Goal: Task Accomplishment & Management: Use online tool/utility

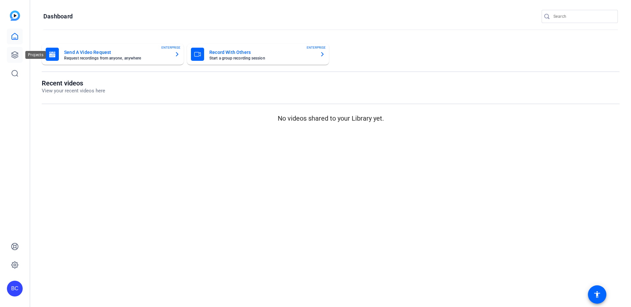
click at [14, 52] on icon at bounding box center [14, 55] width 7 height 7
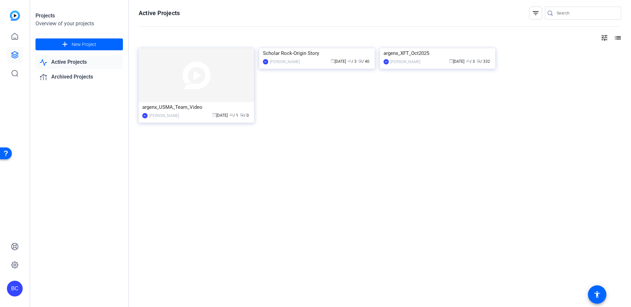
drag, startPoint x: 337, startPoint y: 153, endPoint x: 327, endPoint y: 134, distance: 21.2
click at [336, 153] on div "Active Projects filter_list tune list argenx_USMA_Team_Video BC [PERSON_NAME] c…" at bounding box center [380, 153] width 502 height 307
click at [298, 48] on img at bounding box center [316, 48] width 115 height 0
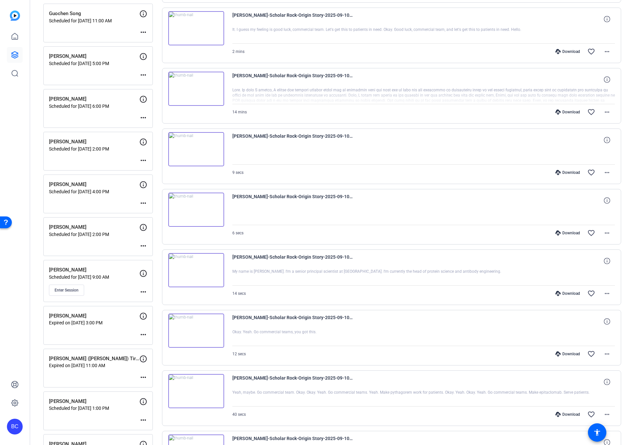
scroll to position [314, 0]
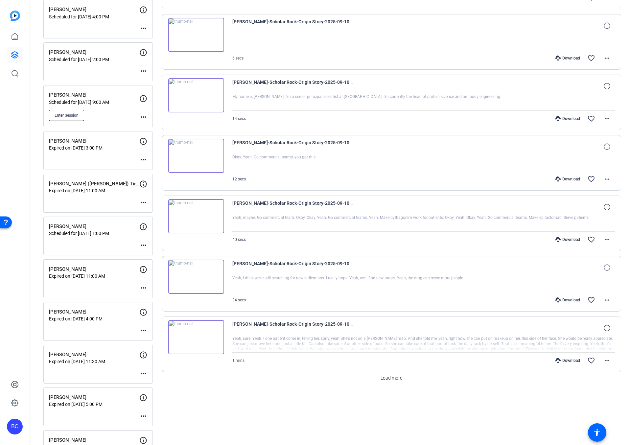
click at [64, 115] on span "Enter Session" at bounding box center [67, 115] width 24 height 5
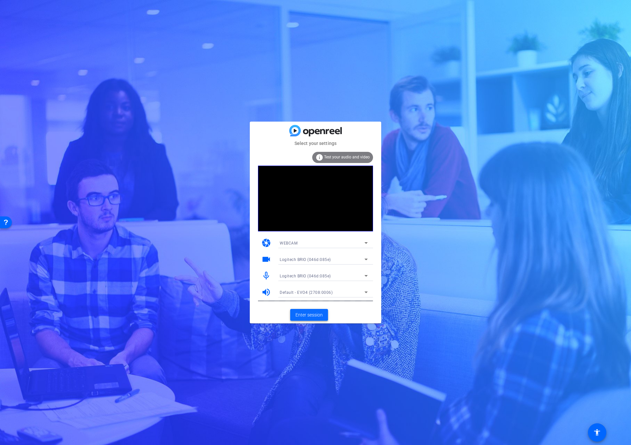
click at [303, 317] on span "Enter session" at bounding box center [308, 314] width 27 height 7
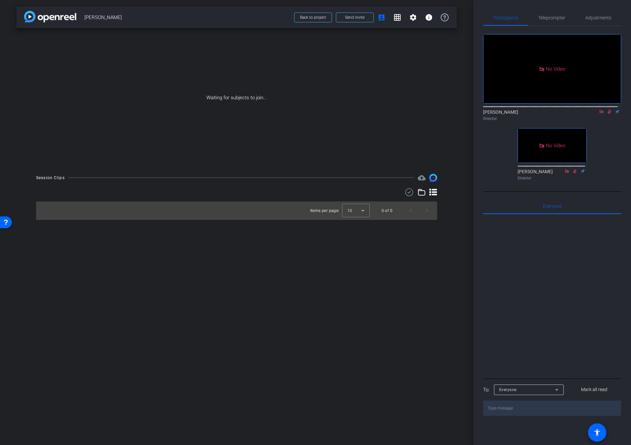
click at [607, 114] on icon at bounding box center [609, 112] width 4 height 4
click at [599, 113] on icon at bounding box center [601, 112] width 4 height 4
click at [490, 98] on mat-icon "settings" at bounding box center [491, 94] width 8 height 8
click at [525, 119] on span "24" at bounding box center [523, 118] width 5 height 5
drag, startPoint x: 524, startPoint y: 130, endPoint x: 527, endPoint y: 129, distance: 3.4
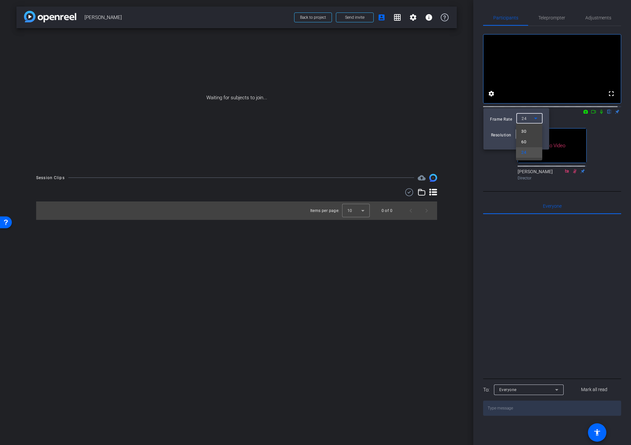
click at [524, 130] on span "30" at bounding box center [523, 131] width 5 height 8
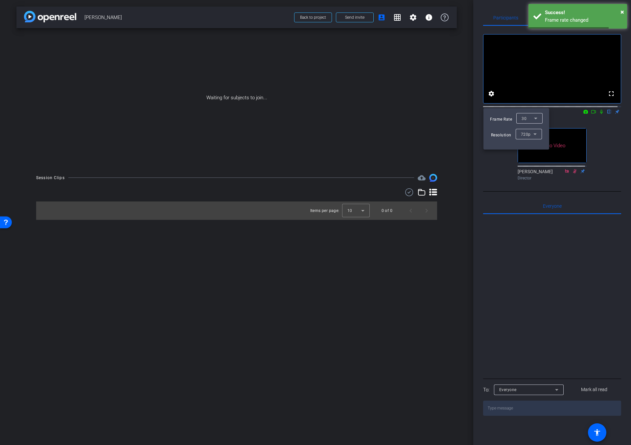
click at [456, 271] on div at bounding box center [315, 222] width 631 height 445
click at [591, 114] on icon at bounding box center [593, 111] width 5 height 5
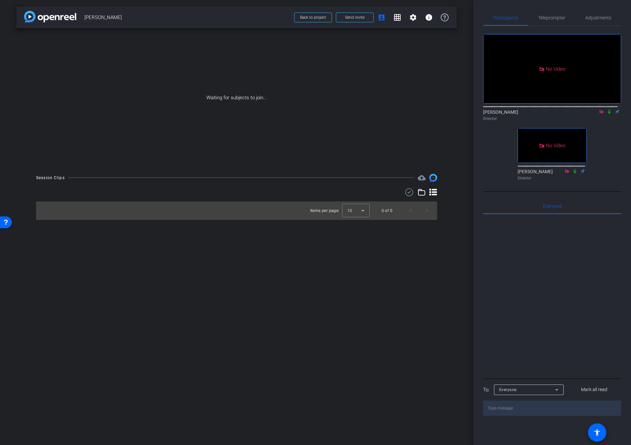
click at [313, 300] on div "arrow_back Doreen Barrett Back to project Send invite account_box grid_on setti…" at bounding box center [236, 222] width 473 height 445
click at [601, 114] on icon at bounding box center [600, 111] width 5 height 5
click at [444, 316] on div "arrow_back Doreen Barrett Back to project Send invite account_box grid_on setti…" at bounding box center [236, 222] width 473 height 445
click at [458, 209] on div "arrow_back Doreen Barrett Back to project Send invite account_box grid_on setti…" at bounding box center [236, 222] width 473 height 445
click at [357, 209] on div at bounding box center [356, 211] width 28 height 16
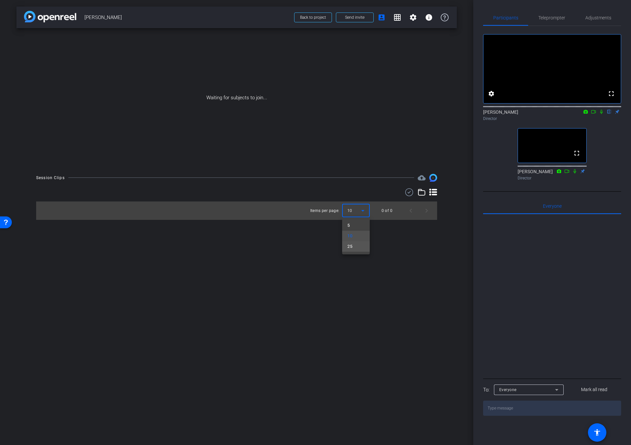
click at [354, 246] on mat-option "25" at bounding box center [356, 246] width 28 height 11
drag, startPoint x: 454, startPoint y: 241, endPoint x: 439, endPoint y: 210, distance: 34.7
click at [454, 242] on div "arrow_back Doreen Barrett Back to project Send invite account_box grid_on setti…" at bounding box center [236, 222] width 473 height 445
click at [431, 192] on icon at bounding box center [433, 192] width 8 height 8
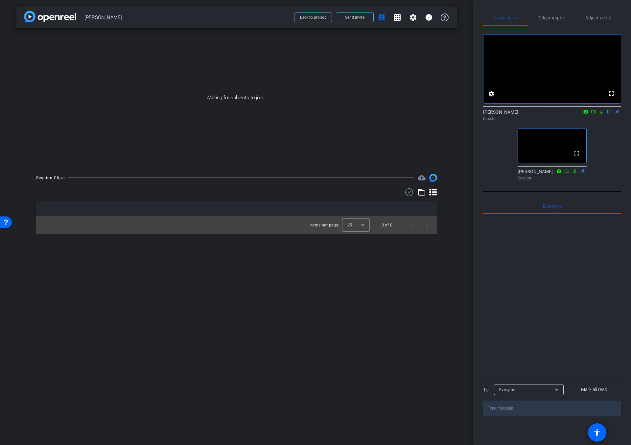
click at [209, 308] on div "arrow_back Doreen Barrett Back to project Send invite account_box grid_on setti…" at bounding box center [236, 222] width 473 height 445
click at [340, 272] on div "arrow_back Doreen Barrett Back to project Send invite account_box grid_on setti…" at bounding box center [236, 222] width 473 height 445
click at [348, 321] on div "arrow_back Doreen Barrett Back to project Send invite account_box grid_on setti…" at bounding box center [236, 222] width 473 height 445
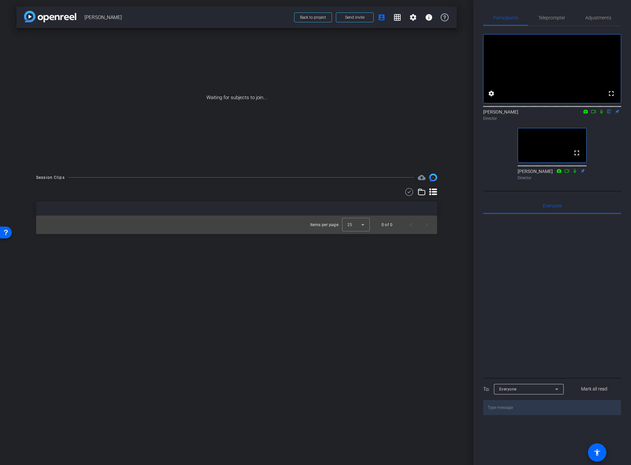
click at [246, 279] on div "arrow_back Doreen Barrett Back to project Send invite account_box grid_on setti…" at bounding box center [236, 232] width 473 height 465
click at [331, 281] on div "arrow_back Doreen Barrett Back to project Send invite account_box grid_on setti…" at bounding box center [236, 232] width 473 height 465
click at [450, 217] on div "Session Clips cloud_upload Items per page: 25 0 of 0" at bounding box center [236, 204] width 440 height 60
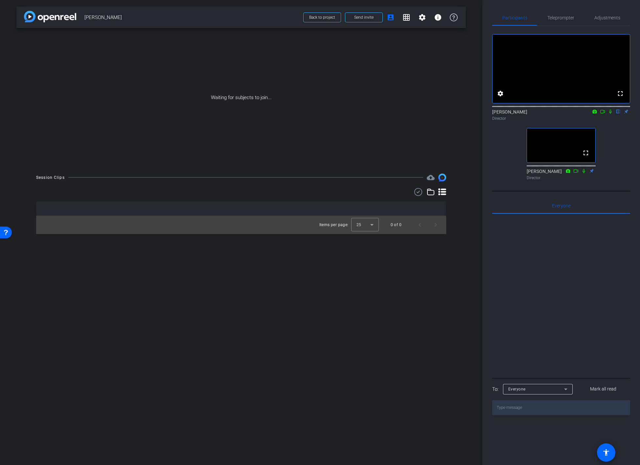
click at [440, 307] on div "arrow_back Doreen Barrett Back to project Send invite account_box grid_on setti…" at bounding box center [241, 232] width 482 height 465
click at [176, 299] on div "arrow_back Doreen Barrett Back to project Send invite account_box grid_on setti…" at bounding box center [241, 232] width 482 height 465
click at [176, 360] on div "arrow_back Doreen Barrett Back to project Send invite account_box grid_on setti…" at bounding box center [241, 232] width 482 height 465
click at [323, 318] on div "arrow_back Doreen Barrett Back to project Send invite account_box grid_on setti…" at bounding box center [241, 232] width 482 height 465
click at [412, 305] on div "arrow_back Doreen Barrett Back to project Send invite account_box grid_on setti…" at bounding box center [241, 232] width 482 height 465
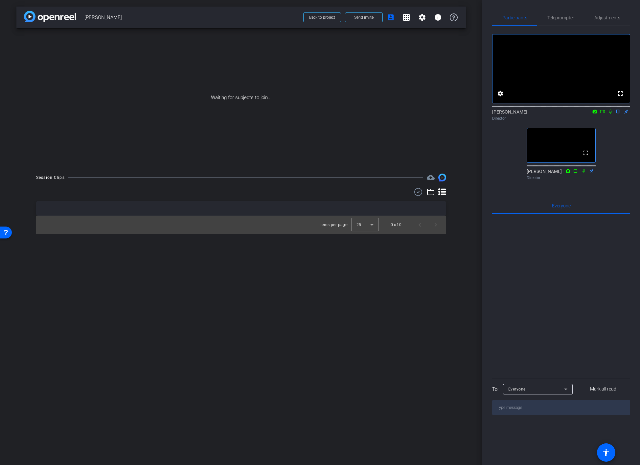
click at [199, 344] on div "arrow_back Doreen Barrett Back to project Send invite account_box grid_on setti…" at bounding box center [241, 232] width 482 height 465
click at [601, 114] on icon at bounding box center [602, 111] width 5 height 5
click at [601, 120] on div "Brian Curp flip Director" at bounding box center [561, 115] width 138 height 13
click at [616, 114] on icon at bounding box center [618, 111] width 5 height 5
click at [617, 114] on icon at bounding box center [618, 111] width 5 height 5
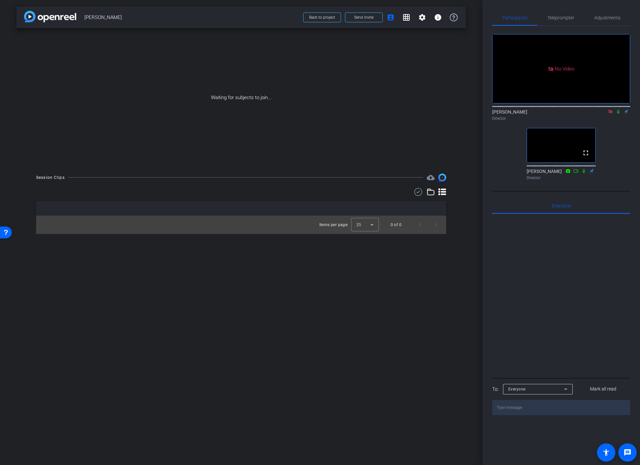
click at [610, 113] on icon at bounding box center [610, 112] width 4 height 4
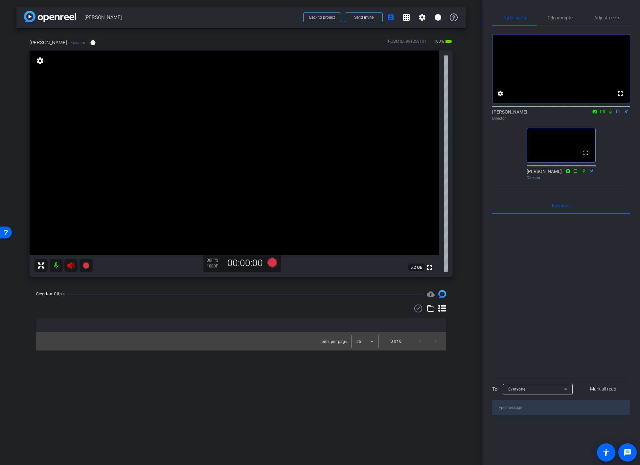
drag, startPoint x: 68, startPoint y: 265, endPoint x: 65, endPoint y: 268, distance: 4.2
click at [67, 265] on icon at bounding box center [71, 266] width 8 height 8
click at [467, 202] on div "arrow_back Doreen Barrett Back to project Send invite account_box grid_on setti…" at bounding box center [241, 232] width 482 height 465
click at [462, 275] on div "doreen iPhone 15 info ROOM ID: 991269101 100% battery_std fullscreen settings 5…" at bounding box center [240, 156] width 449 height 256
click at [90, 42] on mat-icon "info" at bounding box center [93, 43] width 6 height 6
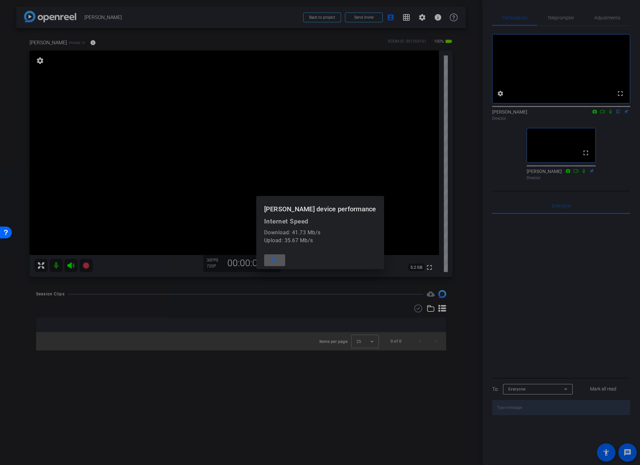
click at [285, 263] on span at bounding box center [274, 261] width 21 height 16
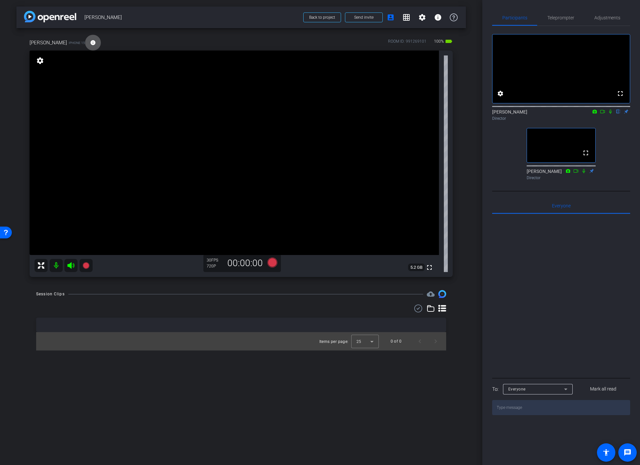
click at [472, 224] on div "arrow_back Doreen Barrett Back to project Send invite account_box grid_on setti…" at bounding box center [241, 232] width 482 height 465
click at [466, 222] on div "arrow_back Doreen Barrett Back to project Send invite account_box grid_on setti…" at bounding box center [241, 232] width 482 height 465
click at [460, 76] on div "doreen iPhone 15 info ROOM ID: 991269101 100% battery_std fullscreen settings 5…" at bounding box center [240, 156] width 449 height 256
drag, startPoint x: 65, startPoint y: 294, endPoint x: 36, endPoint y: 297, distance: 28.8
click at [36, 297] on div "Session Clips cloud_upload" at bounding box center [241, 294] width 410 height 8
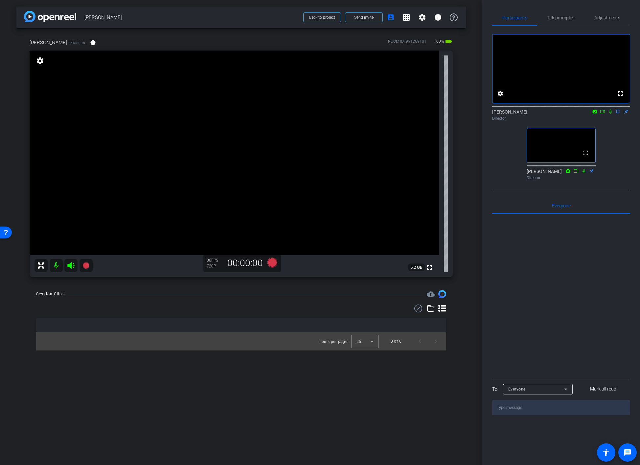
click at [465, 321] on div "Session Clips cloud_upload Items per page: 25 0 of 0" at bounding box center [240, 320] width 449 height 60
click at [608, 19] on span "Adjustments" at bounding box center [607, 17] width 26 height 5
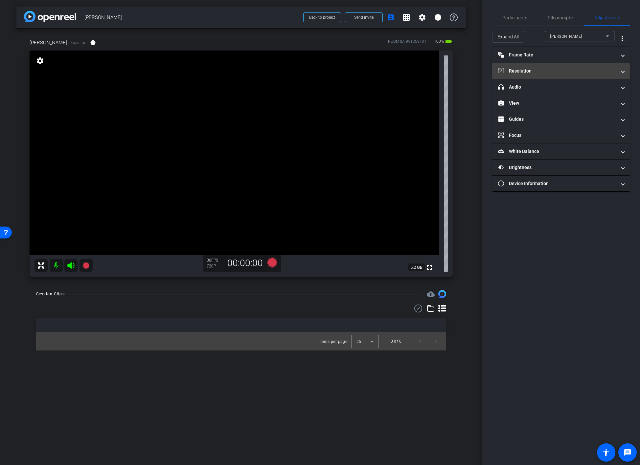
click at [515, 74] on mat-panel-title "Resolution" at bounding box center [557, 71] width 118 height 7
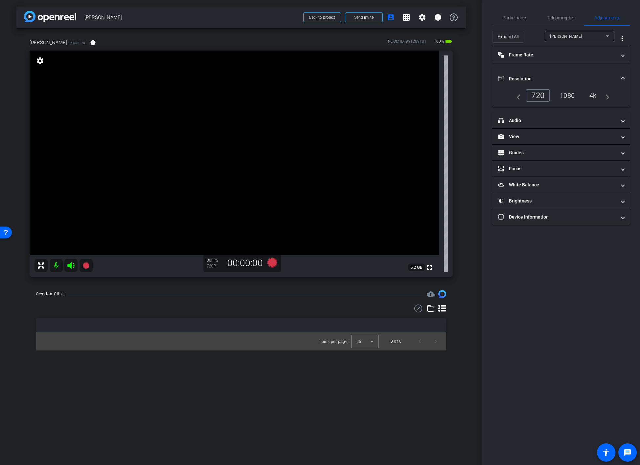
click at [593, 93] on div "4k" at bounding box center [592, 95] width 17 height 11
click at [90, 41] on mat-icon "info" at bounding box center [93, 43] width 6 height 6
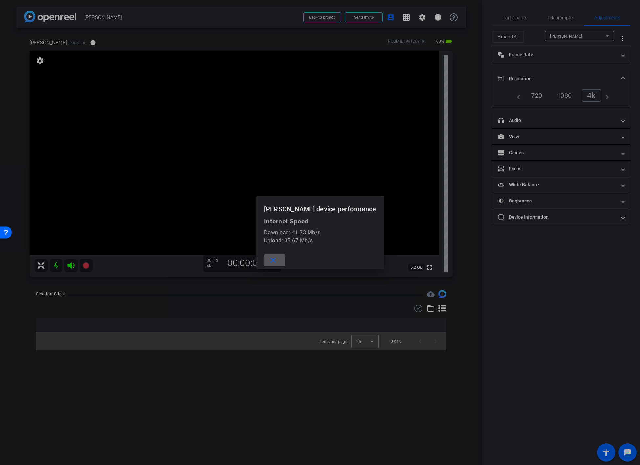
click at [283, 258] on span at bounding box center [274, 261] width 21 height 16
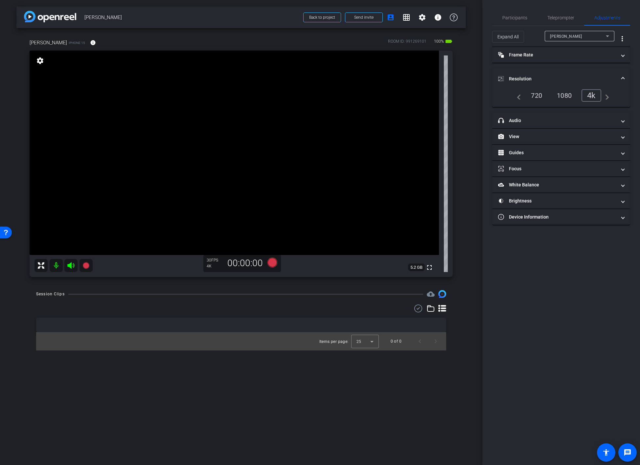
click at [459, 292] on div "Session Clips cloud_upload Items per page: 25 0 of 0" at bounding box center [240, 320] width 449 height 60
click at [202, 155] on video at bounding box center [234, 153] width 409 height 205
click at [510, 16] on span "Participants" at bounding box center [514, 17] width 25 height 5
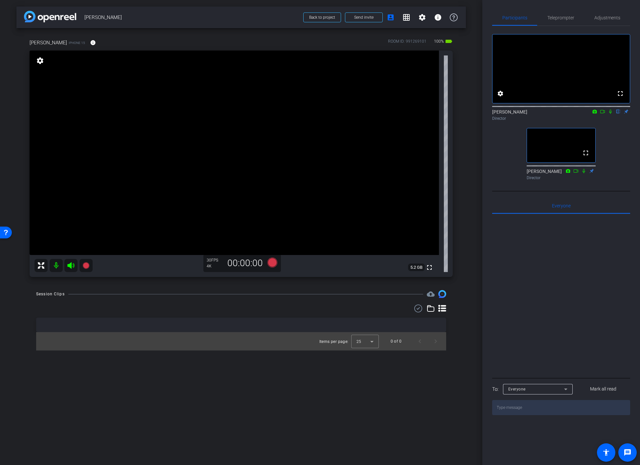
click at [457, 251] on div "doreen iPhone 15 info ROOM ID: 991269101 100% battery_std fullscreen settings 5…" at bounding box center [240, 156] width 449 height 256
click at [605, 16] on span "Adjustments" at bounding box center [607, 17] width 26 height 5
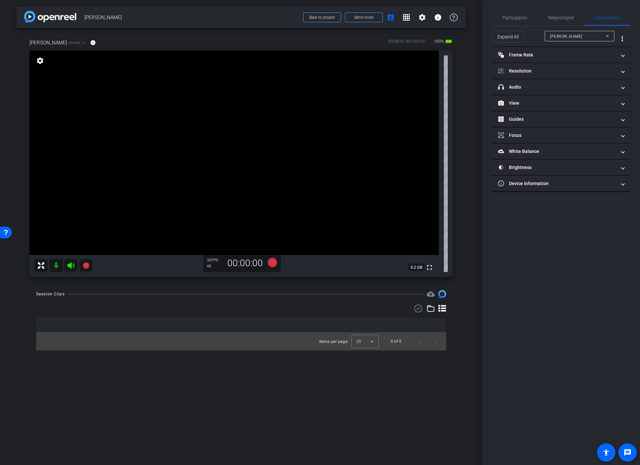
click at [464, 254] on div "doreen iPhone 15 info ROOM ID: 991269101 100% battery_std fullscreen settings 5…" at bounding box center [240, 156] width 449 height 256
click at [544, 70] on mat-panel-title "Resolution" at bounding box center [557, 71] width 118 height 7
click at [563, 96] on div "1080" at bounding box center [564, 95] width 25 height 11
click at [519, 22] on span "Participants" at bounding box center [514, 18] width 25 height 16
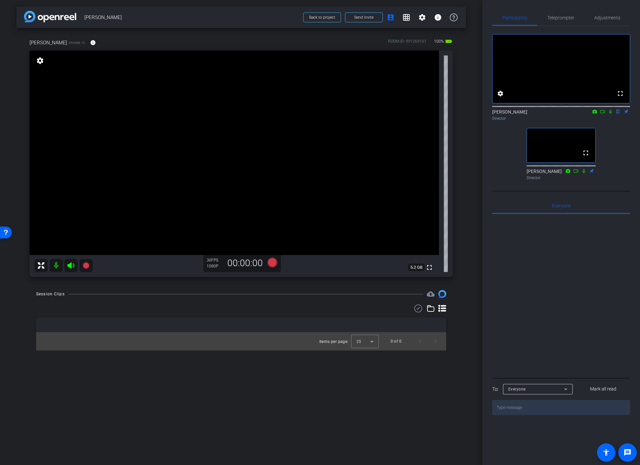
click at [602, 114] on icon at bounding box center [602, 111] width 5 height 5
click at [618, 114] on icon at bounding box center [618, 111] width 5 height 5
click at [271, 264] on icon at bounding box center [272, 263] width 10 height 10
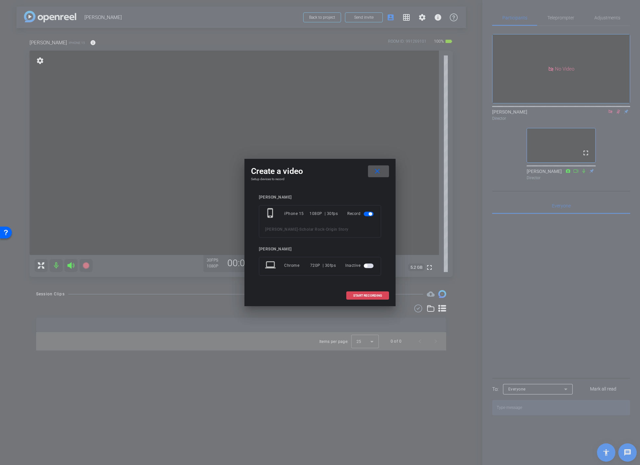
click at [362, 297] on span "START RECORDING" at bounding box center [367, 295] width 29 height 3
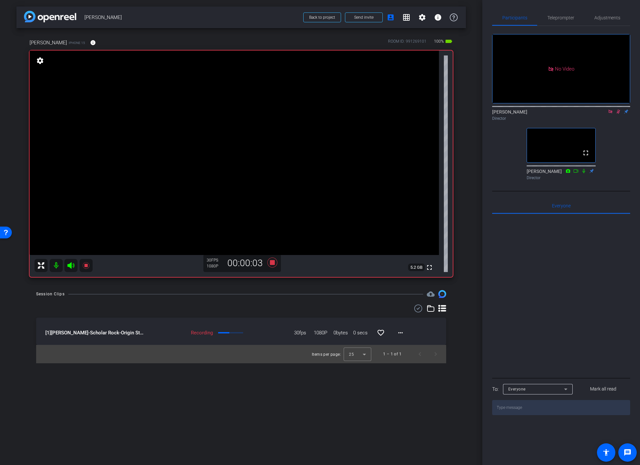
click at [187, 146] on video at bounding box center [234, 153] width 409 height 205
click at [618, 114] on icon at bounding box center [619, 112] width 4 height 4
click at [617, 114] on icon at bounding box center [618, 111] width 5 height 5
click at [299, 419] on div "arrow_back Doreen Barrett Back to project Send invite account_box grid_on setti…" at bounding box center [241, 232] width 482 height 465
click at [615, 115] on mat-icon at bounding box center [618, 112] width 8 height 6
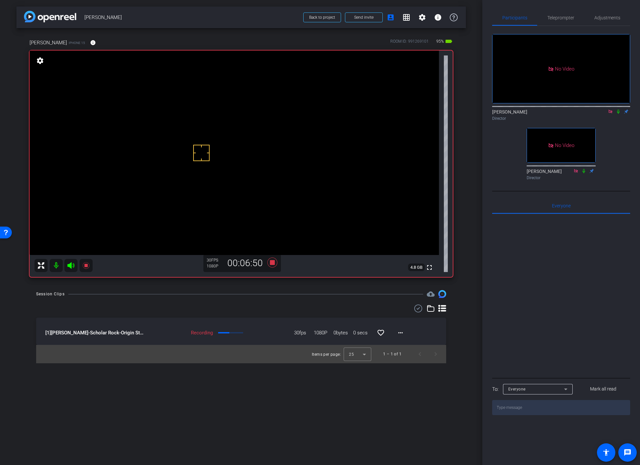
click at [617, 114] on icon at bounding box center [618, 111] width 5 height 5
click at [196, 143] on video at bounding box center [234, 153] width 409 height 205
drag, startPoint x: 295, startPoint y: 296, endPoint x: 281, endPoint y: 277, distance: 23.1
click at [294, 296] on div "Session Clips cloud_upload" at bounding box center [241, 294] width 410 height 8
click at [269, 263] on icon at bounding box center [272, 263] width 16 height 12
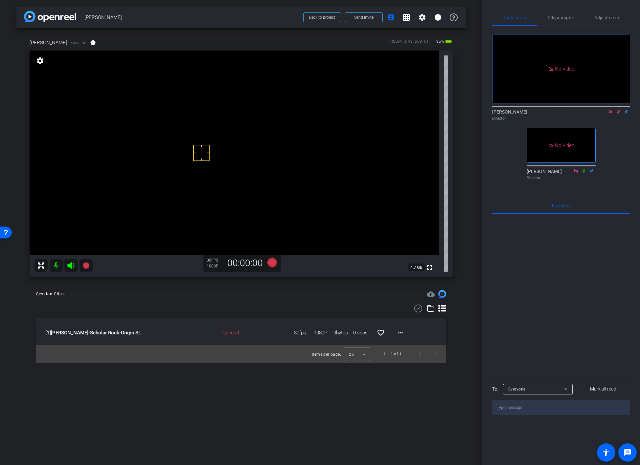
click at [611, 114] on icon at bounding box center [610, 111] width 5 height 5
click at [610, 114] on icon at bounding box center [611, 112] width 4 height 4
click at [203, 396] on div "arrow_back Doreen Barrett Back to project Send invite account_box grid_on setti…" at bounding box center [241, 232] width 482 height 465
drag, startPoint x: 232, startPoint y: 333, endPoint x: 241, endPoint y: 334, distance: 9.2
click at [241, 334] on div "Queued" at bounding box center [219, 333] width 45 height 8
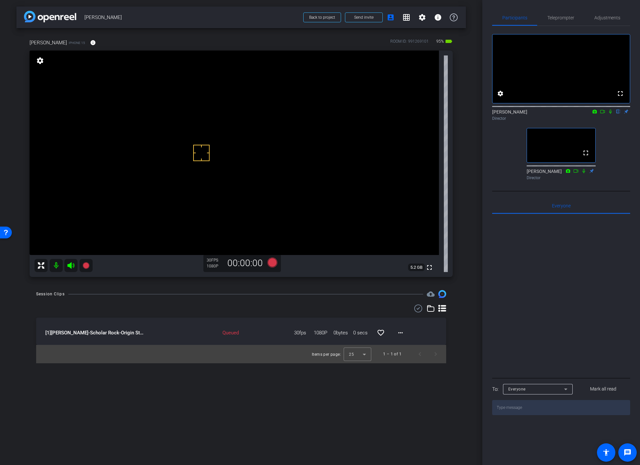
click at [243, 334] on div "Queued" at bounding box center [220, 333] width 148 height 8
drag, startPoint x: 222, startPoint y: 331, endPoint x: 240, endPoint y: 333, distance: 17.8
click at [240, 333] on div "Queued" at bounding box center [219, 333] width 45 height 8
click at [235, 383] on div "arrow_back Doreen Barrett Back to project Send invite account_box grid_on setti…" at bounding box center [241, 232] width 482 height 465
click at [338, 403] on div "arrow_back Doreen Barrett Back to project Send invite account_box grid_on setti…" at bounding box center [241, 232] width 482 height 465
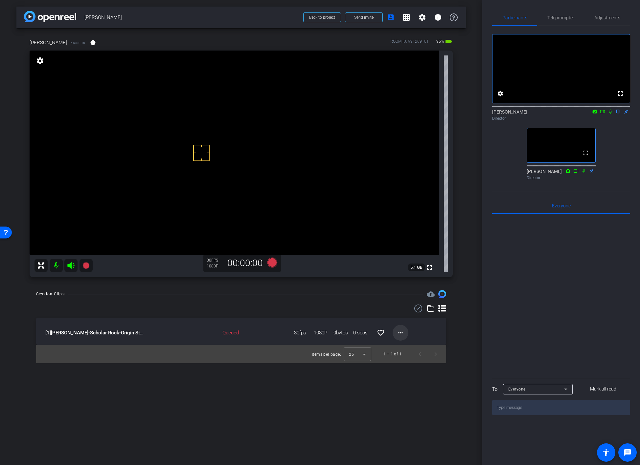
click at [400, 331] on mat-icon "more_horiz" at bounding box center [400, 333] width 8 height 8
click at [412, 346] on span "Download Original" at bounding box center [417, 347] width 39 height 8
drag, startPoint x: 287, startPoint y: 391, endPoint x: 298, endPoint y: 387, distance: 11.8
click at [288, 391] on div "arrow_back Doreen Barrett Back to project Send invite account_box grid_on setti…" at bounding box center [241, 232] width 482 height 465
click at [610, 114] on icon at bounding box center [610, 112] width 3 height 4
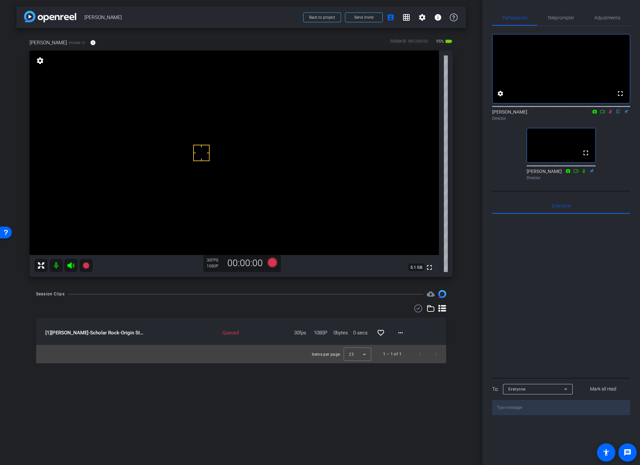
click at [610, 114] on icon at bounding box center [610, 111] width 5 height 5
click at [463, 154] on div "doreen iPhone 15 info ROOM ID: 991269101 95% battery_std fullscreen settings 5.…" at bounding box center [240, 156] width 449 height 256
click at [231, 406] on div "arrow_back Doreen Barrett Back to project Send invite account_box grid_on setti…" at bounding box center [241, 232] width 482 height 465
click at [260, 301] on div "Session Clips cloud_upload [1] Doreen Barrett-Scholar Rock-Origin Story-2025-09…" at bounding box center [240, 326] width 449 height 73
click at [450, 348] on div "Session Clips cloud_upload [1] Doreen Barrett-Scholar Rock-Origin Story-2025-09…" at bounding box center [240, 326] width 449 height 73
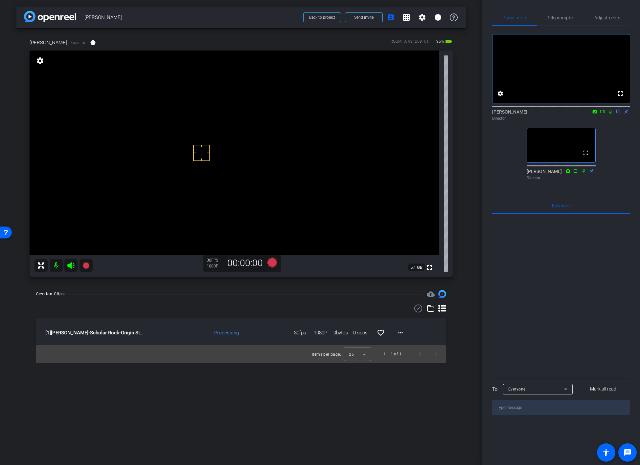
click at [460, 320] on div "Session Clips cloud_upload [1] Doreen Barrett-Scholar Rock-Origin Story-2025-09…" at bounding box center [240, 326] width 449 height 73
click at [208, 381] on div "arrow_back Doreen Barrett Back to project Send invite account_box grid_on setti…" at bounding box center [241, 232] width 482 height 465
click at [455, 320] on div "Session Clips cloud_upload [1] Doreen Barrett-Scholar Rock-Origin Story-2025-09…" at bounding box center [240, 326] width 449 height 73
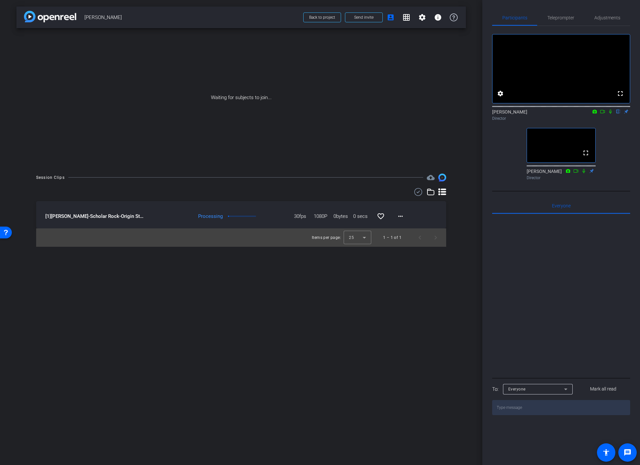
click at [163, 329] on div "arrow_back Doreen Barrett Back to project Send invite account_box grid_on setti…" at bounding box center [241, 232] width 482 height 465
click at [200, 278] on div "arrow_back Doreen Barrett Back to project Send invite account_box grid_on setti…" at bounding box center [241, 232] width 482 height 465
click at [601, 114] on icon at bounding box center [602, 111] width 5 height 5
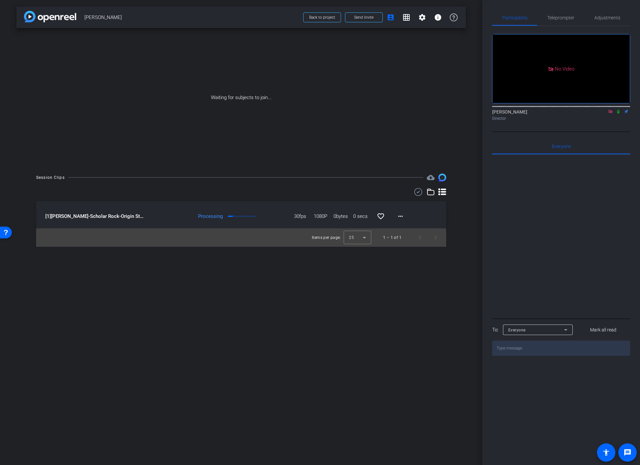
click at [617, 114] on icon at bounding box center [618, 111] width 5 height 5
click at [398, 216] on mat-icon "more_horiz" at bounding box center [400, 217] width 8 height 8
click at [404, 231] on span "Download Original" at bounding box center [417, 230] width 39 height 8
click at [327, 16] on span "Back to project" at bounding box center [322, 17] width 26 height 5
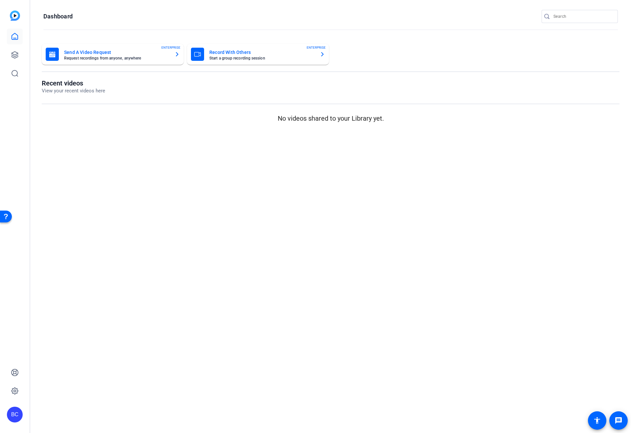
click at [70, 197] on mat-sidenav-content "Dashboard Send A Video Request Request recordings from anyone, anywhere ENTERPR…" at bounding box center [330, 216] width 600 height 433
click at [13, 53] on icon at bounding box center [15, 55] width 8 height 8
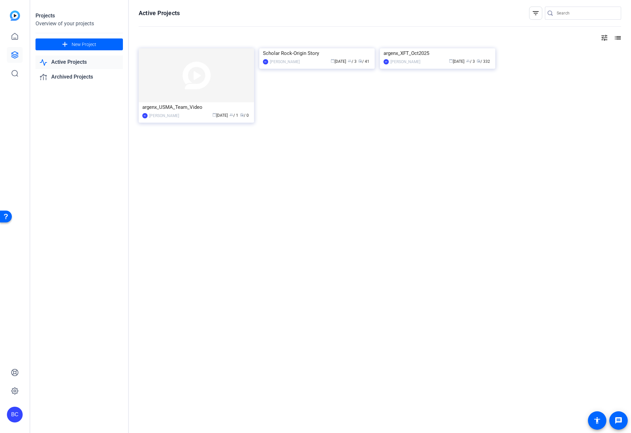
click at [325, 48] on img at bounding box center [316, 48] width 115 height 0
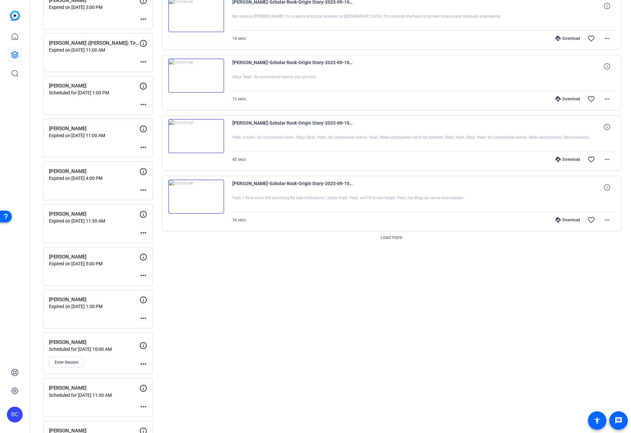
scroll to position [456, 0]
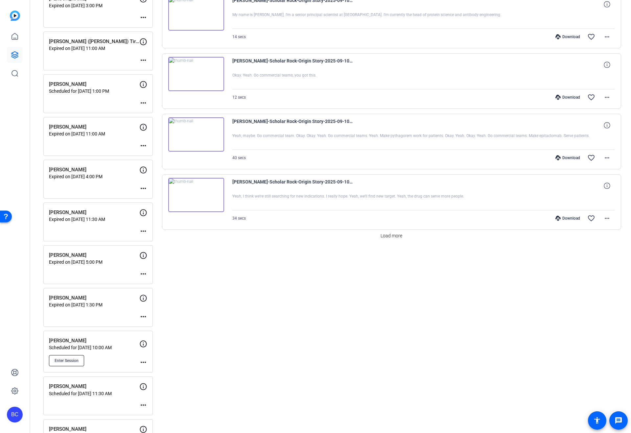
click at [65, 306] on button "Enter Session" at bounding box center [66, 360] width 35 height 11
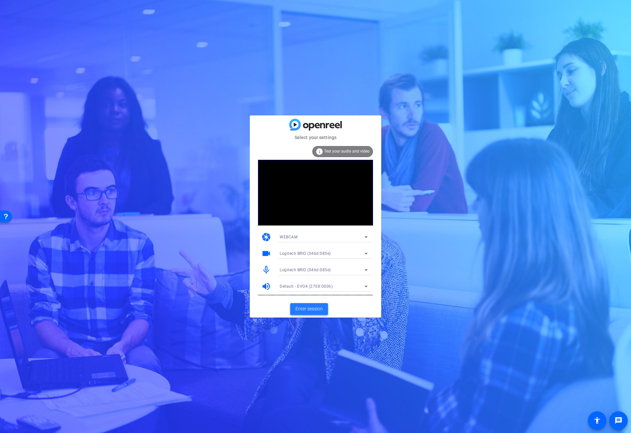
click at [304, 305] on span "Enter session" at bounding box center [308, 308] width 27 height 7
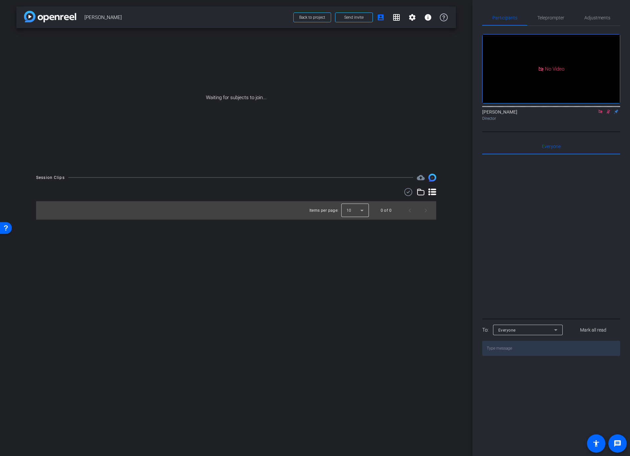
click at [361, 210] on div at bounding box center [355, 211] width 28 height 16
click at [354, 249] on mat-option "25" at bounding box center [355, 246] width 28 height 11
click at [390, 246] on div "arrow_back Neda Memar Back to project Send invite account_box grid_on settings …" at bounding box center [236, 228] width 472 height 456
click at [432, 194] on icon at bounding box center [432, 192] width 8 height 7
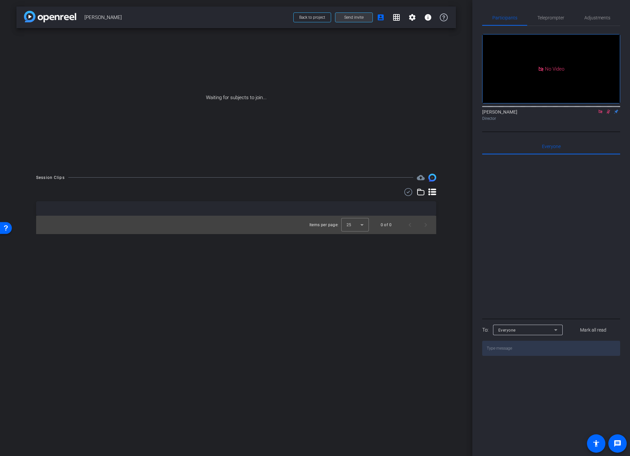
click at [350, 17] on span "Send invite" at bounding box center [353, 17] width 19 height 5
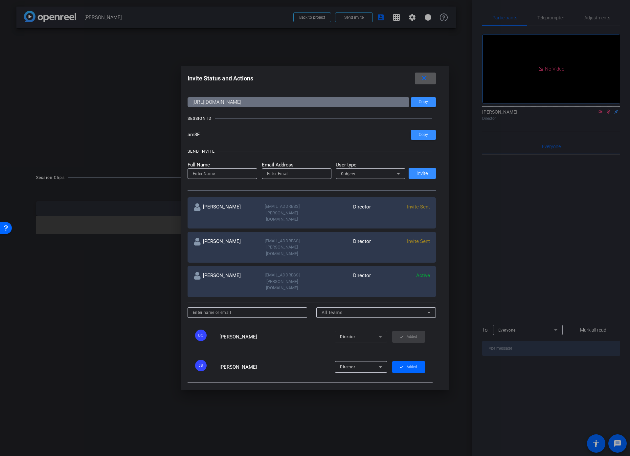
scroll to position [44, 0]
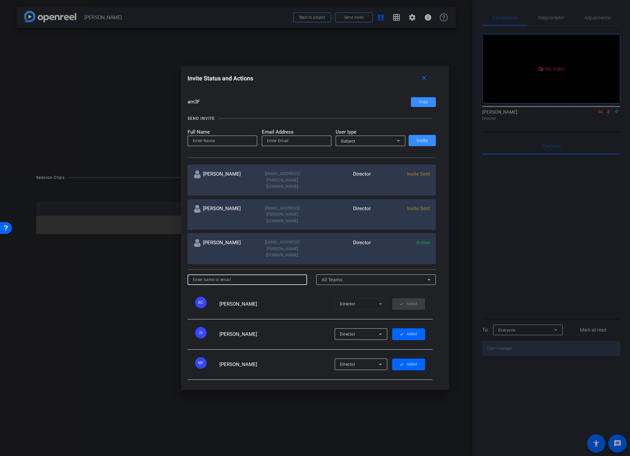
click at [219, 276] on input at bounding box center [247, 280] width 109 height 8
paste input "Linda Pizzico"
type input "Linda Pizzico"
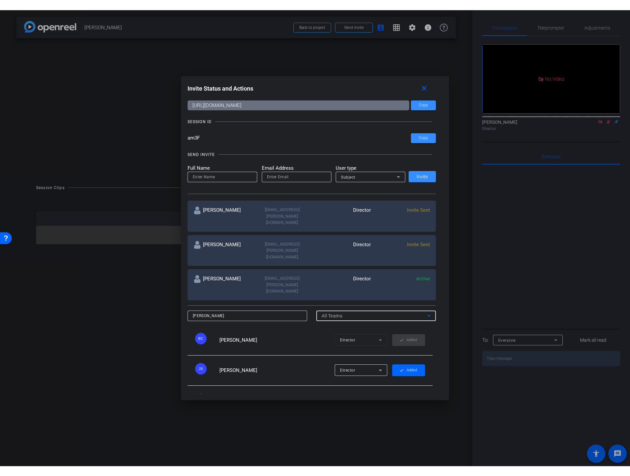
scroll to position [0, 0]
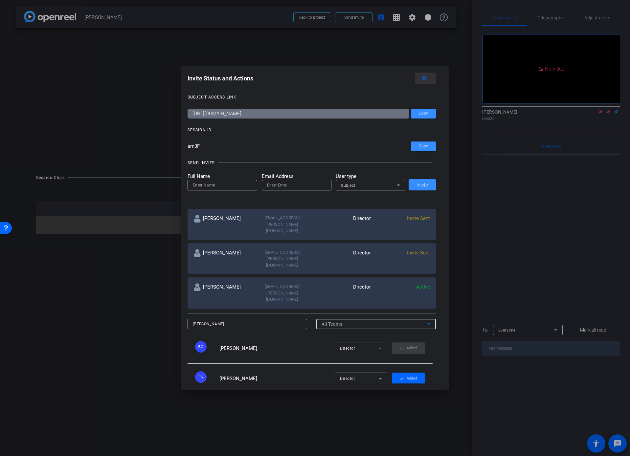
click at [427, 80] on mat-icon "close" at bounding box center [424, 78] width 8 height 8
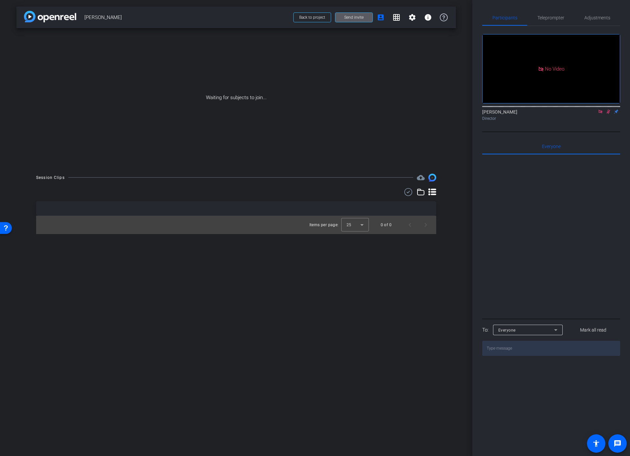
click at [351, 17] on span "Send invite" at bounding box center [353, 17] width 19 height 5
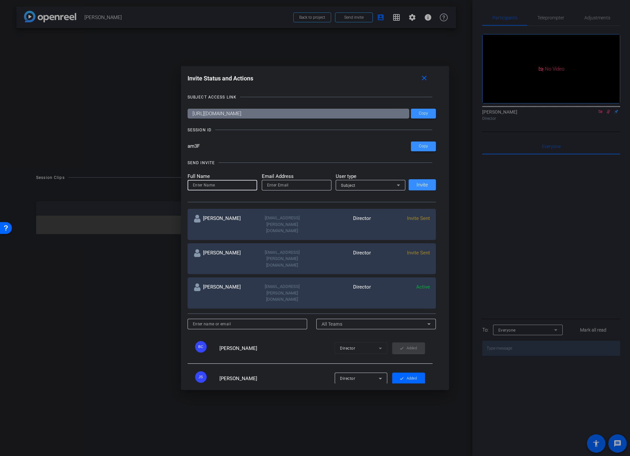
click at [201, 186] on input at bounding box center [222, 185] width 59 height 8
paste input "[PERSON_NAME]"
type input "[PERSON_NAME]"
paste input "[EMAIL_ADDRESS][PERSON_NAME][DOMAIN_NAME]"
type input "[EMAIL_ADDRESS][PERSON_NAME][DOMAIN_NAME]"
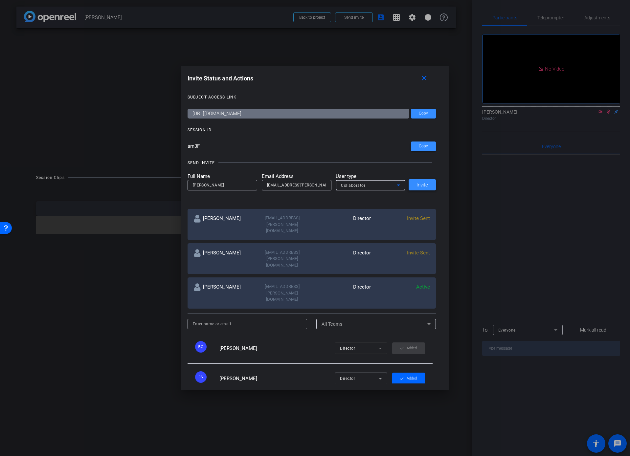
click at [416, 184] on span "Invite" at bounding box center [421, 185] width 11 height 5
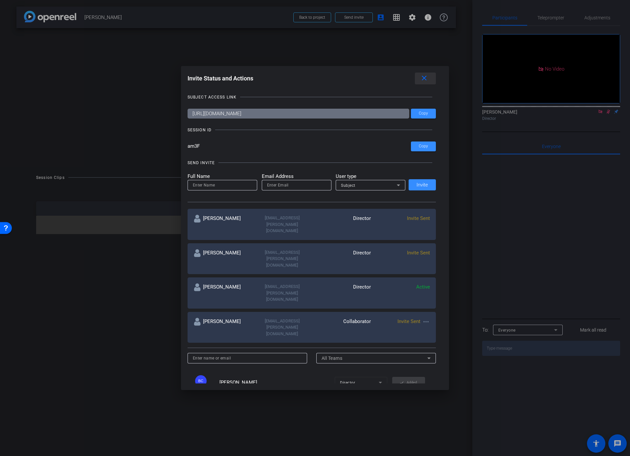
click at [424, 77] on mat-icon "close" at bounding box center [424, 78] width 8 height 8
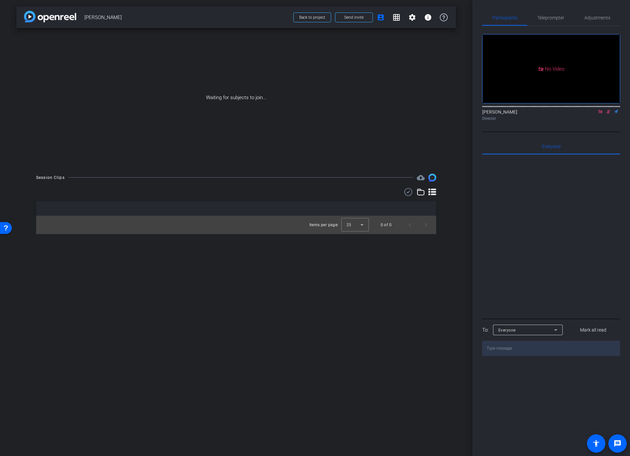
click at [147, 284] on div "arrow_back Neda Memar Back to project Send invite account_box grid_on settings …" at bounding box center [236, 228] width 472 height 456
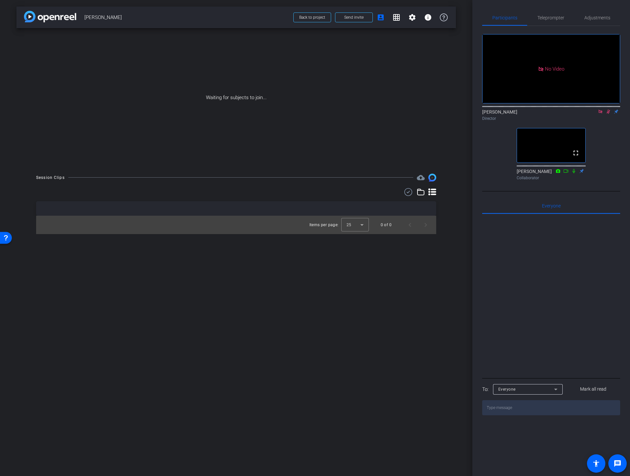
click at [603, 115] on mat-icon at bounding box center [600, 112] width 8 height 6
click at [600, 114] on icon at bounding box center [600, 111] width 5 height 5
click at [458, 209] on div "arrow_back Neda Memar Back to project Send invite account_box grid_on settings …" at bounding box center [236, 238] width 472 height 476
click at [216, 274] on div "arrow_back Neda Memar Back to project Send invite account_box grid_on settings …" at bounding box center [236, 238] width 472 height 476
click at [442, 295] on div "arrow_back Neda Memar Back to project Send invite account_box grid_on settings …" at bounding box center [236, 238] width 472 height 476
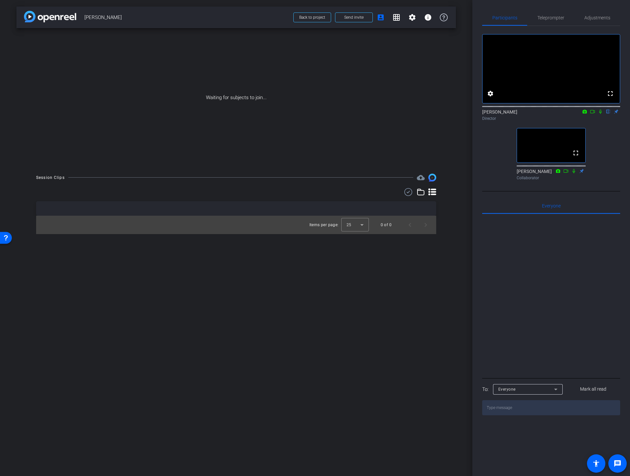
click at [454, 280] on div "arrow_back Neda Memar Back to project Send invite account_box grid_on settings …" at bounding box center [236, 238] width 472 height 476
click at [41, 229] on div "Items per page: 25 0 of 0" at bounding box center [236, 225] width 400 height 18
click at [457, 235] on div "arrow_back Neda Memar Back to project Send invite account_box grid_on settings …" at bounding box center [236, 238] width 472 height 476
click at [450, 213] on div "Session Clips cloud_upload Items per page: 25 0 of 0" at bounding box center [235, 204] width 439 height 60
click at [592, 114] on icon at bounding box center [592, 111] width 5 height 5
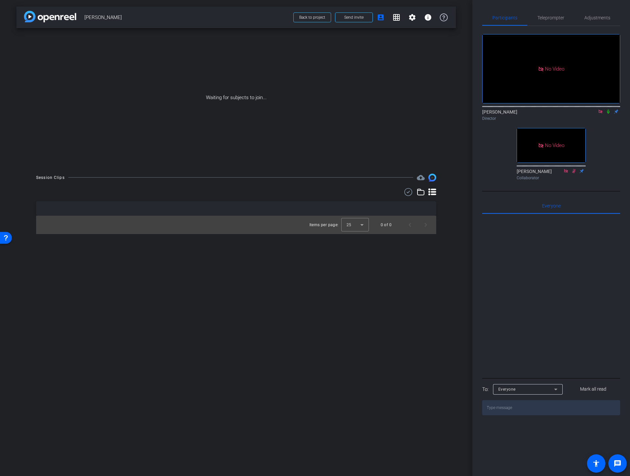
click at [607, 114] on icon at bounding box center [608, 111] width 5 height 5
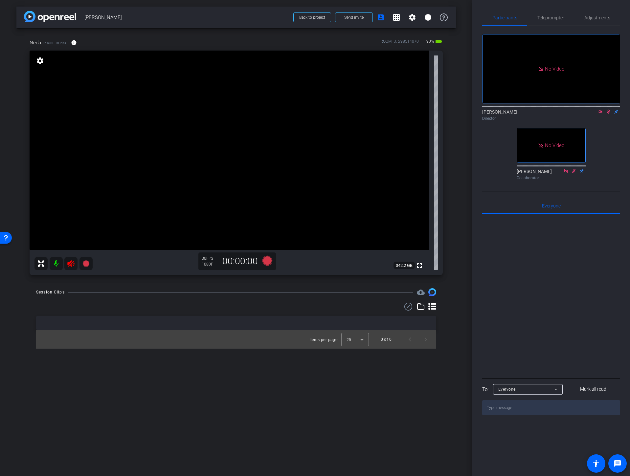
click at [70, 261] on icon at bounding box center [70, 263] width 7 height 7
click at [600, 113] on icon at bounding box center [600, 112] width 4 height 4
click at [599, 114] on icon at bounding box center [600, 111] width 5 height 5
click at [452, 154] on div "Neda iPhone 15 Pro info ROOM ID: 298514070 90% battery_std fullscreen settings …" at bounding box center [235, 155] width 439 height 254
click at [601, 18] on span "Adjustments" at bounding box center [597, 17] width 26 height 5
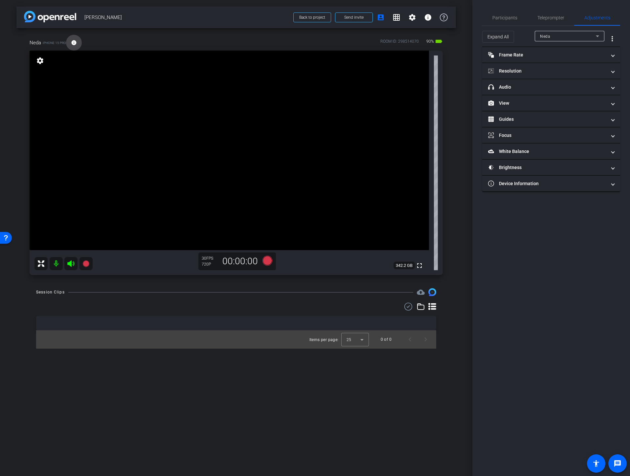
click at [74, 42] on mat-icon "info" at bounding box center [74, 43] width 6 height 6
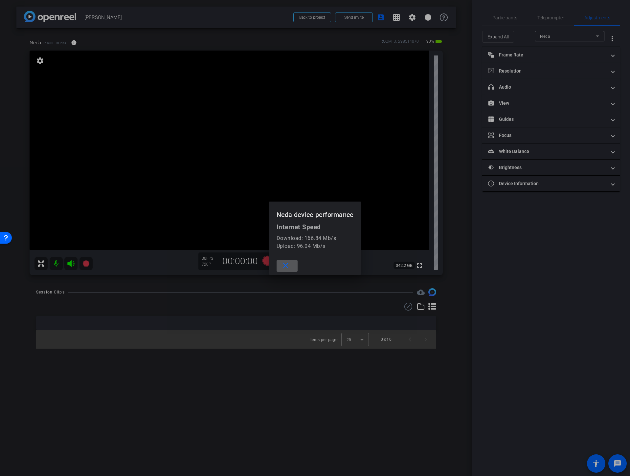
click at [286, 263] on mat-icon "close" at bounding box center [285, 266] width 8 height 8
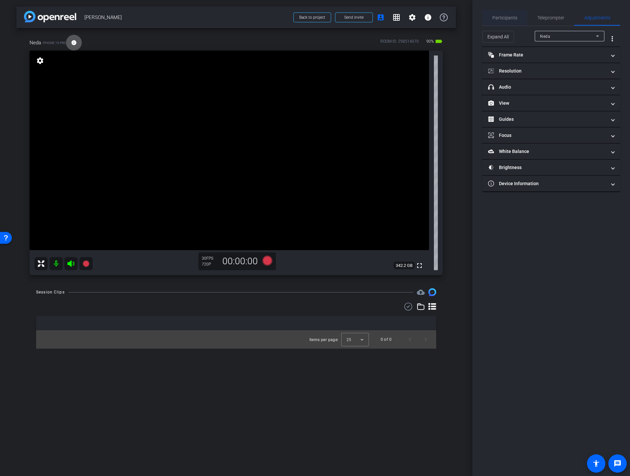
click at [501, 17] on span "Participants" at bounding box center [504, 17] width 25 height 5
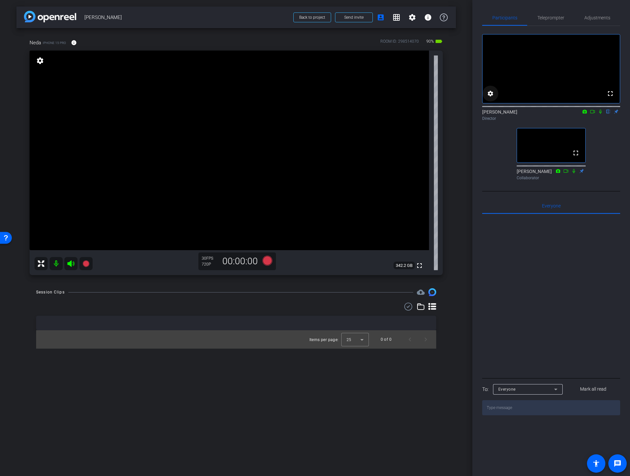
click at [490, 98] on mat-icon "settings" at bounding box center [490, 94] width 8 height 8
click at [523, 118] on span "24" at bounding box center [523, 120] width 5 height 5
click at [522, 130] on span "30" at bounding box center [522, 133] width 5 height 8
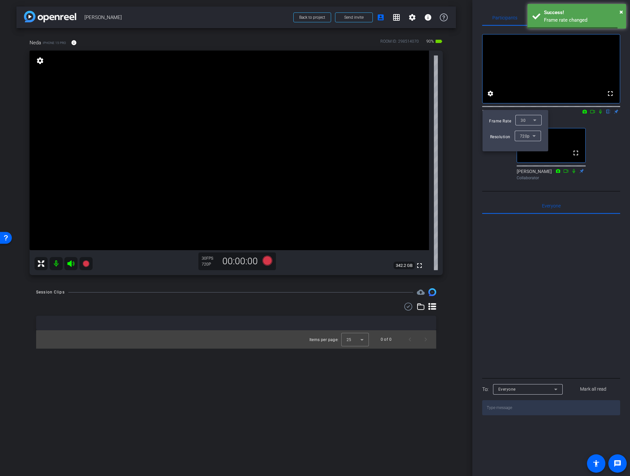
click at [467, 179] on div at bounding box center [315, 238] width 630 height 476
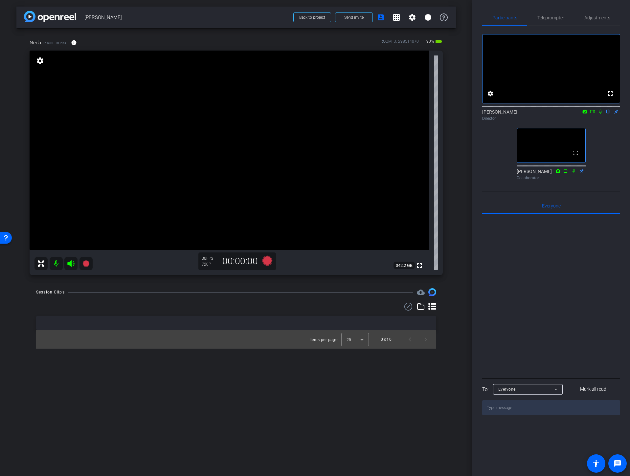
click at [452, 208] on div "Neda iPhone 15 Pro info ROOM ID: 298514070 90% battery_std fullscreen settings …" at bounding box center [235, 155] width 439 height 254
click at [598, 13] on span "Adjustments" at bounding box center [597, 18] width 26 height 16
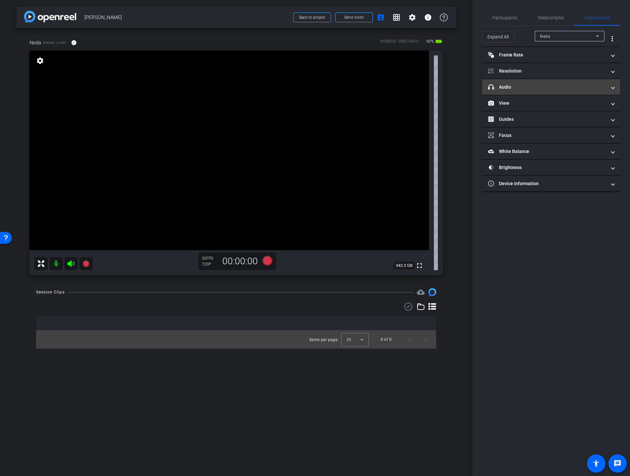
click at [527, 88] on mat-panel-title "headphone icon Audio" at bounding box center [547, 87] width 118 height 7
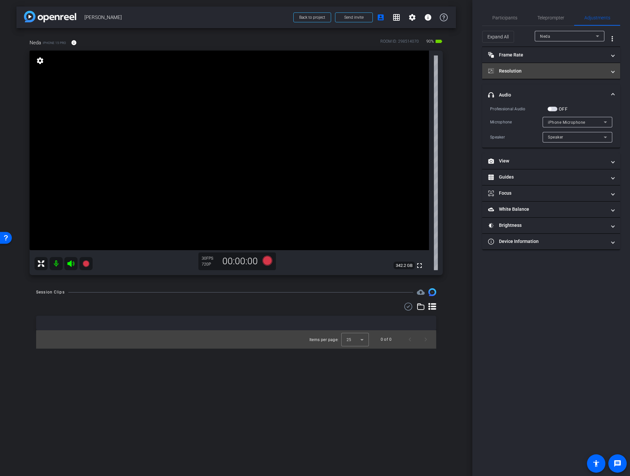
click at [521, 70] on mat-panel-title "Resolution" at bounding box center [547, 71] width 118 height 7
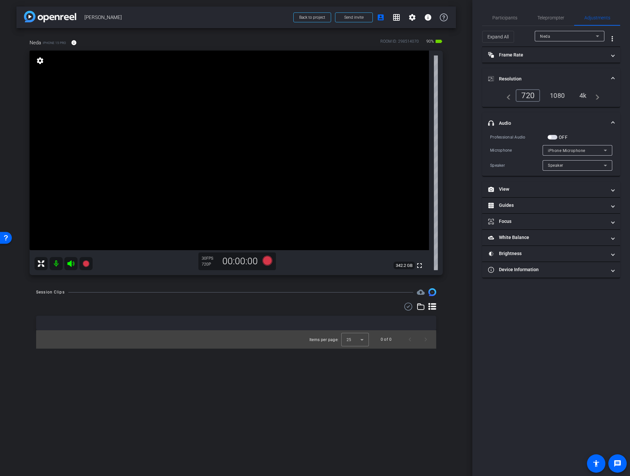
click at [580, 94] on div "4k" at bounding box center [582, 95] width 17 height 11
click at [508, 76] on mat-panel-title "Resolution" at bounding box center [547, 79] width 118 height 7
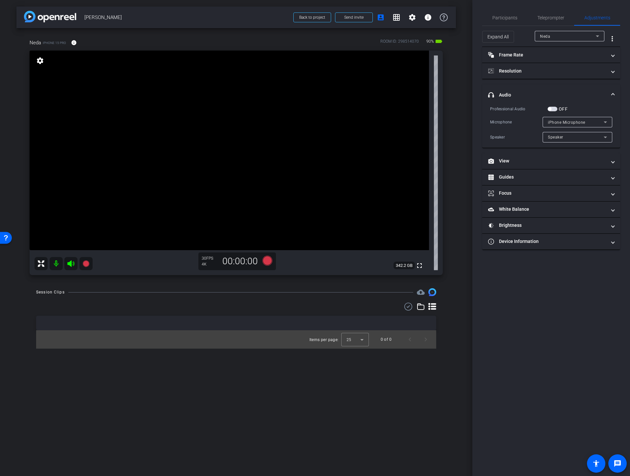
click at [505, 92] on mat-panel-title "headphone icon Audio" at bounding box center [547, 95] width 118 height 7
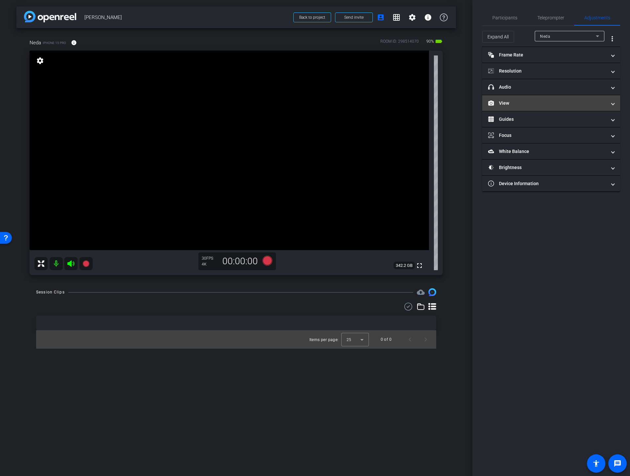
click at [510, 104] on mat-panel-title "View" at bounding box center [547, 103] width 118 height 7
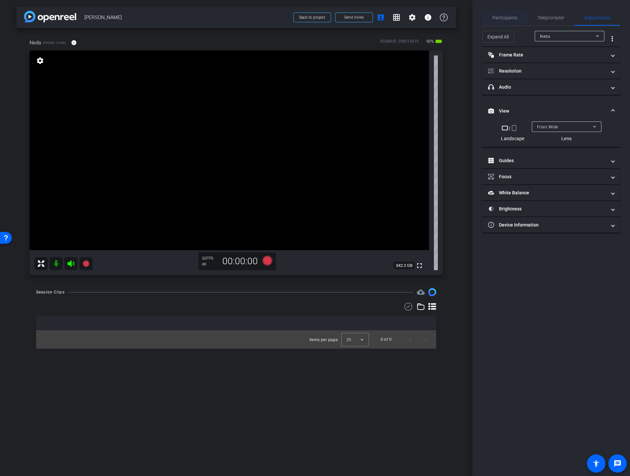
click at [506, 20] on span "Participants" at bounding box center [504, 17] width 25 height 5
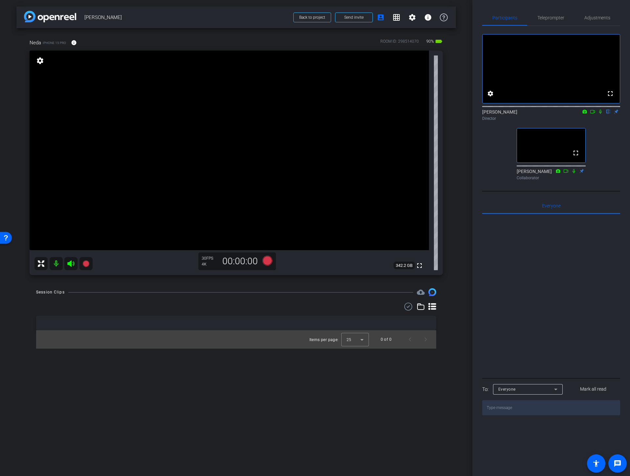
click at [238, 391] on div "arrow_back Neda Memar Back to project Send invite account_box grid_on settings …" at bounding box center [236, 238] width 472 height 476
click at [455, 323] on div "Session Clips cloud_upload Items per page: 25 0 of 0" at bounding box center [235, 318] width 439 height 60
click at [268, 378] on div "arrow_back Neda Memar Back to project Send invite account_box grid_on settings …" at bounding box center [236, 238] width 472 height 476
click at [458, 302] on div "arrow_back Neda Memar Back to project Send invite account_box grid_on settings …" at bounding box center [236, 238] width 472 height 476
click at [449, 318] on div "Session Clips cloud_upload Items per page: 25 0 of 0" at bounding box center [235, 318] width 439 height 60
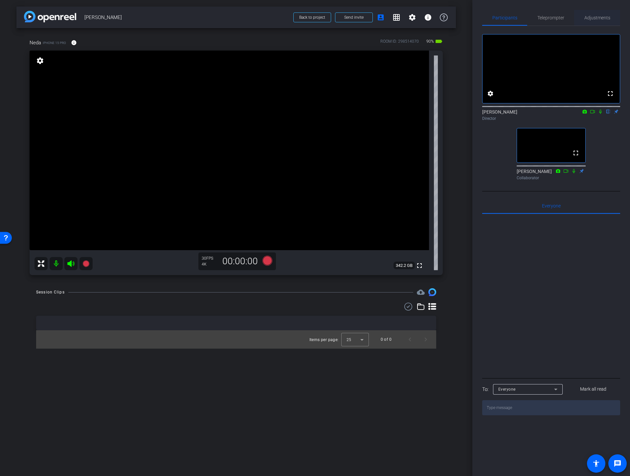
click at [594, 18] on span "Adjustments" at bounding box center [597, 17] width 26 height 5
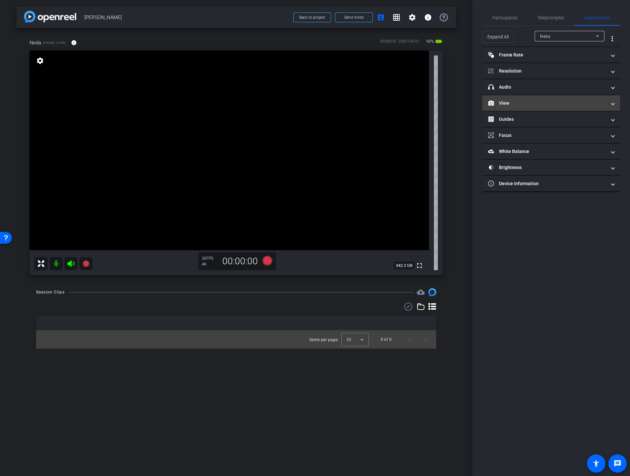
click at [506, 101] on mat-panel-title "View" at bounding box center [547, 103] width 118 height 7
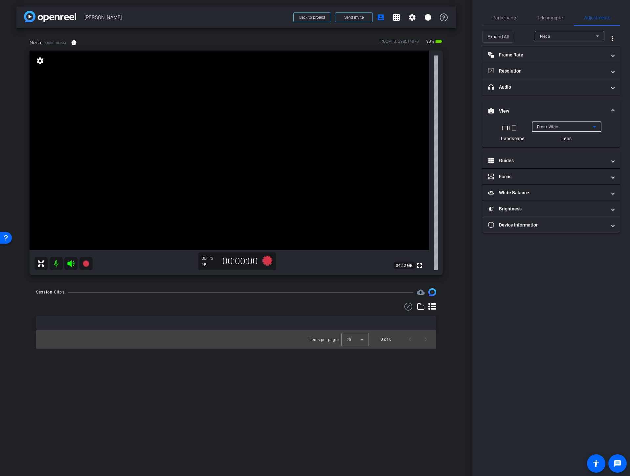
click at [538, 125] on span "Front Wide" at bounding box center [547, 127] width 21 height 5
click at [548, 139] on span "Back Wide" at bounding box center [547, 140] width 21 height 8
click at [503, 16] on span "Participants" at bounding box center [504, 17] width 25 height 5
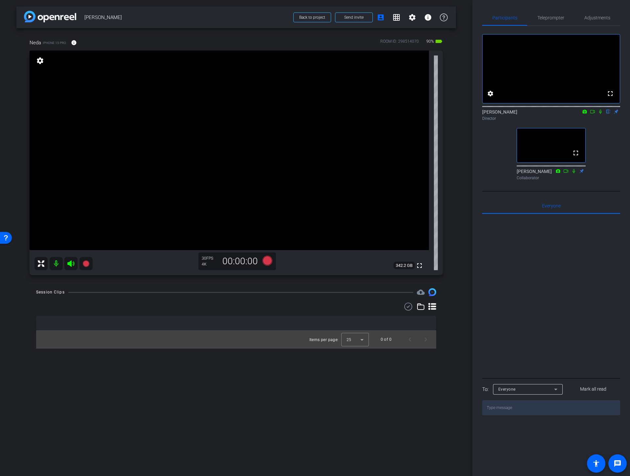
click at [456, 273] on div "arrow_back Neda Memar Back to project Send invite account_box grid_on settings …" at bounding box center [236, 238] width 472 height 476
click at [598, 17] on span "Adjustments" at bounding box center [597, 17] width 26 height 5
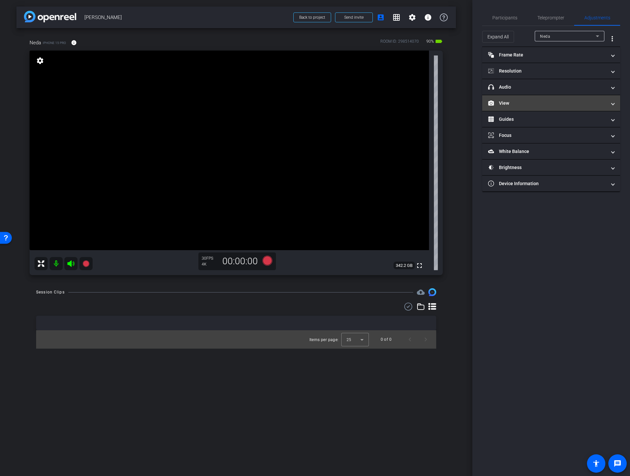
click at [531, 101] on mat-panel-title "View" at bounding box center [547, 103] width 118 height 7
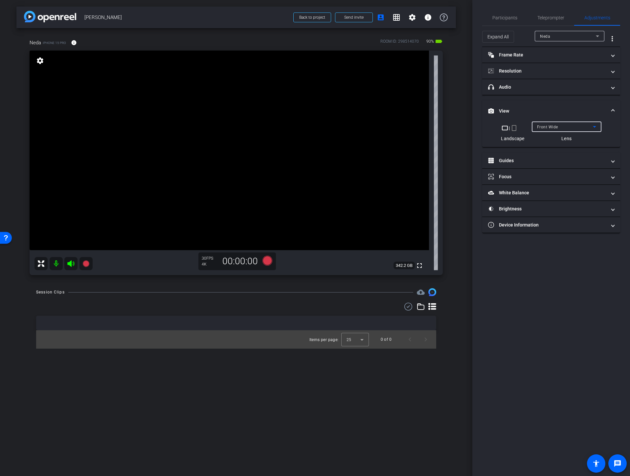
click at [547, 128] on span "Front Wide" at bounding box center [547, 127] width 21 height 5
click at [550, 140] on span "Back Wide" at bounding box center [547, 140] width 21 height 8
click at [507, 16] on span "Participants" at bounding box center [504, 17] width 25 height 5
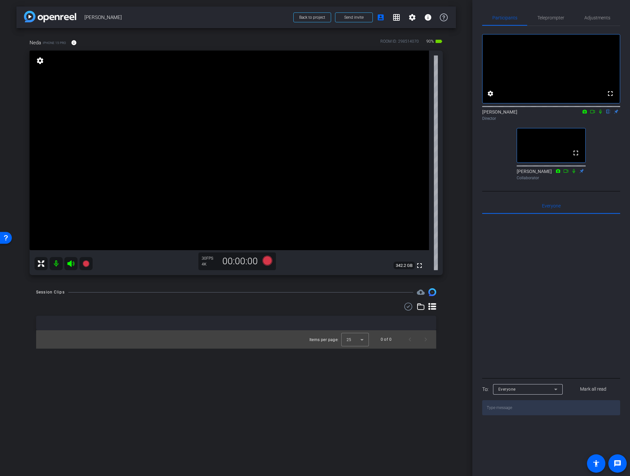
click at [62, 181] on video at bounding box center [229, 151] width 399 height 200
click at [280, 168] on video at bounding box center [229, 151] width 399 height 200
click at [273, 169] on video at bounding box center [229, 151] width 399 height 200
click at [276, 160] on video at bounding box center [229, 151] width 399 height 200
drag, startPoint x: 545, startPoint y: 120, endPoint x: 557, endPoint y: 122, distance: 11.7
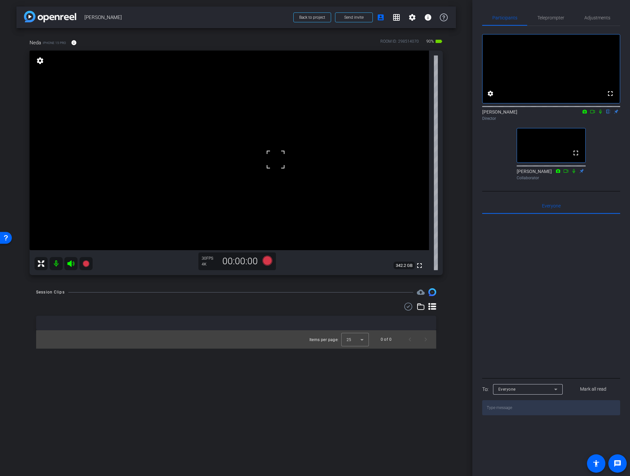
click at [545, 120] on div "Brian Curp flip Director" at bounding box center [551, 115] width 138 height 13
click at [268, 259] on icon at bounding box center [267, 261] width 10 height 10
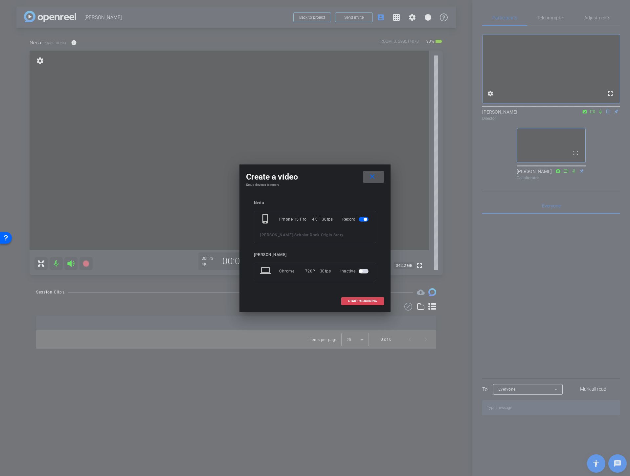
click at [372, 303] on span "START RECORDING" at bounding box center [362, 301] width 29 height 3
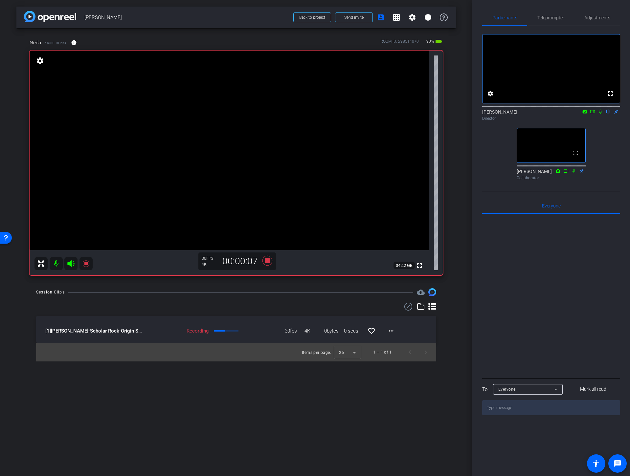
drag, startPoint x: 270, startPoint y: 285, endPoint x: 268, endPoint y: 278, distance: 6.9
click at [270, 284] on div "arrow_back Neda Memar Back to project Send invite account_box grid_on settings …" at bounding box center [236, 238] width 472 height 476
click at [266, 262] on icon at bounding box center [267, 261] width 10 height 10
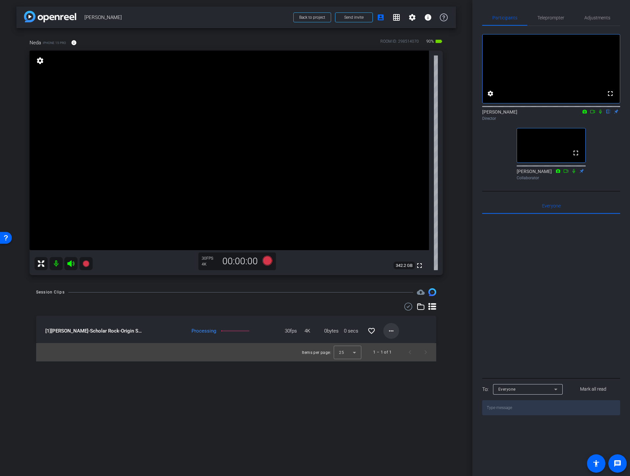
click at [393, 331] on mat-icon "more_horiz" at bounding box center [391, 331] width 8 height 8
click at [401, 344] on span "Download Original" at bounding box center [413, 345] width 48 height 8
drag, startPoint x: 596, startPoint y: 170, endPoint x: 597, endPoint y: 165, distance: 5.9
click at [596, 170] on div "fullscreen settings Brian Curp flip Director fullscreen Linda Pizzico Collabora…" at bounding box center [551, 104] width 138 height 157
click at [600, 114] on icon at bounding box center [600, 111] width 5 height 5
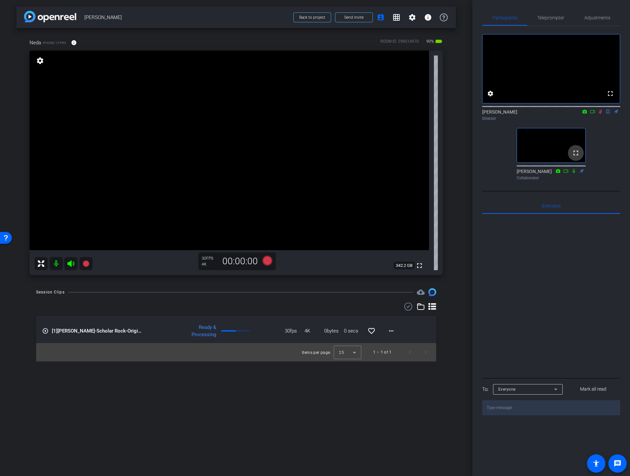
click at [592, 114] on icon at bounding box center [592, 111] width 5 height 5
click at [269, 161] on video at bounding box center [229, 151] width 399 height 200
click at [593, 19] on span "Adjustments" at bounding box center [597, 17] width 26 height 5
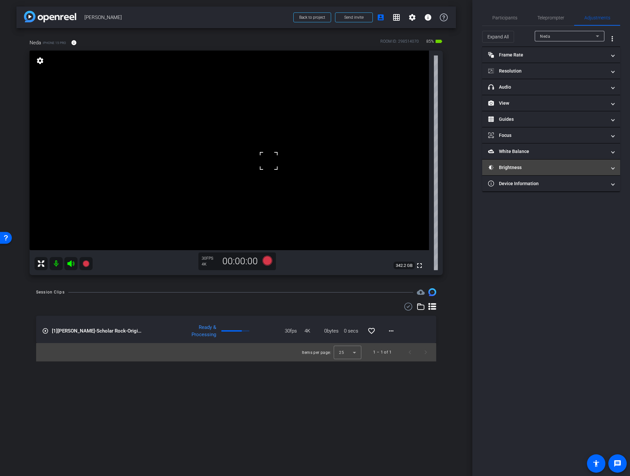
click at [533, 165] on mat-panel-title "Brightness" at bounding box center [547, 167] width 118 height 7
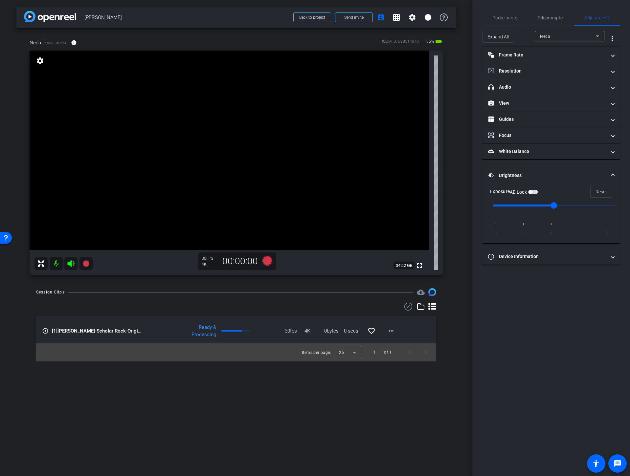
click at [532, 192] on span "button" at bounding box center [529, 192] width 3 height 3
click at [505, 15] on span "Participants" at bounding box center [504, 17] width 25 height 5
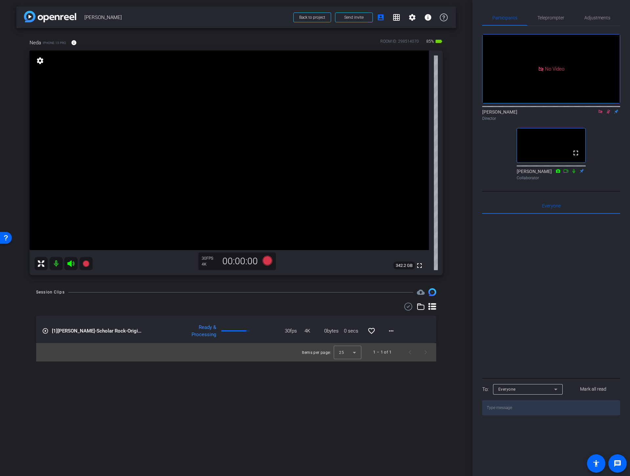
click at [608, 109] on icon at bounding box center [608, 111] width 5 height 5
click at [392, 332] on mat-icon "more_horiz" at bounding box center [391, 331] width 8 height 8
click at [405, 347] on span "Download Original" at bounding box center [408, 345] width 39 height 8
click at [599, 109] on icon at bounding box center [600, 111] width 5 height 5
click at [460, 237] on div "arrow_back Neda Memar Back to project Send invite account_box grid_on settings …" at bounding box center [236, 238] width 472 height 476
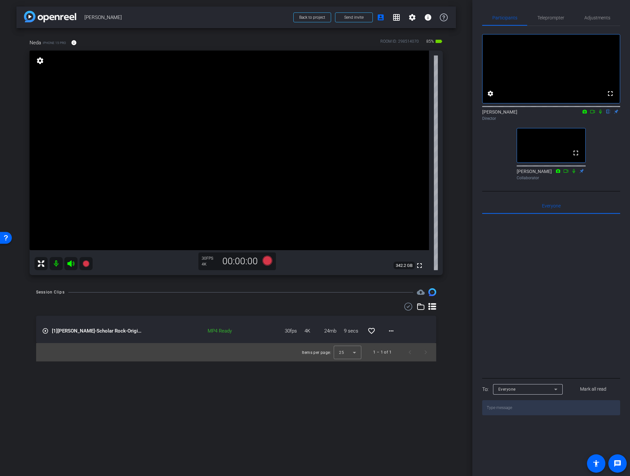
click at [452, 295] on div "Session Clips cloud_upload play_circle_outline [1] Neda Memar-Scholar Rock-Orig…" at bounding box center [235, 324] width 439 height 73
click at [591, 114] on icon at bounding box center [592, 111] width 5 height 5
drag, startPoint x: 607, startPoint y: 120, endPoint x: 605, endPoint y: 123, distance: 4.2
click at [607, 114] on icon at bounding box center [608, 111] width 5 height 5
click at [267, 260] on icon at bounding box center [267, 261] width 10 height 10
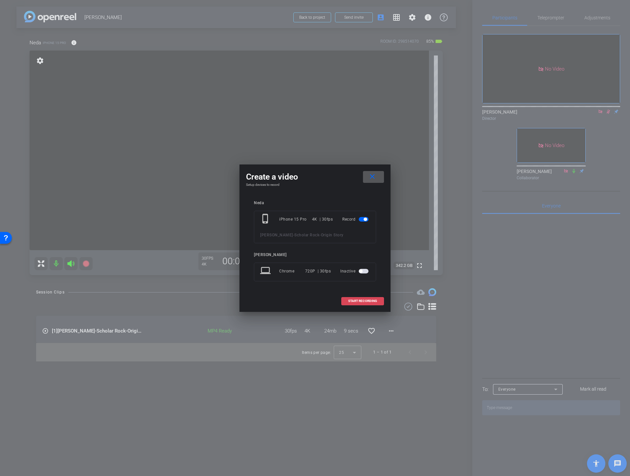
click at [365, 300] on span "START RECORDING" at bounding box center [362, 301] width 29 height 3
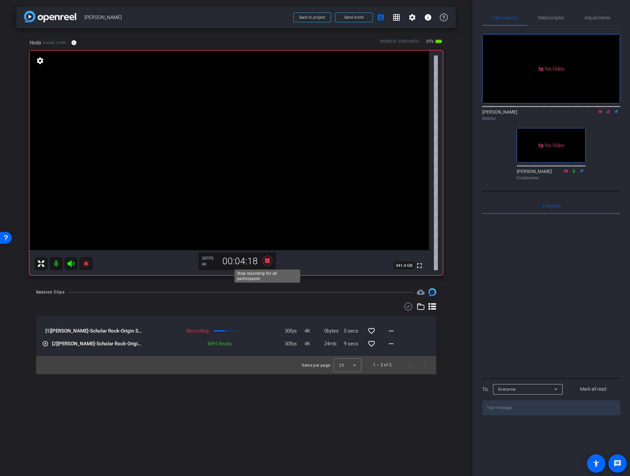
click at [267, 262] on icon at bounding box center [267, 261] width 10 height 10
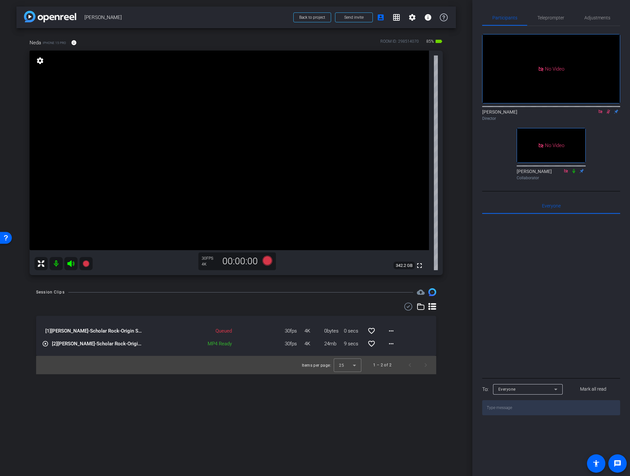
click at [598, 122] on div "Director" at bounding box center [551, 119] width 138 height 6
click at [607, 114] on icon at bounding box center [608, 111] width 5 height 5
click at [254, 173] on video at bounding box center [229, 151] width 399 height 200
click at [245, 161] on video at bounding box center [229, 151] width 399 height 200
click at [266, 261] on icon at bounding box center [267, 261] width 10 height 10
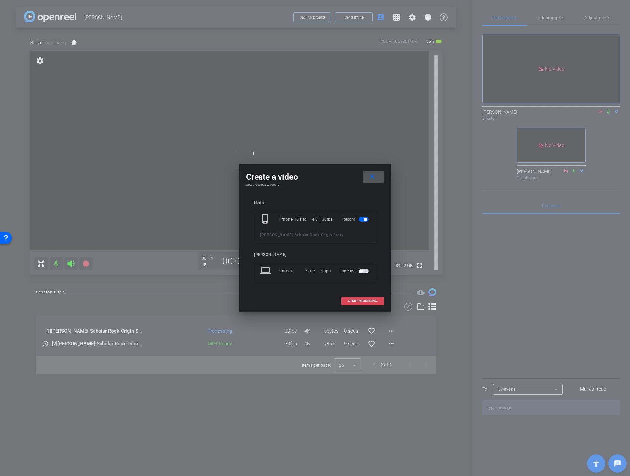
click at [354, 303] on span at bounding box center [363, 301] width 42 height 16
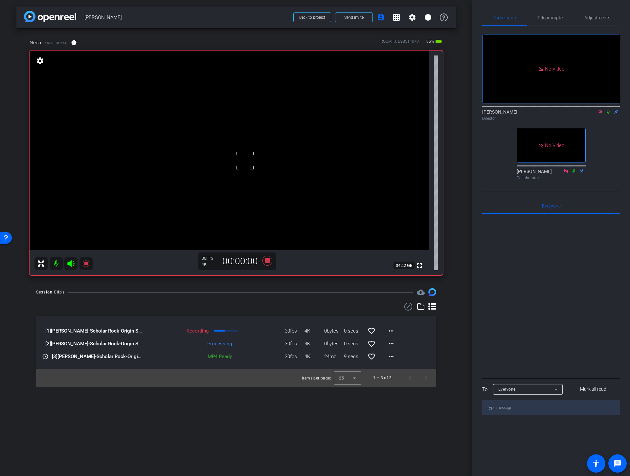
click at [608, 114] on icon at bounding box center [608, 111] width 5 height 5
click at [607, 114] on icon at bounding box center [608, 111] width 5 height 5
click at [459, 294] on div "arrow_back Neda Memar Back to project Send invite account_box grid_on settings …" at bounding box center [236, 238] width 472 height 476
click at [272, 290] on div "Session Clips cloud_upload" at bounding box center [236, 292] width 400 height 8
click at [456, 305] on div "arrow_back Neda Memar Back to project Send invite account_box grid_on settings …" at bounding box center [236, 238] width 472 height 476
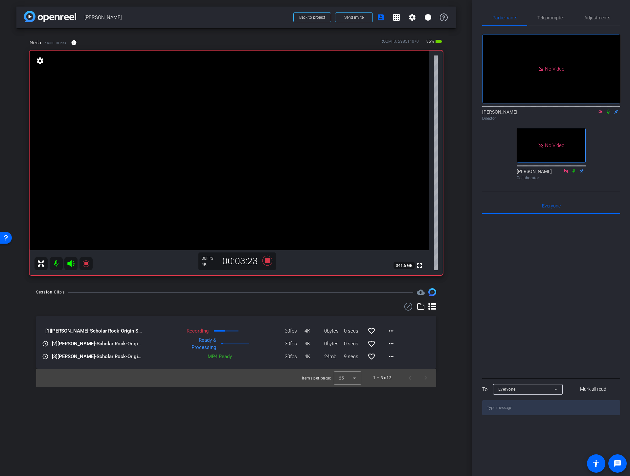
click at [455, 275] on div "Neda iPhone 15 Pro info ROOM ID: 298514070 85% battery_std fullscreen settings …" at bounding box center [235, 155] width 439 height 254
click at [607, 114] on icon at bounding box center [608, 111] width 5 height 5
click at [467, 179] on div "arrow_back Neda Memar Back to project Send invite account_box grid_on settings …" at bounding box center [236, 238] width 472 height 476
click at [608, 114] on icon at bounding box center [608, 111] width 5 height 5
drag, startPoint x: 485, startPoint y: 152, endPoint x: 509, endPoint y: 146, distance: 24.7
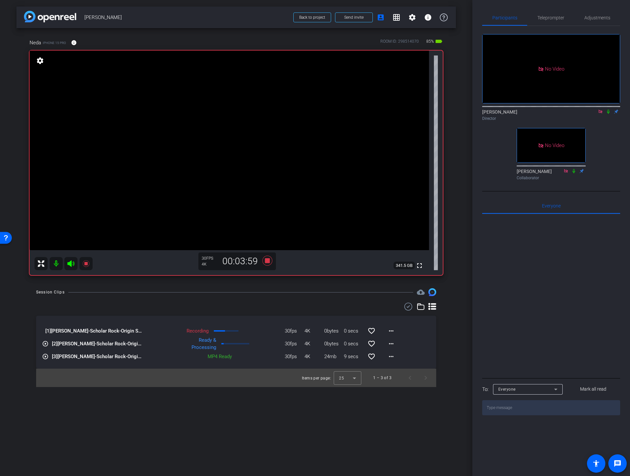
click at [486, 152] on div "No Video Brian Curp Director No Video Linda Pizzico Collaborator" at bounding box center [551, 104] width 138 height 157
click at [608, 114] on icon at bounding box center [608, 112] width 3 height 4
click at [608, 114] on icon at bounding box center [609, 112] width 4 height 4
click at [608, 114] on icon at bounding box center [608, 112] width 3 height 4
drag, startPoint x: 607, startPoint y: 128, endPoint x: 609, endPoint y: 124, distance: 3.8
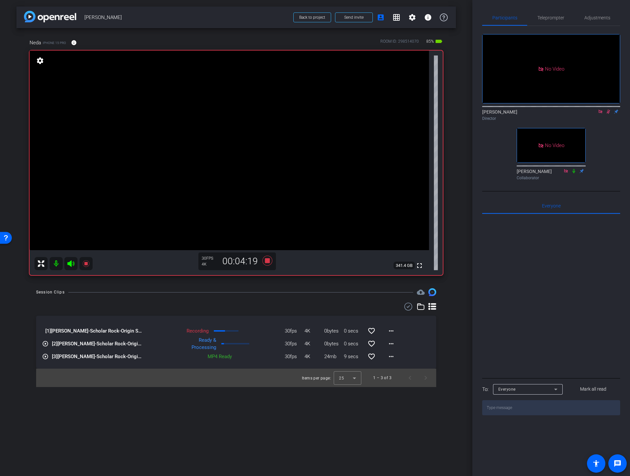
click at [607, 122] on div "Director" at bounding box center [551, 119] width 138 height 6
click at [606, 114] on icon at bounding box center [608, 111] width 5 height 5
click at [480, 148] on div "Participants Teleprompter Adjustments No Video Brian Curp Director No Video Lin…" at bounding box center [551, 238] width 158 height 476
click at [608, 114] on icon at bounding box center [608, 111] width 5 height 5
click at [607, 114] on icon at bounding box center [608, 111] width 5 height 5
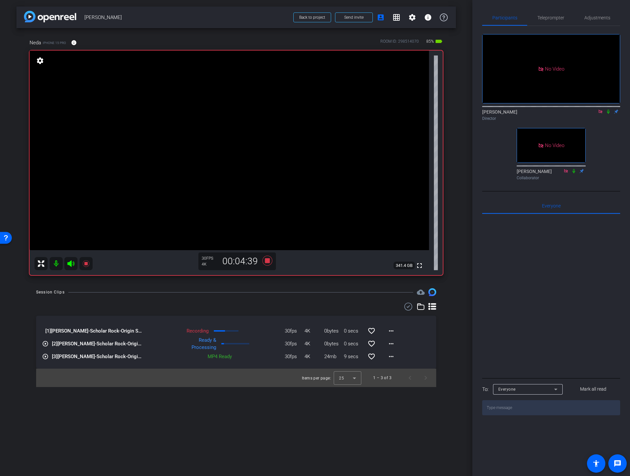
click at [607, 114] on icon at bounding box center [608, 111] width 5 height 5
click at [458, 243] on div "arrow_back Neda Memar Back to project Send invite account_box grid_on settings …" at bounding box center [236, 238] width 472 height 476
click at [389, 344] on mat-icon "more_horiz" at bounding box center [391, 344] width 8 height 8
click at [399, 355] on span "Download Original" at bounding box center [408, 358] width 39 height 8
click at [608, 114] on icon at bounding box center [609, 112] width 4 height 4
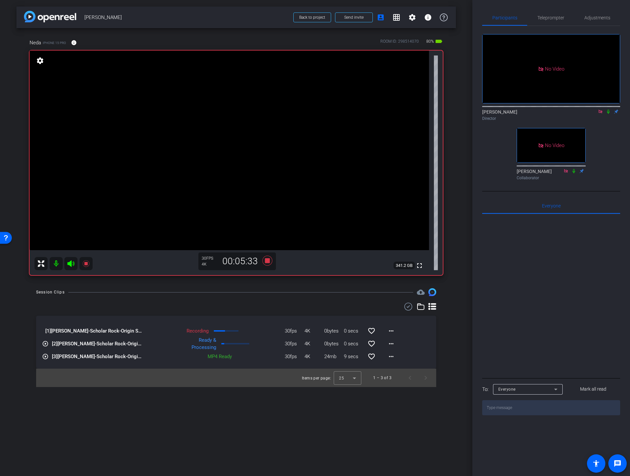
click at [608, 114] on icon at bounding box center [608, 112] width 3 height 4
click at [462, 306] on div "arrow_back Neda Memar Back to project Send invite account_box grid_on settings …" at bounding box center [236, 238] width 472 height 476
click at [608, 114] on icon at bounding box center [608, 111] width 5 height 5
drag, startPoint x: 263, startPoint y: 284, endPoint x: 266, endPoint y: 275, distance: 9.7
click at [263, 284] on div "arrow_back Neda Memar Back to project Send invite account_box grid_on settings …" at bounding box center [236, 238] width 472 height 476
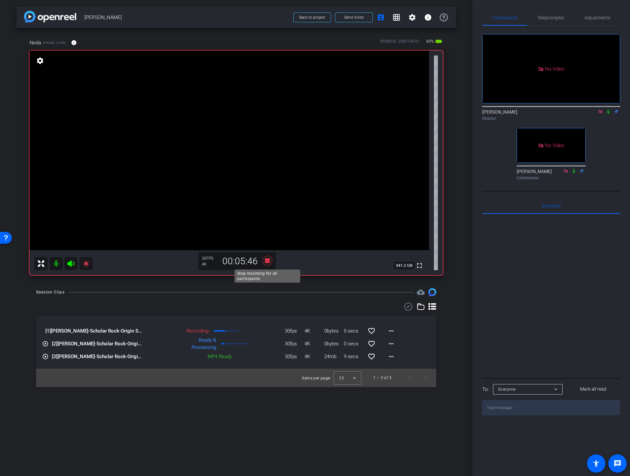
click at [266, 262] on icon at bounding box center [267, 261] width 10 height 10
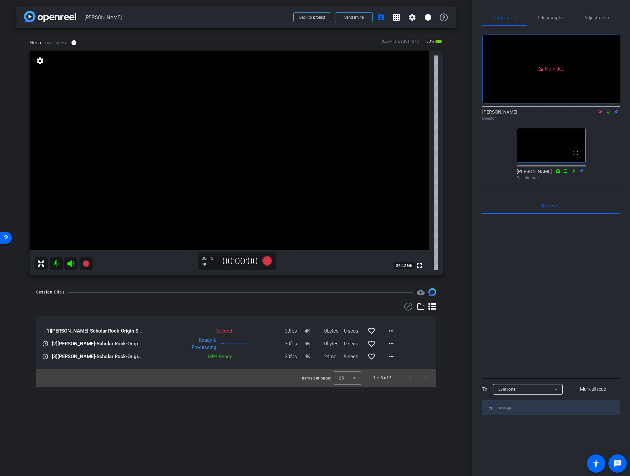
click at [600, 113] on icon at bounding box center [600, 112] width 4 height 4
click at [267, 262] on icon at bounding box center [267, 261] width 10 height 10
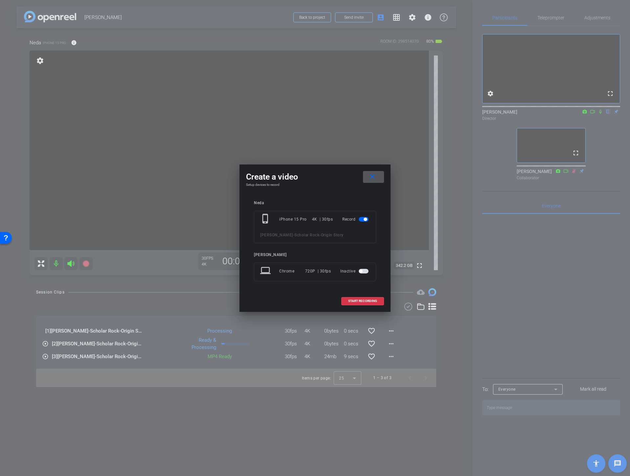
drag, startPoint x: 346, startPoint y: 300, endPoint x: 358, endPoint y: 296, distance: 12.7
click at [346, 300] on span at bounding box center [363, 301] width 42 height 16
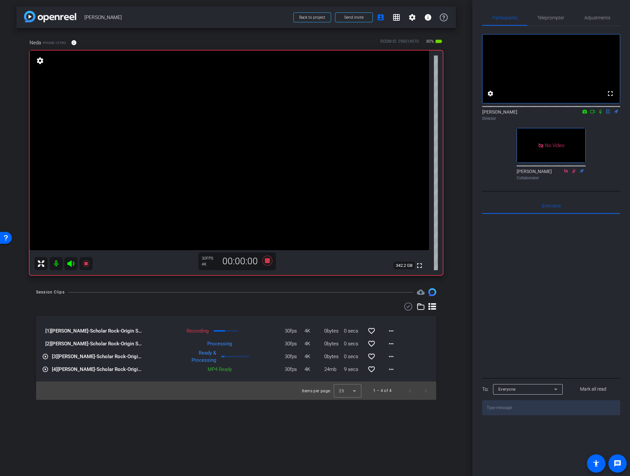
click at [600, 114] on icon at bounding box center [600, 111] width 5 height 5
drag, startPoint x: 591, startPoint y: 121, endPoint x: 576, endPoint y: 146, distance: 29.3
click at [591, 114] on icon at bounding box center [592, 111] width 5 height 5
click at [607, 114] on icon at bounding box center [608, 111] width 5 height 5
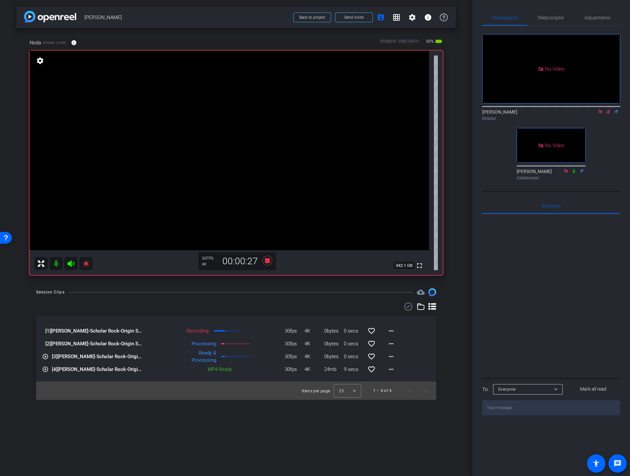
click at [457, 330] on div "arrow_back Neda Memar Back to project Send invite account_box grid_on settings …" at bounding box center [236, 238] width 472 height 476
click at [267, 260] on icon at bounding box center [267, 261] width 10 height 10
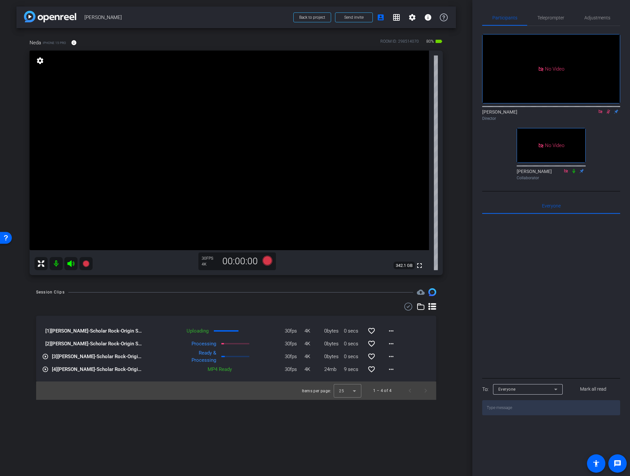
click at [600, 114] on icon at bounding box center [600, 111] width 5 height 5
click at [459, 335] on div "arrow_back Neda Memar Back to project Send invite account_box grid_on settings …" at bounding box center [236, 238] width 472 height 476
click at [453, 327] on div "Session Clips cloud_upload [1] Neda Memar-Scholar Rock-Origin Story-2025-09-11-…" at bounding box center [235, 344] width 439 height 112
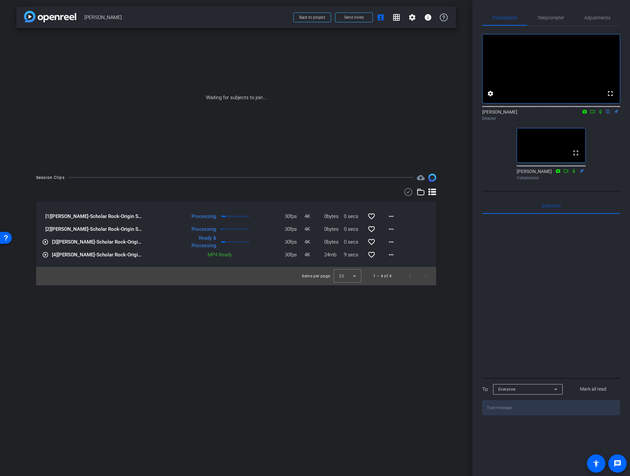
click at [451, 234] on div "Session Clips cloud_upload [1] Neda Memar-Scholar Rock-Origin Story-2025-09-11-…" at bounding box center [235, 230] width 439 height 112
click at [457, 240] on div "arrow_back Neda Memar Back to project Send invite account_box grid_on settings …" at bounding box center [236, 238] width 472 height 476
click at [452, 286] on div "arrow_back Neda Memar Back to project Send invite account_box grid_on settings …" at bounding box center [236, 238] width 472 height 476
click at [462, 245] on div "arrow_back Neda Memar Back to project Send invite account_box grid_on settings …" at bounding box center [236, 238] width 472 height 476
click at [452, 255] on div "Session Clips cloud_upload play_circle_outline [1] Neda Memar-Scholar Rock-Orig…" at bounding box center [235, 230] width 439 height 112
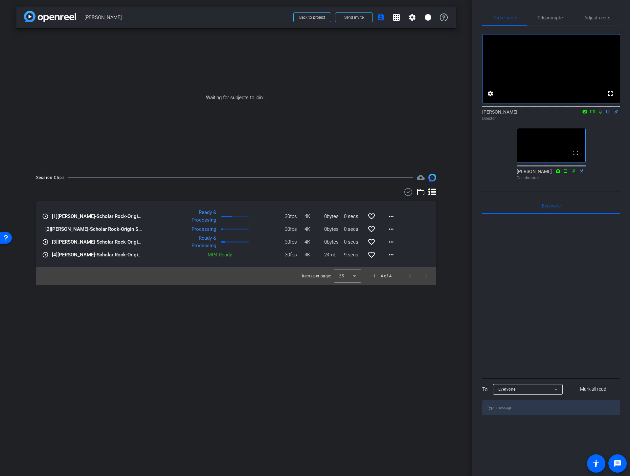
click at [439, 264] on div "Session Clips cloud_upload play_circle_outline [1] Neda Memar-Scholar Rock-Orig…" at bounding box center [235, 230] width 439 height 112
click at [449, 251] on div "Session Clips cloud_upload play_circle_outline [1] Neda Memar-Scholar Rock-Orig…" at bounding box center [235, 230] width 439 height 112
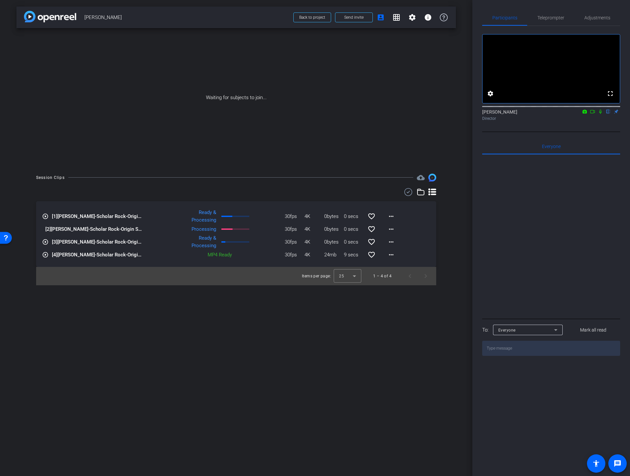
click at [591, 114] on icon at bounding box center [592, 111] width 5 height 5
drag, startPoint x: 608, startPoint y: 120, endPoint x: 584, endPoint y: 145, distance: 34.2
click at [608, 114] on icon at bounding box center [608, 111] width 5 height 5
click at [392, 213] on mat-icon "more_horiz" at bounding box center [391, 217] width 8 height 8
click at [404, 230] on span "Download Original" at bounding box center [408, 230] width 39 height 8
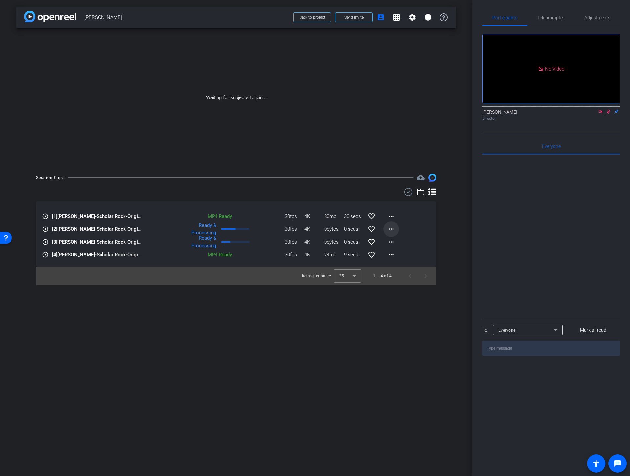
click at [390, 230] on mat-icon "more_horiz" at bounding box center [391, 229] width 8 height 8
click at [394, 241] on span "Download Original" at bounding box center [408, 243] width 39 height 8
click at [311, 16] on span "Back to project" at bounding box center [312, 17] width 26 height 5
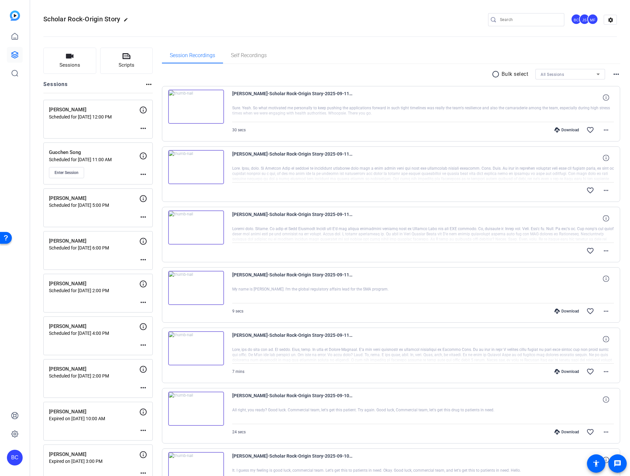
click at [144, 302] on mat-icon "more_horiz" at bounding box center [143, 303] width 8 height 8
click at [160, 310] on span "Edit Session" at bounding box center [160, 312] width 30 height 8
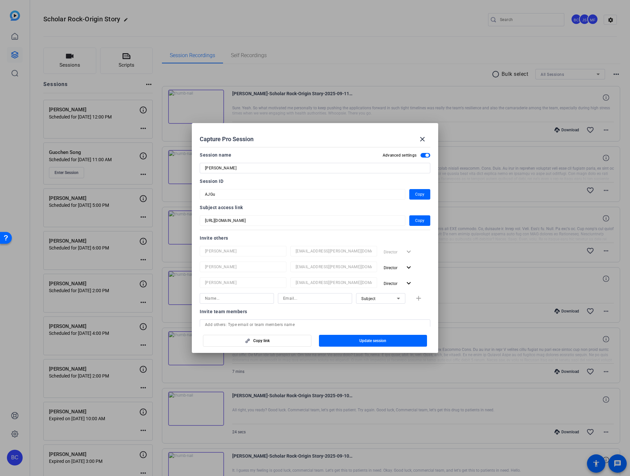
click at [217, 298] on input at bounding box center [237, 299] width 64 height 8
paste input "[PERSON_NAME]"
type input "[PERSON_NAME]"
paste input "[EMAIL_ADDRESS][PERSON_NAME][DOMAIN_NAME]"
type input "[EMAIL_ADDRESS][PERSON_NAME][DOMAIN_NAME]"
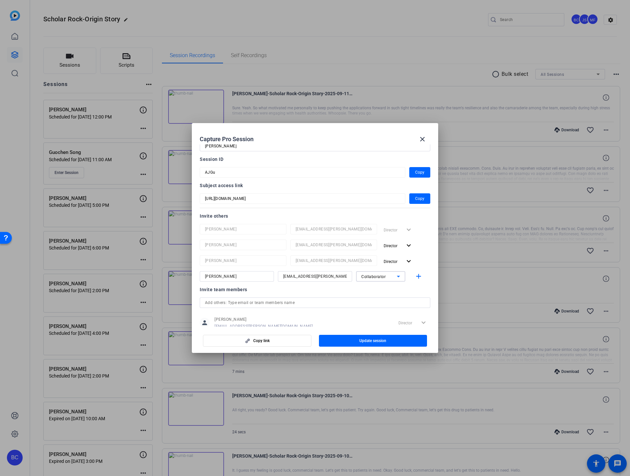
scroll to position [38, 0]
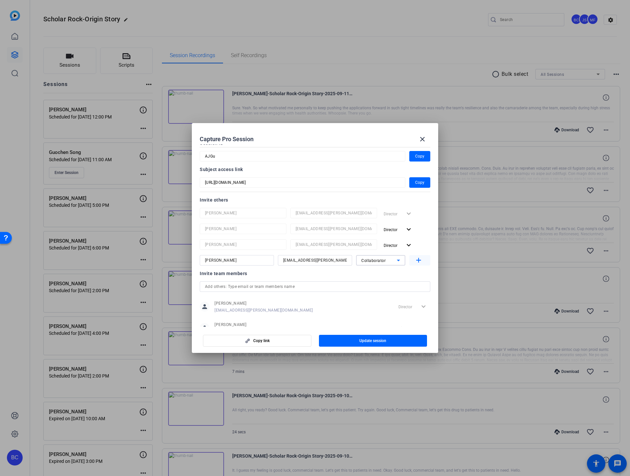
click at [415, 262] on mat-icon "add" at bounding box center [419, 261] width 8 height 8
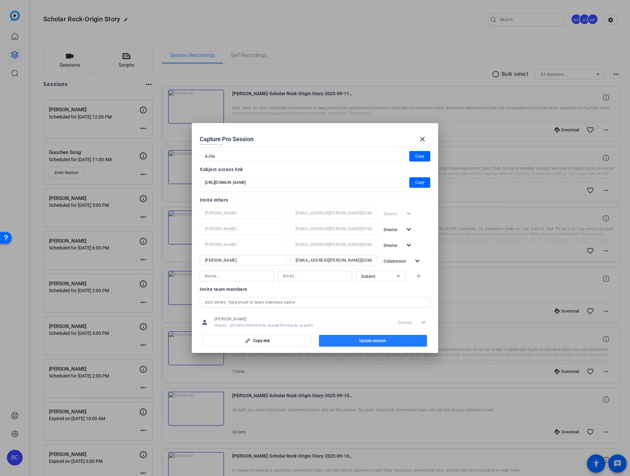
click at [343, 343] on span "button" at bounding box center [373, 341] width 108 height 16
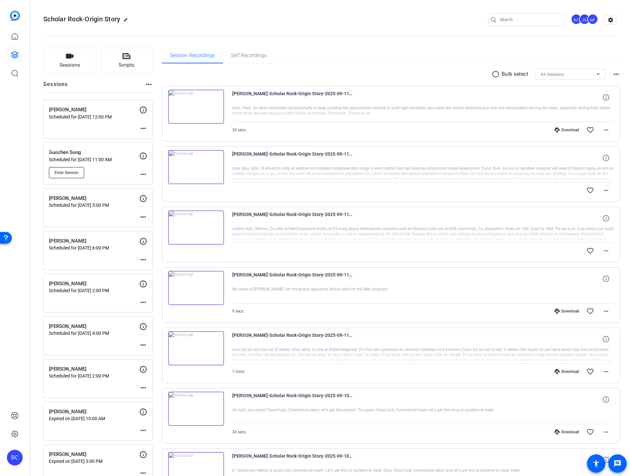
click at [54, 174] on button "Enter Session" at bounding box center [66, 172] width 35 height 11
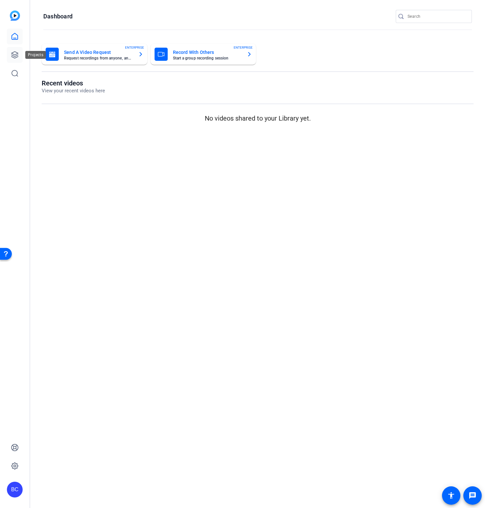
click at [16, 52] on icon at bounding box center [15, 55] width 8 height 8
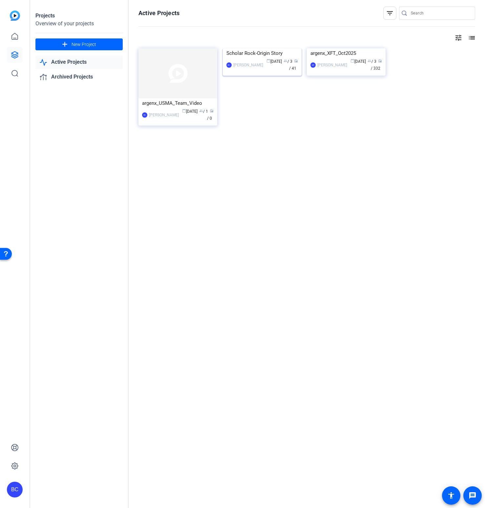
click at [254, 48] on img at bounding box center [262, 48] width 79 height 0
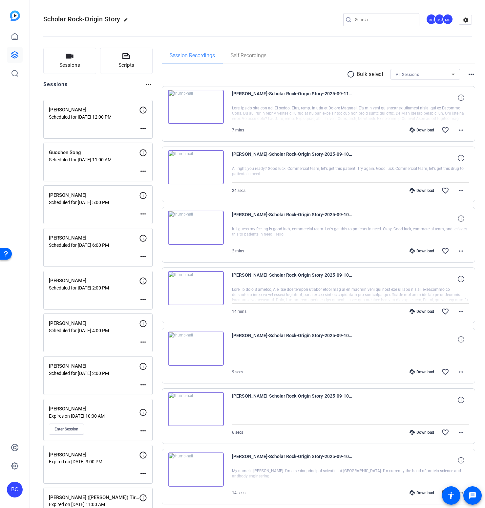
click at [35, 192] on div "Sessions Scripts Sessions more_horiz [PERSON_NAME] Scheduled for [DATE] 12:00 P…" at bounding box center [257, 480] width 455 height 882
click at [142, 171] on mat-icon "more_horiz" at bounding box center [143, 171] width 8 height 8
click at [143, 181] on button "Edit Session" at bounding box center [159, 181] width 40 height 8
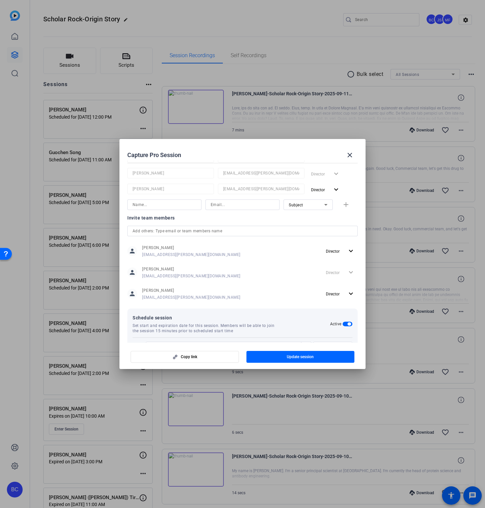
scroll to position [110, 0]
click at [155, 203] on input at bounding box center [165, 205] width 64 height 8
paste input "[PERSON_NAME]"
type input "[PERSON_NAME]"
paste input "[EMAIL_ADDRESS][PERSON_NAME][DOMAIN_NAME]"
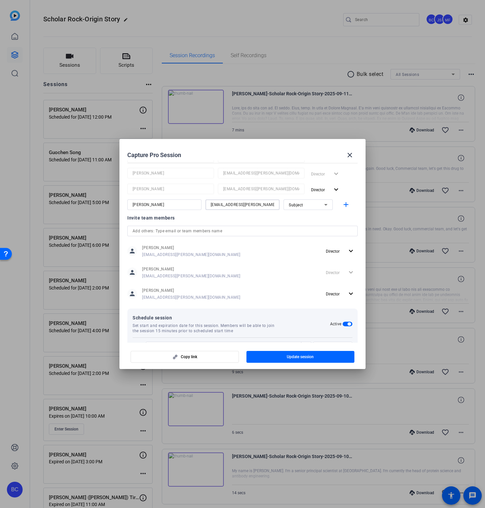
type input "[EMAIL_ADDRESS][PERSON_NAME][DOMAIN_NAME]"
click at [342, 202] on mat-icon "add" at bounding box center [346, 205] width 8 height 8
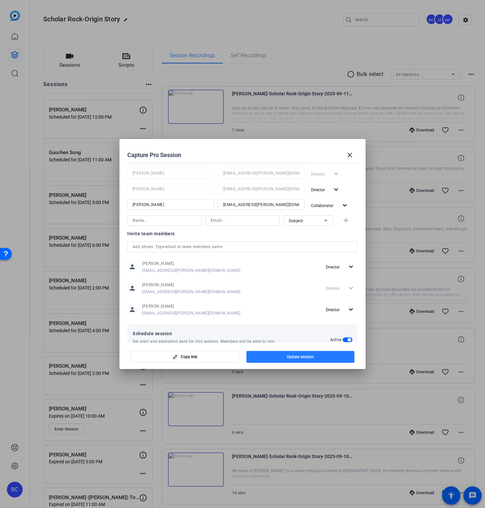
click at [292, 356] on span "Update session" at bounding box center [300, 356] width 27 height 5
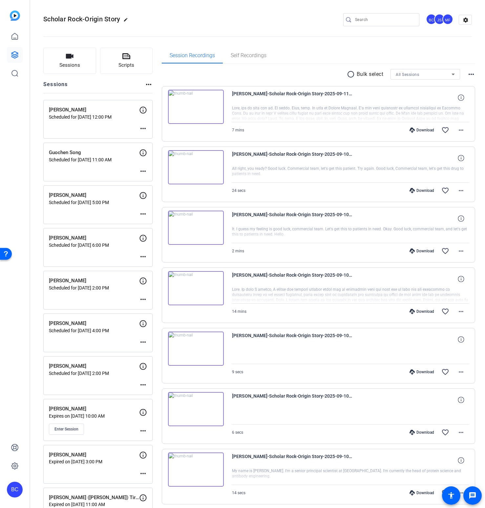
scroll to position [286, 0]
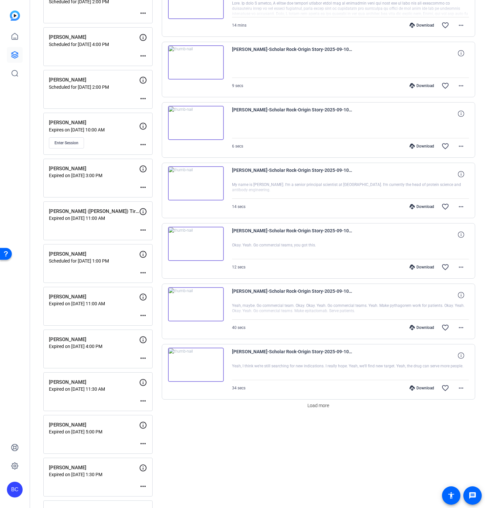
click at [143, 271] on mat-icon "more_horiz" at bounding box center [143, 273] width 8 height 8
click at [146, 280] on span "Edit Session" at bounding box center [160, 282] width 30 height 8
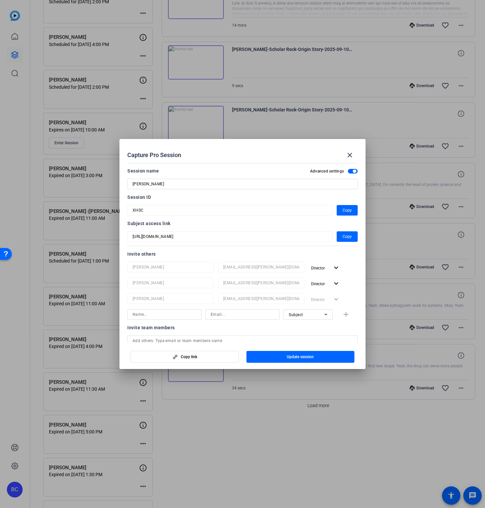
click at [140, 314] on input at bounding box center [165, 314] width 64 height 8
paste input "[PERSON_NAME]"
type input "[PERSON_NAME]"
paste input "[EMAIL_ADDRESS][PERSON_NAME][DOMAIN_NAME]"
type input "[EMAIL_ADDRESS][PERSON_NAME][DOMAIN_NAME]"
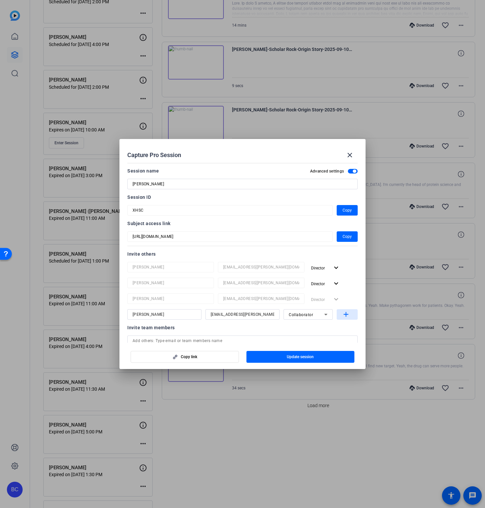
click at [342, 313] on mat-icon "add" at bounding box center [346, 314] width 8 height 8
click at [280, 359] on span "button" at bounding box center [301, 357] width 108 height 16
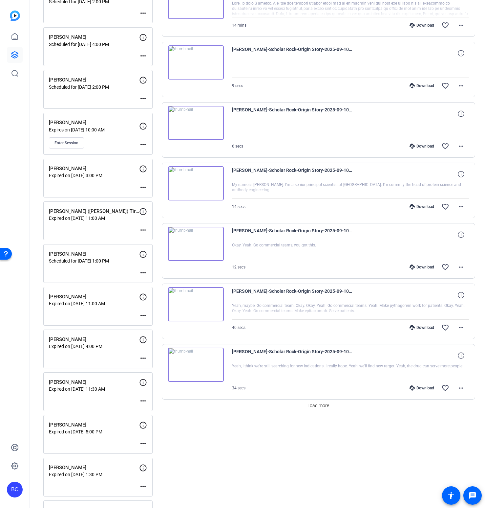
click at [142, 56] on mat-icon "more_horiz" at bounding box center [143, 56] width 8 height 8
click at [148, 64] on span "Edit Session" at bounding box center [160, 66] width 30 height 8
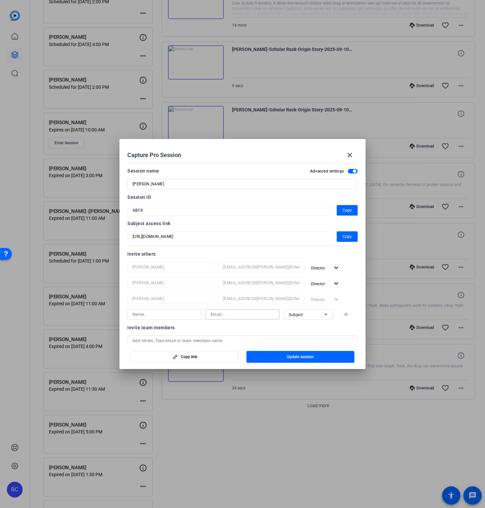
click at [227, 311] on input at bounding box center [243, 314] width 64 height 8
paste input "[EMAIL_ADDRESS][PERSON_NAME][DOMAIN_NAME]"
type input "[EMAIL_ADDRESS][PERSON_NAME][DOMAIN_NAME]"
click at [167, 315] on input at bounding box center [165, 314] width 64 height 8
paste input "[PERSON_NAME]"
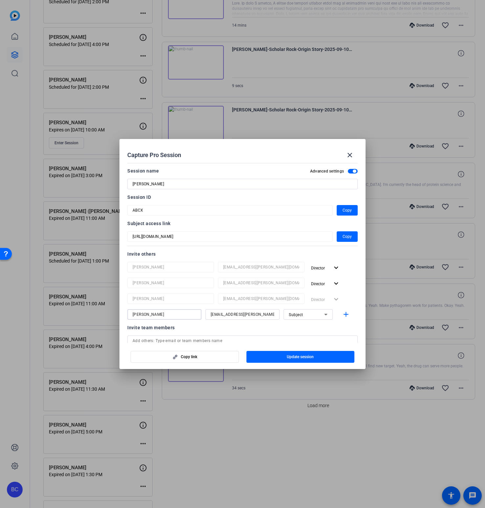
type input "[PERSON_NAME]"
click at [342, 316] on mat-icon "add" at bounding box center [346, 314] width 8 height 8
click at [301, 356] on span "Update session" at bounding box center [300, 356] width 27 height 5
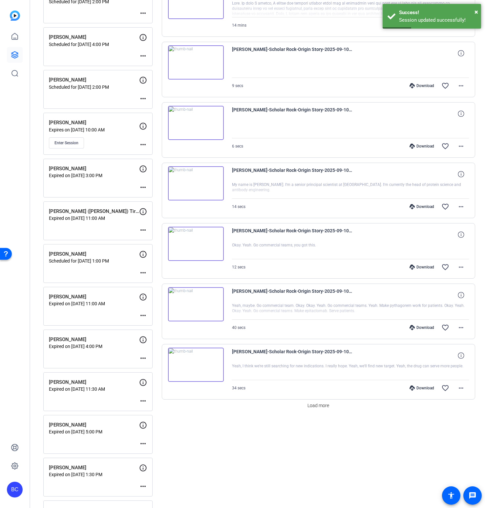
click at [36, 219] on div "Sessions Scripts Sessions more_horiz [PERSON_NAME] Scheduled for [DATE] 12:00 P…" at bounding box center [257, 194] width 455 height 882
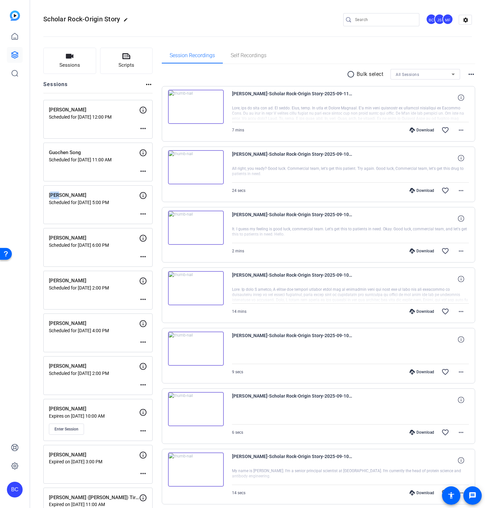
click at [141, 213] on mat-icon "more_horiz" at bounding box center [143, 214] width 8 height 8
click at [147, 221] on span "Edit Session" at bounding box center [160, 224] width 30 height 8
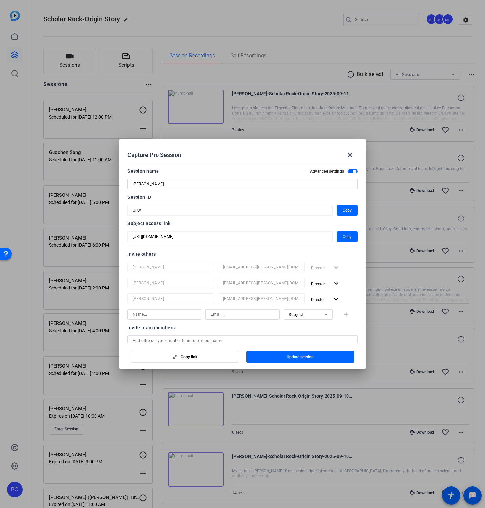
click at [142, 315] on input at bounding box center [165, 314] width 64 height 8
paste input "[PERSON_NAME]"
type input "[PERSON_NAME]"
click at [223, 315] on input at bounding box center [243, 314] width 64 height 8
paste input "[EMAIL_ADDRESS][PERSON_NAME][DOMAIN_NAME]"
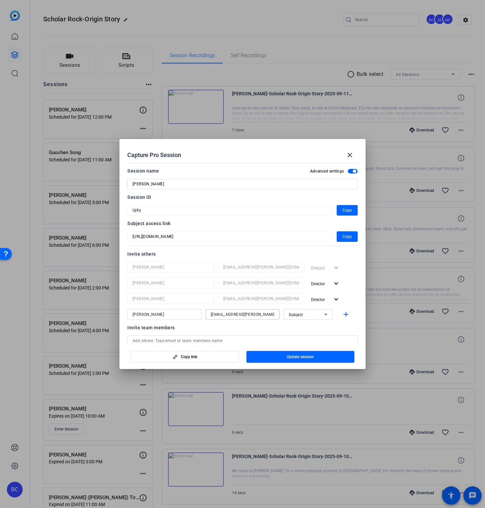
type input "[EMAIL_ADDRESS][PERSON_NAME][DOMAIN_NAME]"
click at [342, 314] on mat-icon "add" at bounding box center [346, 314] width 8 height 8
click at [289, 355] on span "Update session" at bounding box center [300, 356] width 27 height 5
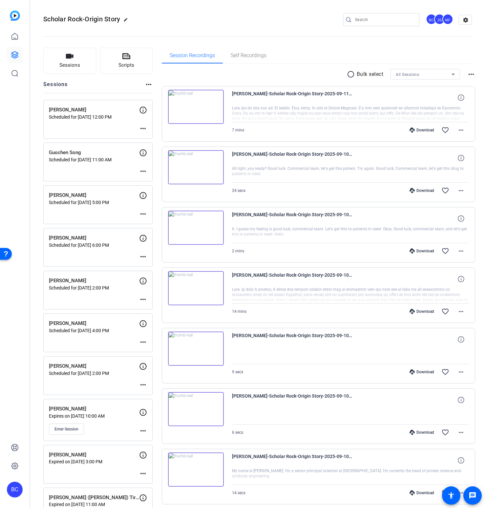
click at [143, 171] on mat-icon "more_horiz" at bounding box center [143, 171] width 8 height 8
click at [155, 180] on span "Edit Session" at bounding box center [160, 181] width 30 height 8
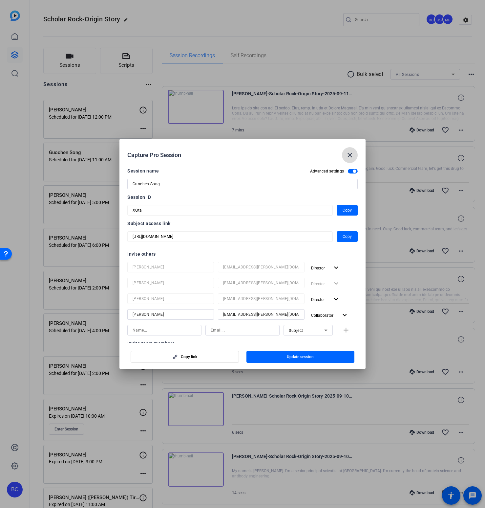
click at [348, 153] on mat-icon "close" at bounding box center [350, 155] width 8 height 8
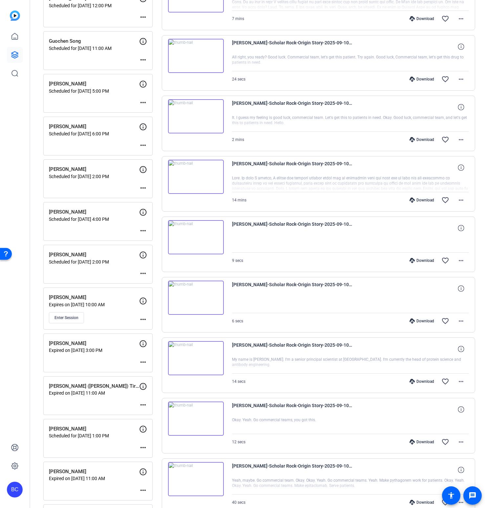
scroll to position [155, 0]
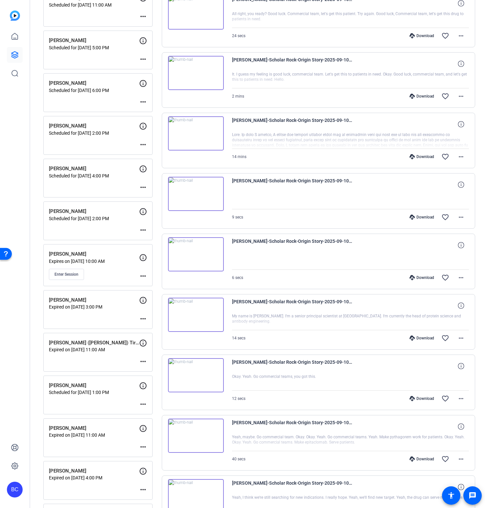
click at [142, 404] on mat-icon "more_horiz" at bounding box center [143, 404] width 8 height 8
click at [159, 415] on span "Edit Session" at bounding box center [160, 414] width 30 height 8
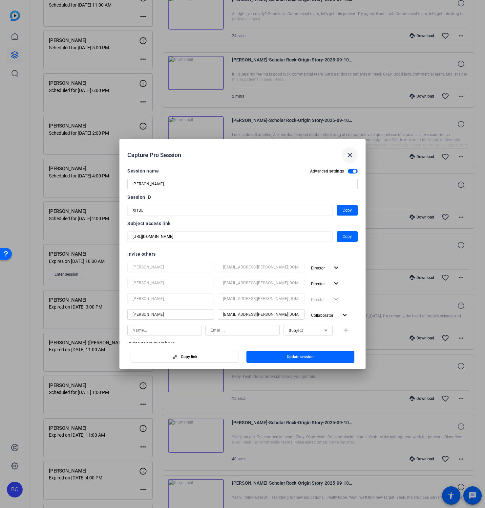
click at [348, 152] on mat-icon "close" at bounding box center [350, 155] width 8 height 8
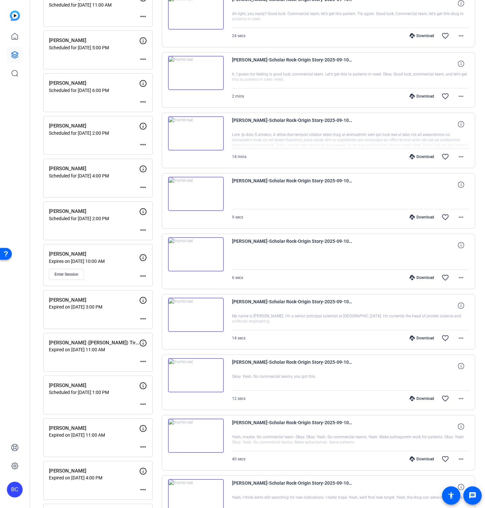
click at [144, 186] on mat-icon "more_horiz" at bounding box center [143, 187] width 8 height 8
click at [148, 195] on span "Edit Session" at bounding box center [160, 197] width 30 height 8
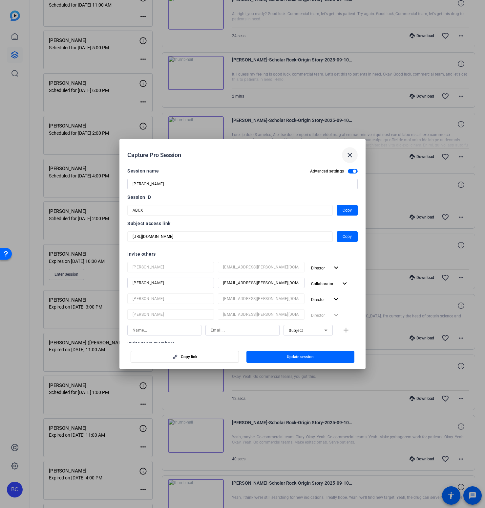
click at [351, 156] on mat-icon "close" at bounding box center [350, 155] width 8 height 8
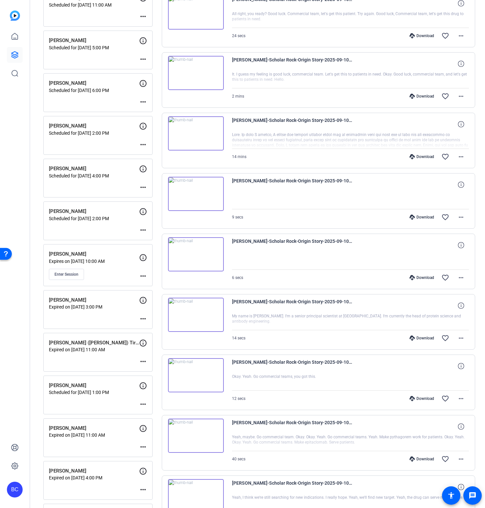
scroll to position [153, 0]
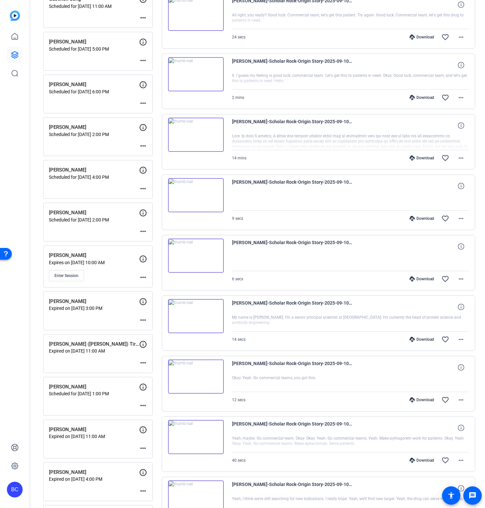
click at [144, 59] on mat-icon "more_horiz" at bounding box center [143, 60] width 8 height 8
click at [152, 69] on span "Edit Session" at bounding box center [160, 70] width 30 height 8
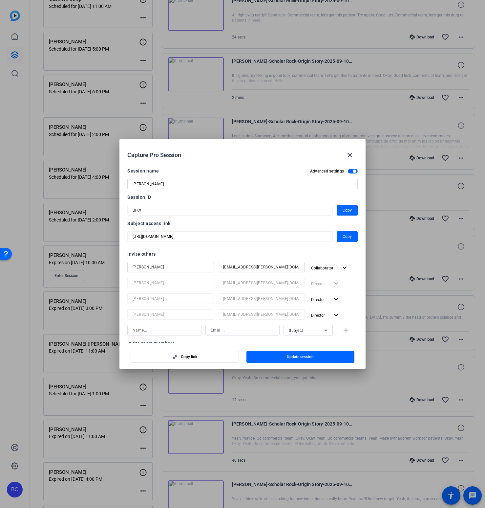
drag, startPoint x: 349, startPoint y: 154, endPoint x: 346, endPoint y: 156, distance: 3.7
click at [349, 154] on mat-icon "close" at bounding box center [350, 155] width 8 height 8
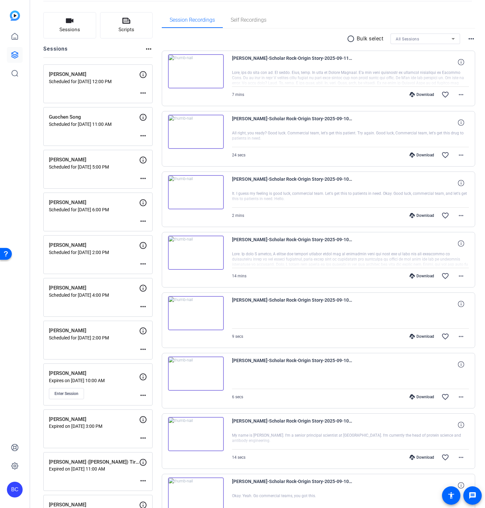
scroll to position [0, 0]
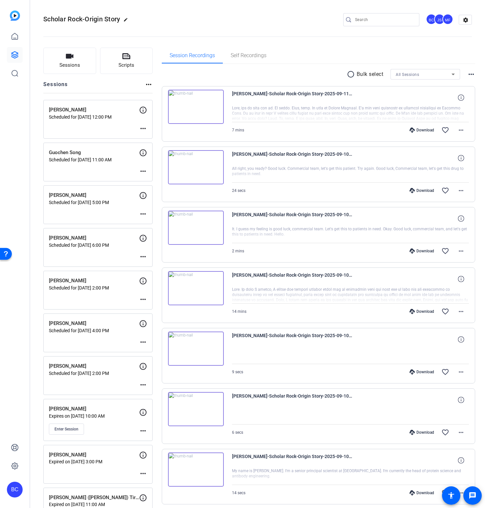
click at [143, 384] on mat-icon "more_horiz" at bounding box center [143, 385] width 8 height 8
click at [150, 394] on span "Edit Session" at bounding box center [160, 395] width 30 height 8
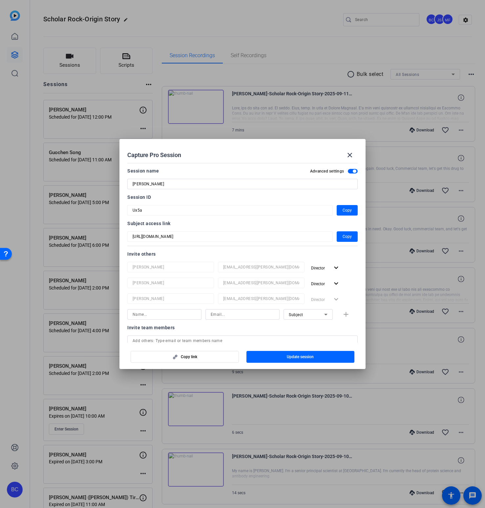
click at [145, 312] on input at bounding box center [165, 314] width 64 height 8
paste input "[PERSON_NAME]"
type input "[PERSON_NAME]"
paste input "[EMAIL_ADDRESS][PERSON_NAME][DOMAIN_NAME]"
type input "[EMAIL_ADDRESS][PERSON_NAME][DOMAIN_NAME]"
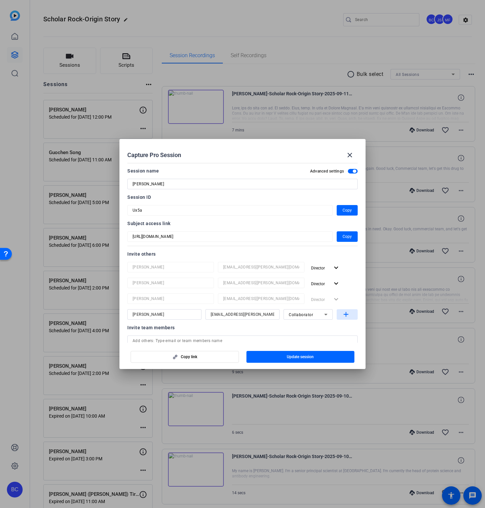
click at [342, 315] on mat-icon "add" at bounding box center [346, 314] width 8 height 8
click at [343, 213] on span "Copy" at bounding box center [347, 210] width 9 height 8
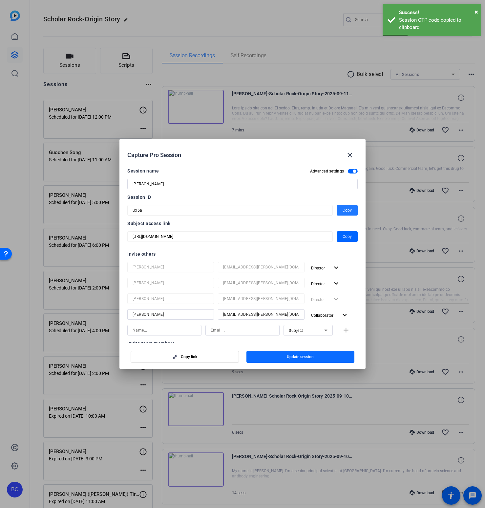
click at [289, 357] on span "Update session" at bounding box center [300, 356] width 27 height 5
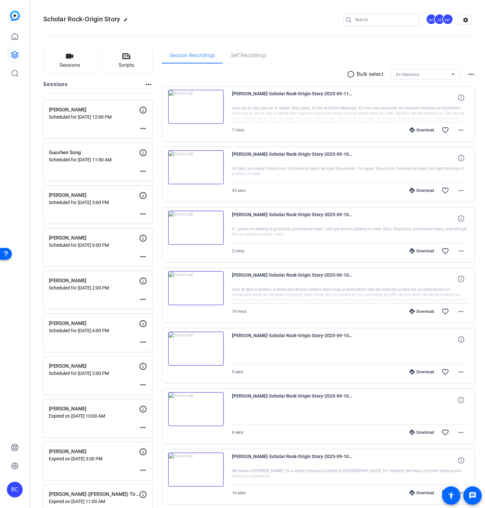
click at [142, 128] on mat-icon "more_horiz" at bounding box center [143, 128] width 8 height 8
click at [163, 139] on span "Edit Session" at bounding box center [160, 138] width 30 height 8
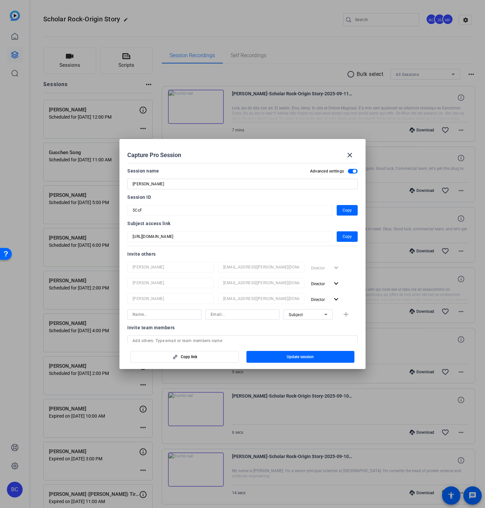
click at [169, 314] on input at bounding box center [165, 314] width 64 height 8
click at [228, 317] on input at bounding box center [243, 314] width 64 height 8
paste input "Ux5a"
type input "Ux5a"
paste input "[PERSON_NAME]"
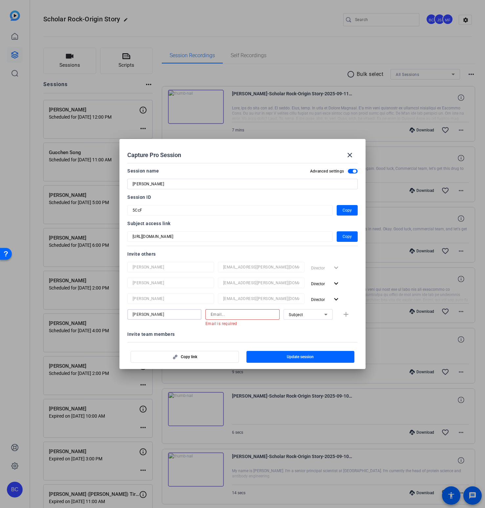
type input "[PERSON_NAME]"
paste input "[EMAIL_ADDRESS][PERSON_NAME][DOMAIN_NAME]"
type input "[EMAIL_ADDRESS][PERSON_NAME][DOMAIN_NAME]"
click at [342, 314] on mat-icon "add" at bounding box center [346, 314] width 8 height 8
click at [295, 356] on span "Update session" at bounding box center [300, 356] width 27 height 5
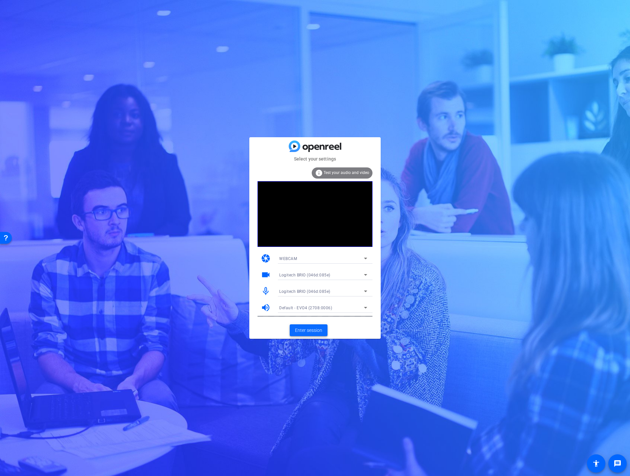
click at [307, 329] on span "Enter session" at bounding box center [308, 330] width 27 height 7
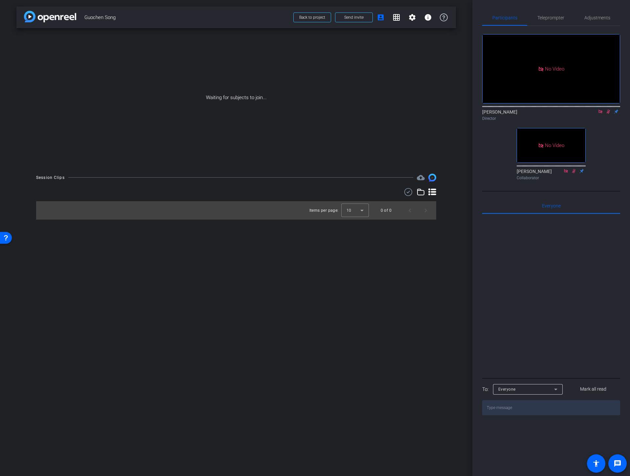
click at [432, 191] on icon at bounding box center [432, 192] width 8 height 8
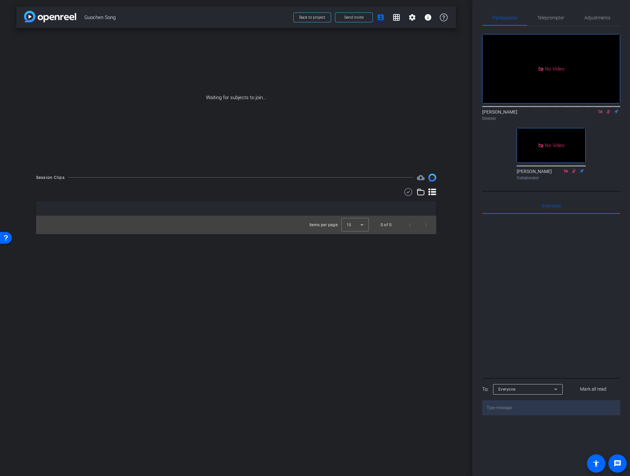
click at [454, 202] on div "Session Clips cloud_upload Items per page: 10 0 of 0" at bounding box center [235, 204] width 439 height 60
click at [427, 295] on div "arrow_back Guochen Song Back to project Send invite account_box grid_on setting…" at bounding box center [236, 238] width 472 height 476
click at [598, 114] on icon at bounding box center [600, 111] width 5 height 5
click at [599, 114] on icon at bounding box center [600, 111] width 5 height 5
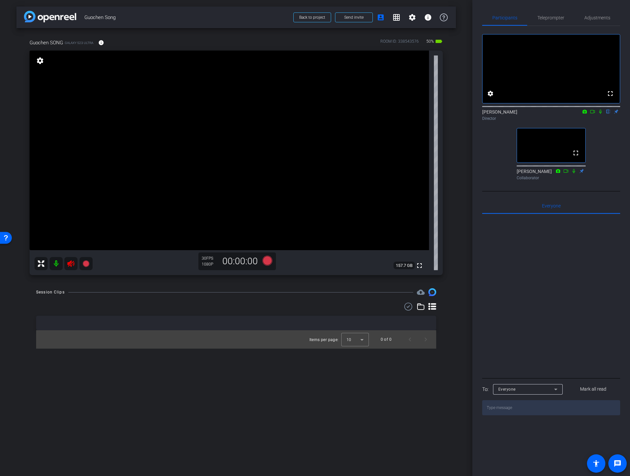
click at [71, 265] on icon at bounding box center [70, 263] width 7 height 7
click at [453, 220] on div "Guochen SONG Galaxy S23 Ultra info ROOM ID: 338543576 50% battery_std fullscree…" at bounding box center [235, 155] width 439 height 254
click at [462, 220] on div "arrow_back Guochen Song Back to project Send invite account_box grid_on setting…" at bounding box center [236, 238] width 472 height 476
click at [456, 206] on div "arrow_back Guochen Song Back to project Send invite account_box grid_on setting…" at bounding box center [236, 238] width 472 height 476
click at [457, 233] on div "arrow_back Guochen Song Back to project Send invite account_box grid_on setting…" at bounding box center [236, 238] width 472 height 476
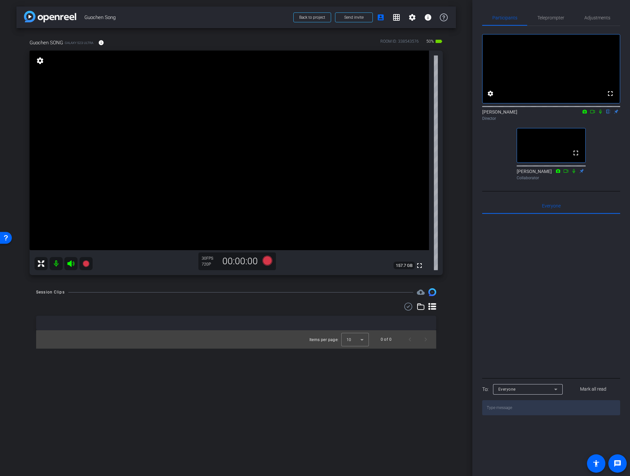
click at [475, 235] on div "Participants Teleprompter Adjustments fullscreen settings Brian Curp flip Direc…" at bounding box center [551, 238] width 158 height 476
click at [101, 43] on mat-icon "info" at bounding box center [101, 43] width 6 height 6
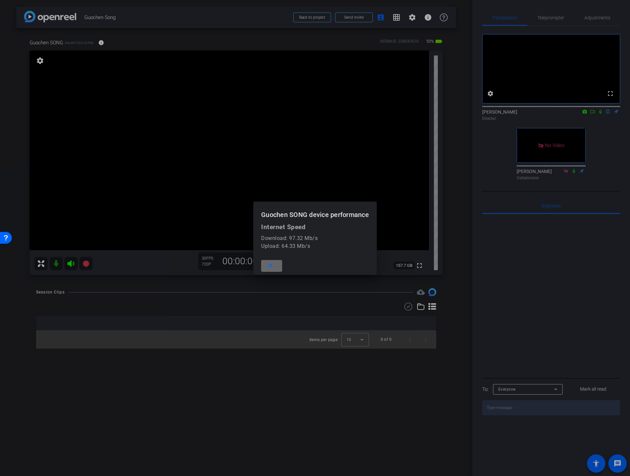
click at [273, 267] on mat-icon "close" at bounding box center [270, 266] width 8 height 8
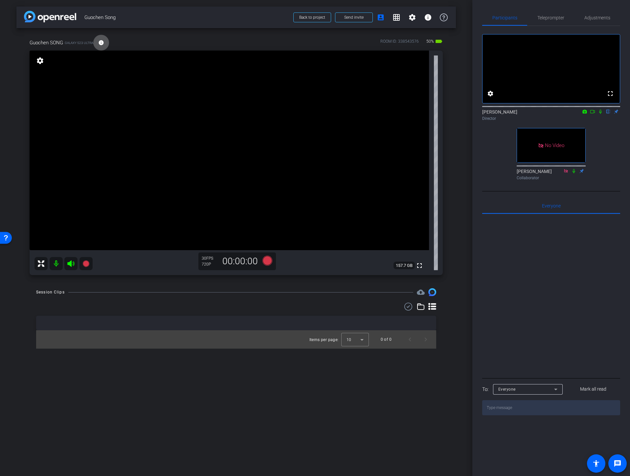
click at [258, 296] on div "Session Clips cloud_upload Items per page: 10 0 of 0" at bounding box center [235, 318] width 439 height 60
click at [456, 286] on div "arrow_back Guochen Song Back to project Send invite account_box grid_on setting…" at bounding box center [236, 238] width 472 height 476
click at [452, 293] on div "Session Clips cloud_upload Items per page: 10 0 of 0" at bounding box center [235, 318] width 439 height 60
click at [601, 15] on span "Adjustments" at bounding box center [597, 17] width 26 height 5
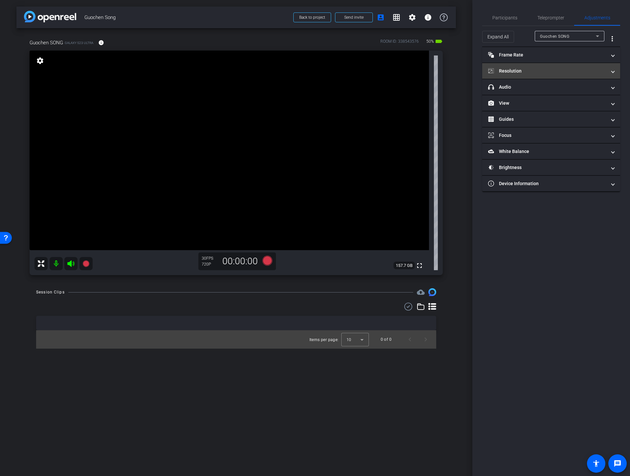
click at [526, 75] on mat-expansion-panel-header "Resolution" at bounding box center [551, 71] width 138 height 16
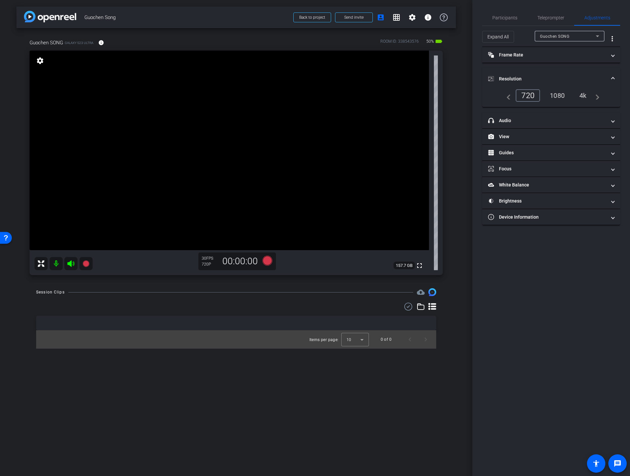
click at [582, 96] on div "4k" at bounding box center [582, 95] width 17 height 11
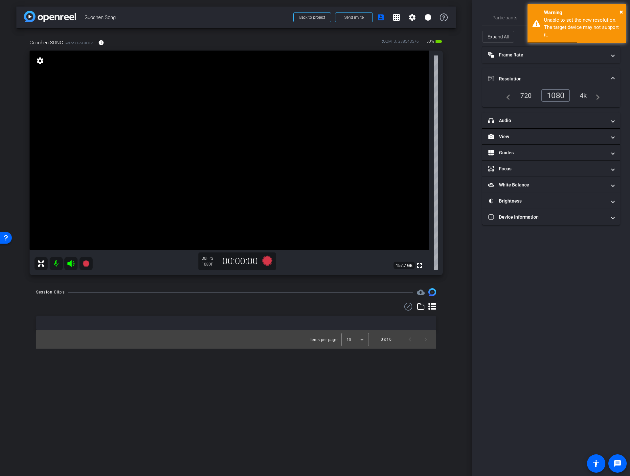
click at [506, 72] on mat-expansion-panel-header "Resolution" at bounding box center [551, 78] width 138 height 21
click at [503, 18] on span "Participants" at bounding box center [504, 17] width 25 height 5
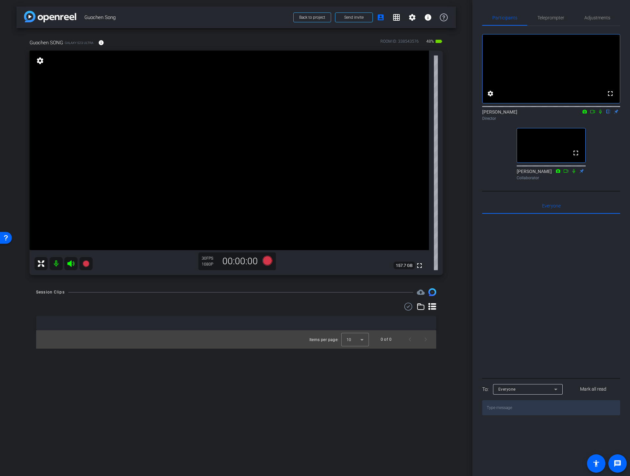
click at [206, 173] on video at bounding box center [229, 151] width 399 height 200
click at [194, 148] on video at bounding box center [229, 151] width 399 height 200
click at [289, 168] on video at bounding box center [229, 151] width 399 height 200
click at [188, 157] on video at bounding box center [229, 151] width 399 height 200
click at [165, 157] on video at bounding box center [229, 151] width 399 height 200
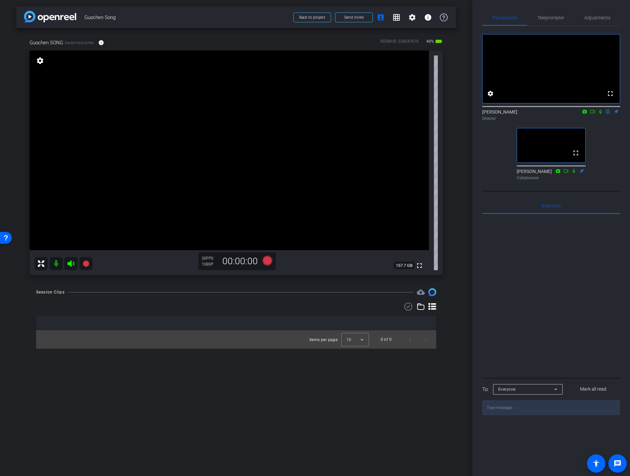
click at [141, 293] on div "Session Clips cloud_upload" at bounding box center [236, 292] width 400 height 8
click at [166, 135] on video at bounding box center [229, 151] width 399 height 200
click at [88, 150] on video at bounding box center [229, 151] width 399 height 200
click at [155, 132] on video at bounding box center [229, 151] width 399 height 200
click at [461, 175] on div "arrow_back Guochen Song Back to project Send invite account_box grid_on setting…" at bounding box center [236, 238] width 472 height 476
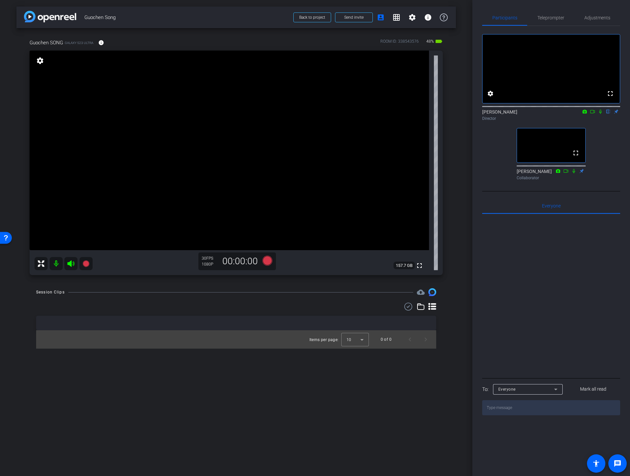
click at [592, 114] on icon at bounding box center [592, 111] width 5 height 5
click at [101, 44] on mat-icon "info" at bounding box center [101, 43] width 6 height 6
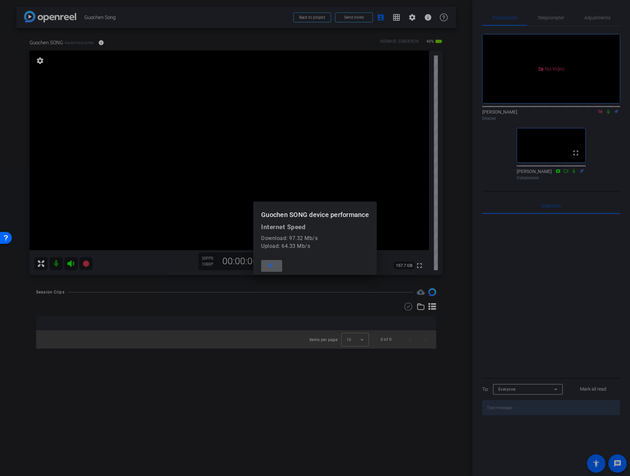
click at [271, 266] on mat-icon "close" at bounding box center [270, 266] width 8 height 8
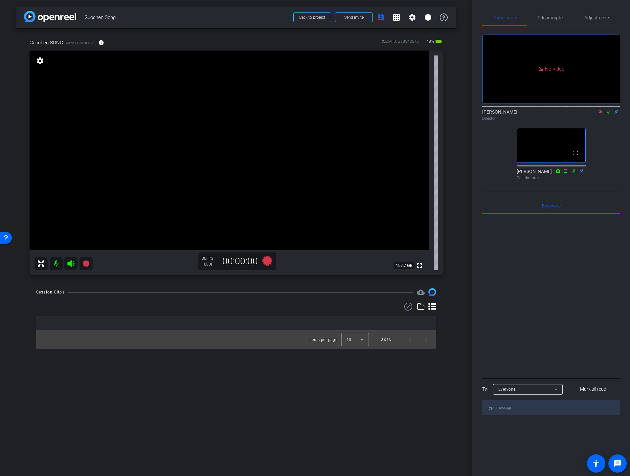
click at [181, 141] on video at bounding box center [229, 151] width 399 height 200
click at [280, 171] on video at bounding box center [229, 151] width 399 height 200
click at [163, 143] on video at bounding box center [229, 151] width 399 height 200
click at [456, 347] on div "Session Clips cloud_upload Items per page: 10 0 of 0" at bounding box center [235, 318] width 439 height 60
click at [288, 289] on div "Session Clips cloud_upload" at bounding box center [236, 292] width 400 height 8
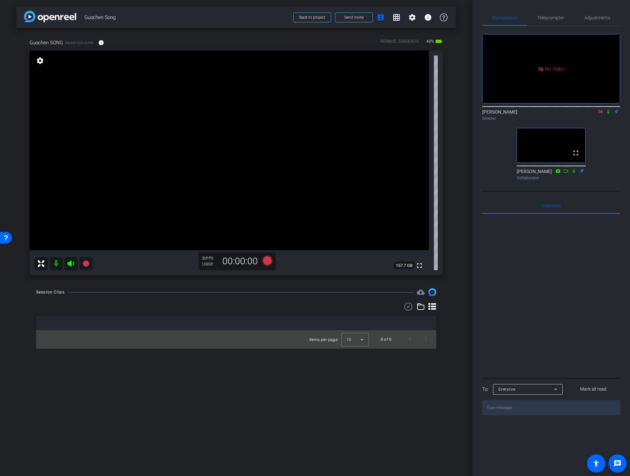
click at [231, 285] on div "arrow_back Guochen Song Back to project Send invite account_box grid_on setting…" at bounding box center [236, 238] width 472 height 476
click at [266, 261] on icon at bounding box center [267, 261] width 10 height 10
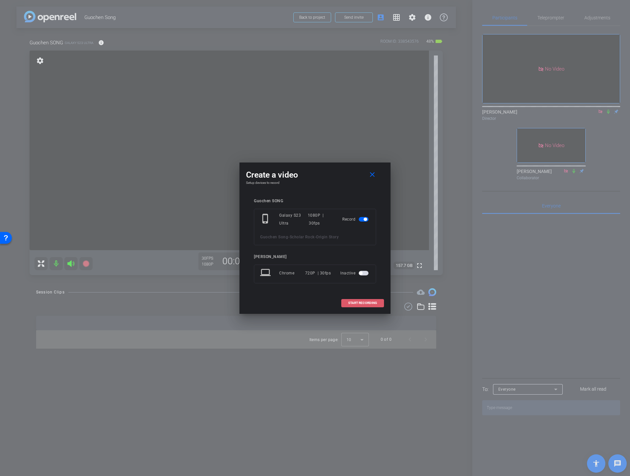
click at [360, 303] on span "START RECORDING" at bounding box center [362, 303] width 29 height 3
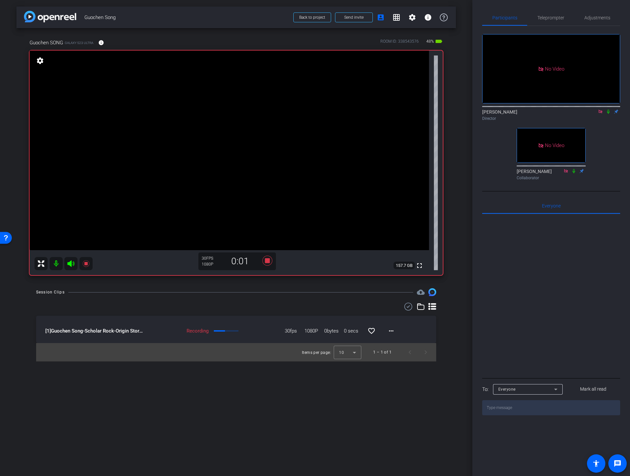
click at [608, 114] on icon at bounding box center [608, 111] width 5 height 5
click at [456, 204] on div "Guochen SONG Galaxy S23 Ultra info ROOM ID: 338543576 48% battery_std fullscree…" at bounding box center [235, 155] width 439 height 254
click at [159, 138] on video at bounding box center [229, 151] width 399 height 200
click at [288, 290] on div "Session Clips cloud_upload" at bounding box center [236, 292] width 400 height 8
click at [269, 261] on icon at bounding box center [267, 261] width 10 height 10
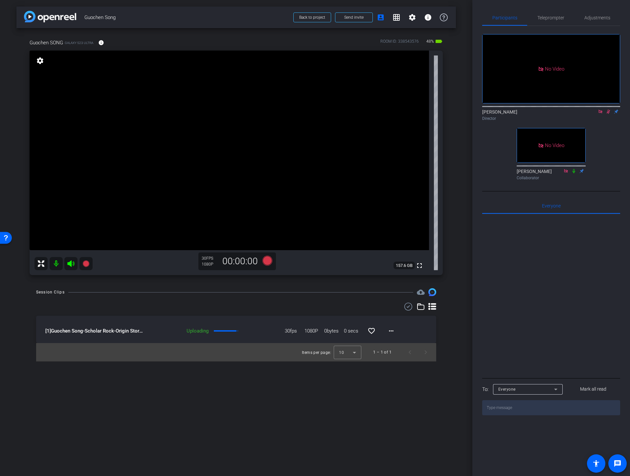
click at [609, 114] on icon at bounding box center [608, 111] width 5 height 5
click at [277, 302] on div "Session Clips cloud_upload [1] Guochen Song-Scholar Rock-Origin Story-2025-09-1…" at bounding box center [235, 324] width 439 height 73
click at [608, 114] on icon at bounding box center [608, 112] width 3 height 4
click at [265, 262] on icon at bounding box center [267, 261] width 10 height 10
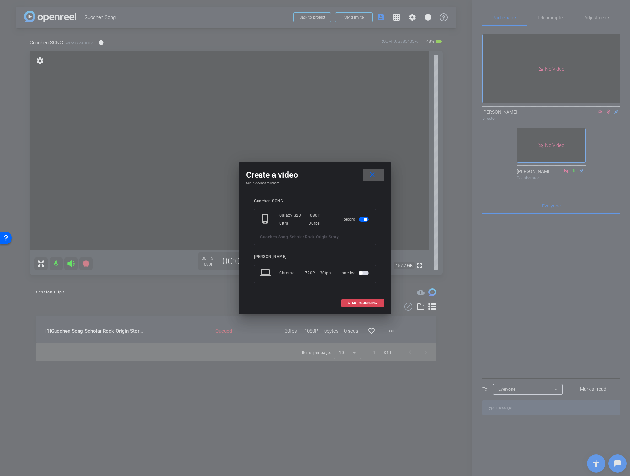
click at [356, 303] on span "START RECORDING" at bounding box center [362, 303] width 29 height 3
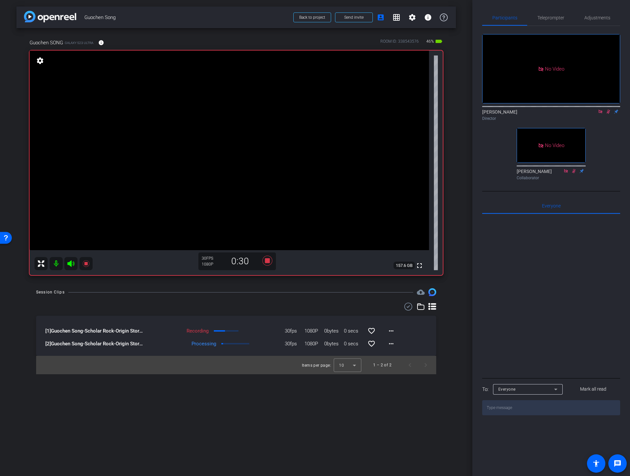
click at [608, 114] on icon at bounding box center [608, 111] width 5 height 5
click at [161, 144] on video at bounding box center [229, 151] width 399 height 200
click at [392, 341] on mat-icon "more_horiz" at bounding box center [391, 344] width 8 height 8
click at [391, 354] on span "Download Original" at bounding box center [408, 358] width 39 height 8
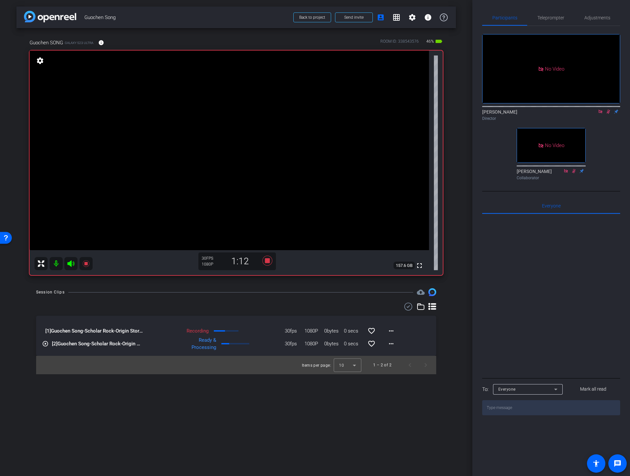
click at [166, 151] on video at bounding box center [229, 151] width 399 height 200
click at [158, 141] on video at bounding box center [229, 151] width 399 height 200
click at [276, 297] on div "Session Clips cloud_upload [1] Guochen Song-Scholar Rock-Origin Story-2025-09-1…" at bounding box center [235, 331] width 439 height 86
drag, startPoint x: 190, startPoint y: 139, endPoint x: 188, endPoint y: 142, distance: 3.4
click at [189, 139] on video at bounding box center [229, 151] width 399 height 200
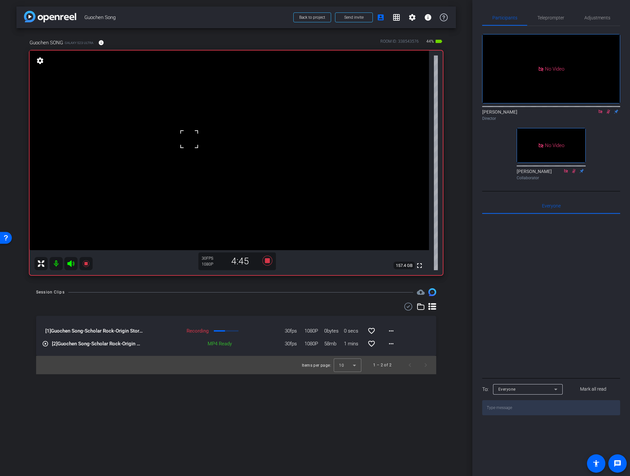
click at [174, 133] on video at bounding box center [229, 151] width 399 height 200
click at [303, 293] on div "Session Clips cloud_upload" at bounding box center [236, 292] width 400 height 8
click at [176, 144] on video at bounding box center [229, 151] width 399 height 200
click at [285, 291] on div "Session Clips cloud_upload" at bounding box center [236, 292] width 400 height 8
click at [267, 261] on icon at bounding box center [267, 261] width 10 height 10
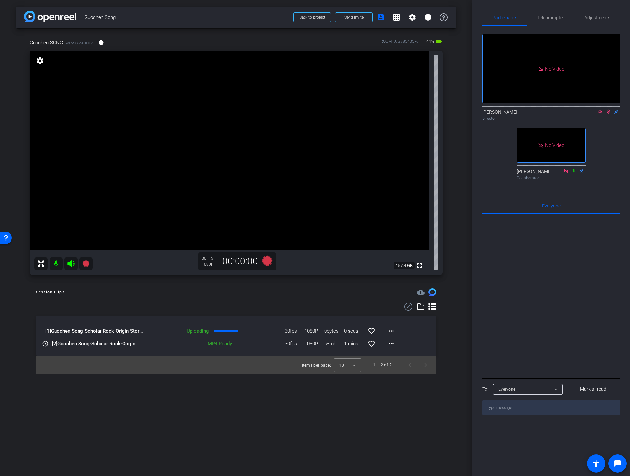
click at [608, 114] on icon at bounding box center [608, 111] width 5 height 5
click at [607, 114] on icon at bounding box center [608, 111] width 5 height 5
click at [158, 147] on video at bounding box center [229, 151] width 399 height 200
click at [267, 260] on icon at bounding box center [267, 261] width 10 height 10
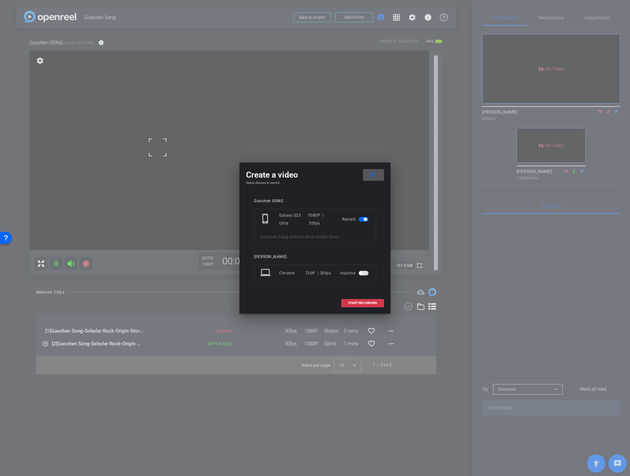
click at [352, 304] on span "START RECORDING" at bounding box center [362, 303] width 29 height 3
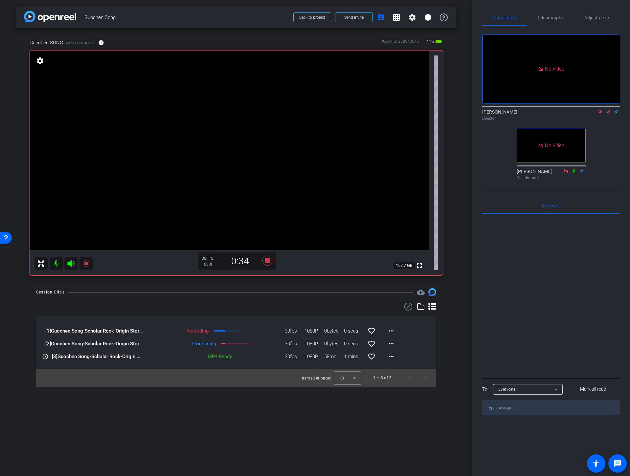
click at [280, 292] on div at bounding box center [240, 292] width 345 height 0
click at [308, 295] on div "Session Clips cloud_upload" at bounding box center [236, 292] width 400 height 8
click at [189, 141] on video at bounding box center [229, 151] width 399 height 200
click at [167, 133] on video at bounding box center [229, 151] width 399 height 200
click at [172, 135] on video at bounding box center [229, 151] width 399 height 200
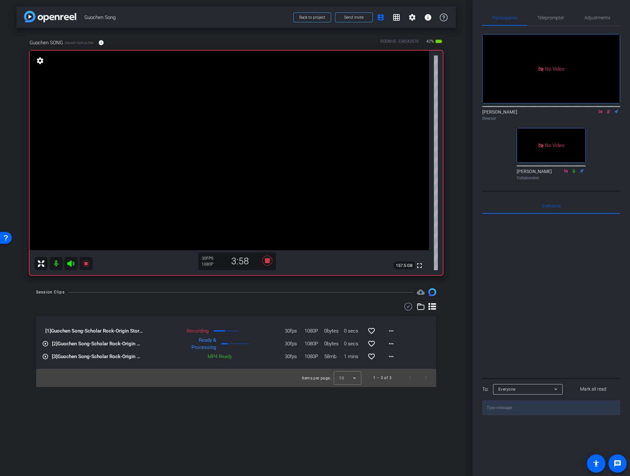
click at [167, 147] on video at bounding box center [229, 151] width 399 height 200
click at [392, 345] on mat-icon "more_horiz" at bounding box center [391, 344] width 8 height 8
click at [397, 356] on span "Download Original" at bounding box center [408, 358] width 39 height 8
click at [290, 294] on div "Session Clips cloud_upload" at bounding box center [236, 292] width 400 height 8
click at [176, 120] on video at bounding box center [229, 151] width 399 height 200
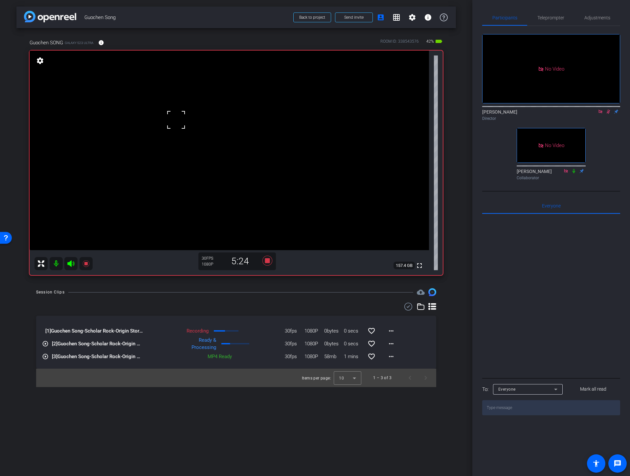
click at [173, 113] on div at bounding box center [176, 120] width 16 height 16
click at [156, 145] on video at bounding box center [229, 151] width 399 height 200
click at [175, 136] on video at bounding box center [229, 151] width 399 height 200
click at [266, 261] on icon at bounding box center [267, 261] width 10 height 10
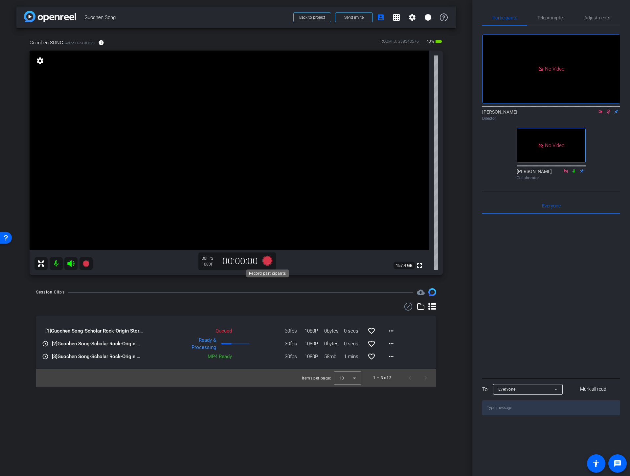
click at [267, 262] on icon at bounding box center [267, 261] width 10 height 10
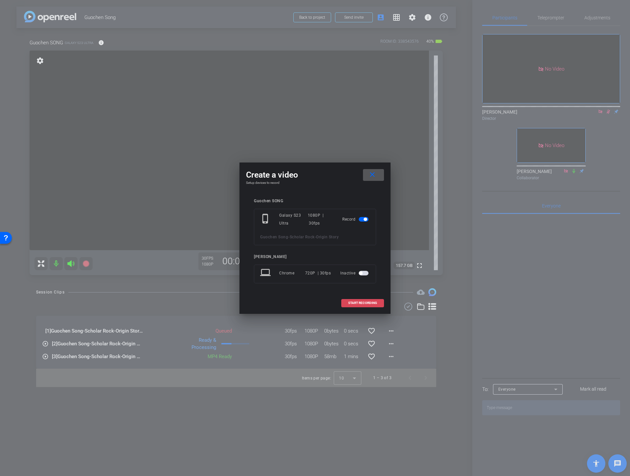
click at [358, 302] on span "START RECORDING" at bounding box center [362, 303] width 29 height 3
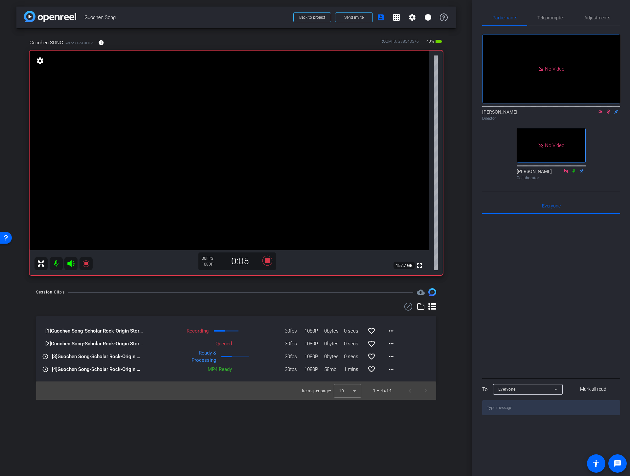
click at [163, 150] on video at bounding box center [229, 151] width 399 height 200
click at [161, 139] on video at bounding box center [229, 151] width 399 height 200
click at [391, 371] on mat-icon "more_horiz" at bounding box center [391, 370] width 8 height 8
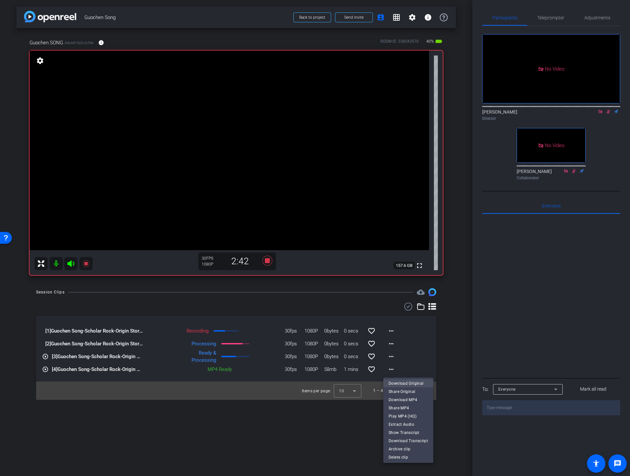
click at [396, 382] on span "Download Original" at bounding box center [408, 383] width 39 height 8
click at [392, 370] on mat-icon "more_horiz" at bounding box center [391, 370] width 8 height 8
click at [396, 400] on span "Download MP4" at bounding box center [408, 400] width 39 height 8
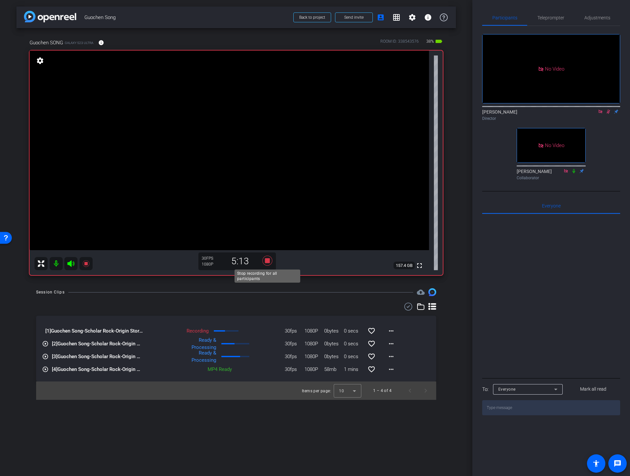
click at [267, 261] on icon at bounding box center [267, 261] width 10 height 10
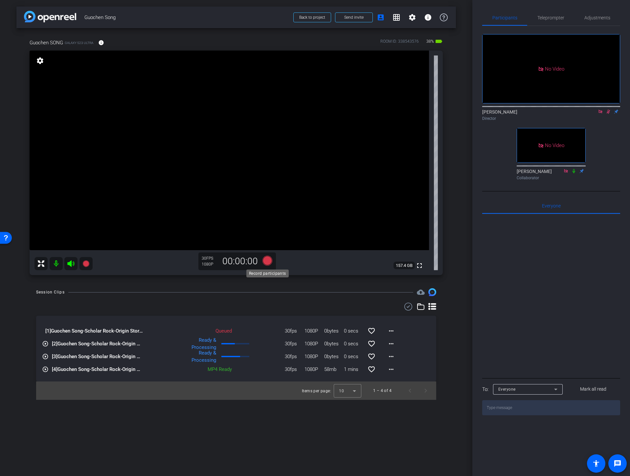
click at [267, 261] on icon at bounding box center [267, 261] width 10 height 10
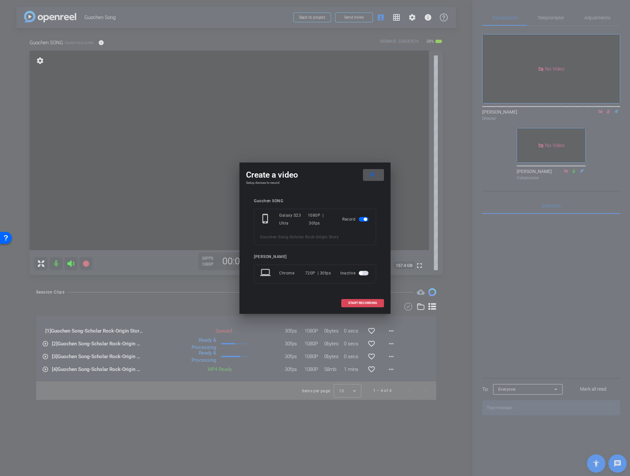
click at [358, 302] on span "START RECORDING" at bounding box center [362, 303] width 29 height 3
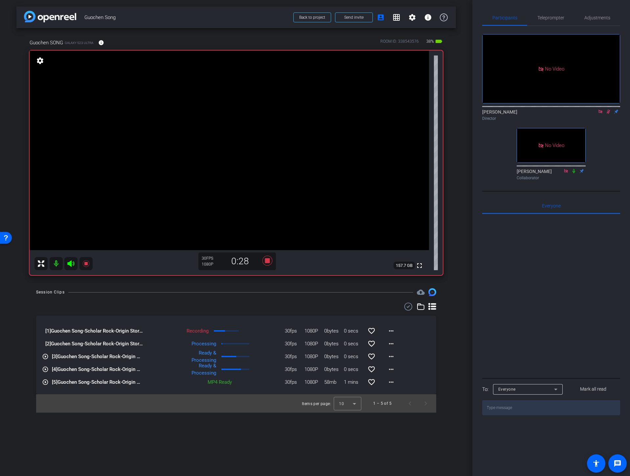
click at [151, 145] on video at bounding box center [229, 151] width 399 height 200
click at [159, 157] on video at bounding box center [229, 151] width 399 height 200
click at [157, 166] on video at bounding box center [229, 151] width 399 height 200
click at [156, 142] on video at bounding box center [229, 151] width 399 height 200
click at [157, 135] on video at bounding box center [229, 151] width 399 height 200
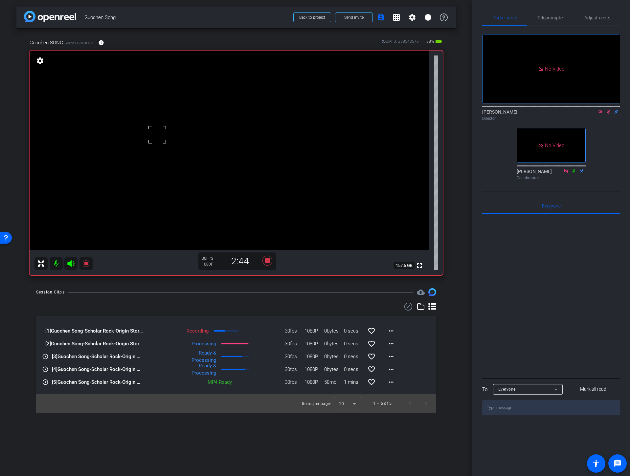
click at [168, 132] on video at bounding box center [229, 151] width 399 height 200
click at [172, 149] on video at bounding box center [229, 151] width 399 height 200
click at [261, 295] on div "Session Clips cloud_upload" at bounding box center [236, 292] width 400 height 8
click at [266, 261] on icon at bounding box center [267, 261] width 10 height 10
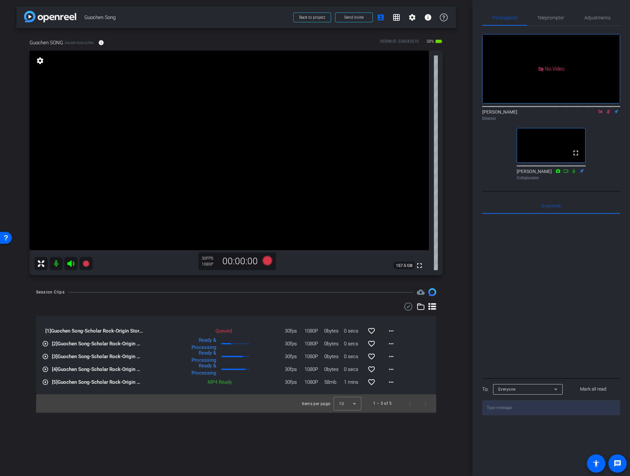
click at [609, 114] on icon at bounding box center [609, 112] width 4 height 4
click at [600, 114] on icon at bounding box center [600, 111] width 5 height 5
click at [308, 286] on div "arrow_back Guochen Song Back to project Send invite account_box grid_on setting…" at bounding box center [236, 238] width 472 height 476
click at [268, 261] on icon at bounding box center [267, 261] width 10 height 10
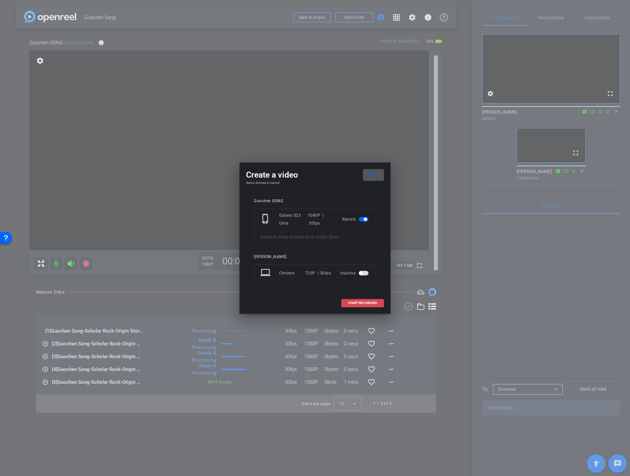
click at [366, 300] on span at bounding box center [363, 303] width 42 height 16
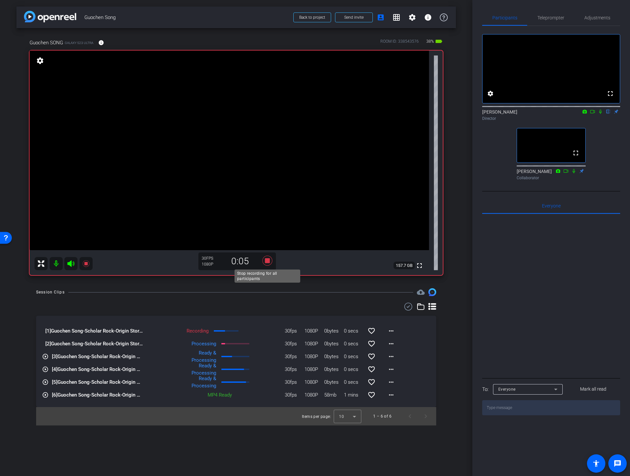
click at [268, 260] on icon at bounding box center [267, 261] width 10 height 10
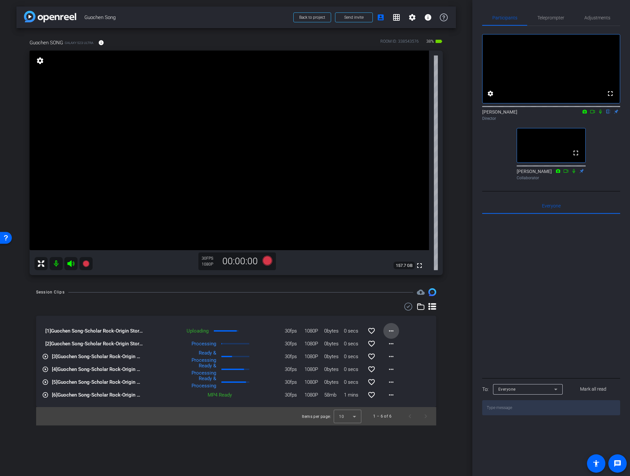
click at [389, 330] on mat-icon "more_horiz" at bounding box center [391, 331] width 8 height 8
click at [277, 299] on div at bounding box center [315, 238] width 630 height 476
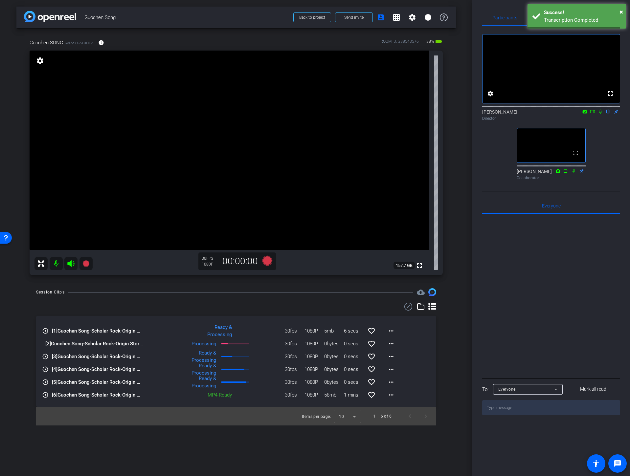
click at [452, 358] on div "Session Clips cloud_upload play_circle_outline [1] Guochen Song-Scholar Rock-Or…" at bounding box center [235, 356] width 439 height 137
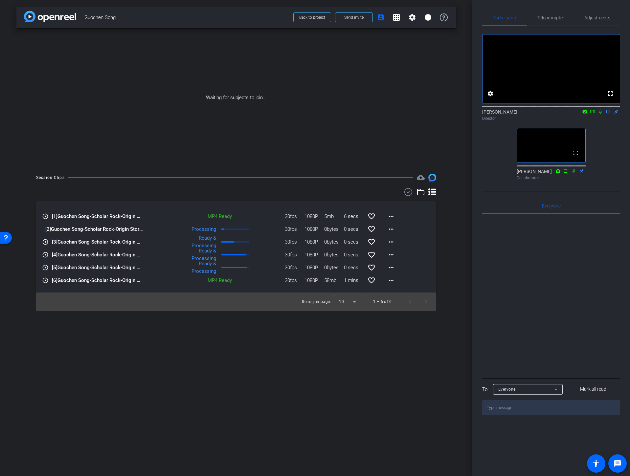
click at [446, 219] on div "Session Clips cloud_upload play_circle_outline [1] Guochen Song-Scholar Rock-Or…" at bounding box center [235, 242] width 439 height 137
click at [452, 246] on div "Session Clips cloud_upload play_circle_outline [1] Guochen Song-Scholar Rock-Or…" at bounding box center [235, 242] width 439 height 137
click at [448, 270] on div "Session Clips cloud_upload play_circle_outline [1] Guochen Song-Scholar Rock-Or…" at bounding box center [235, 242] width 439 height 137
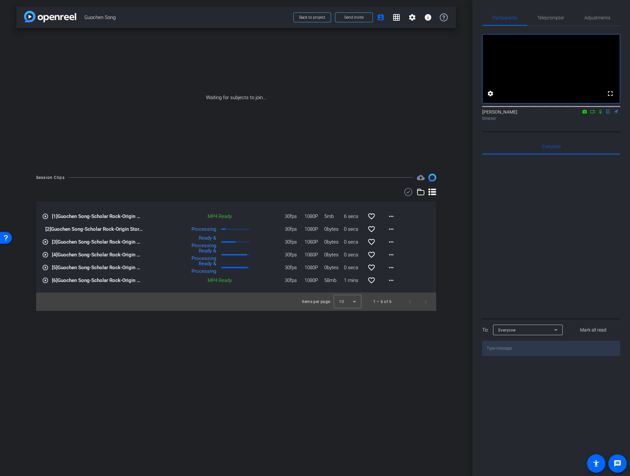
click at [591, 114] on icon at bounding box center [592, 111] width 5 height 5
click at [607, 114] on icon at bounding box center [608, 111] width 5 height 5
click at [390, 217] on mat-icon "more_horiz" at bounding box center [391, 217] width 8 height 8
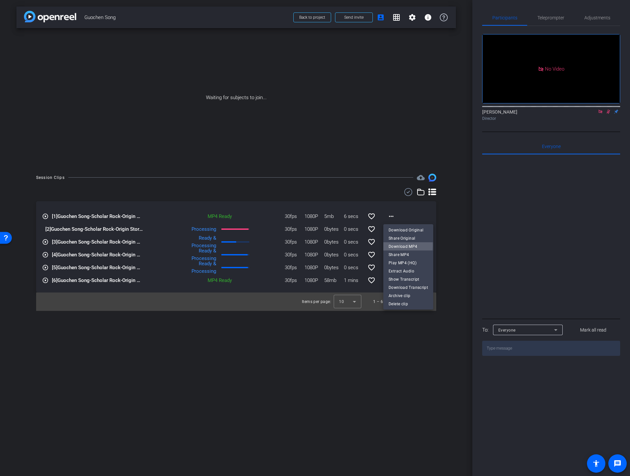
click at [397, 245] on span "Download MP4" at bounding box center [408, 247] width 39 height 8
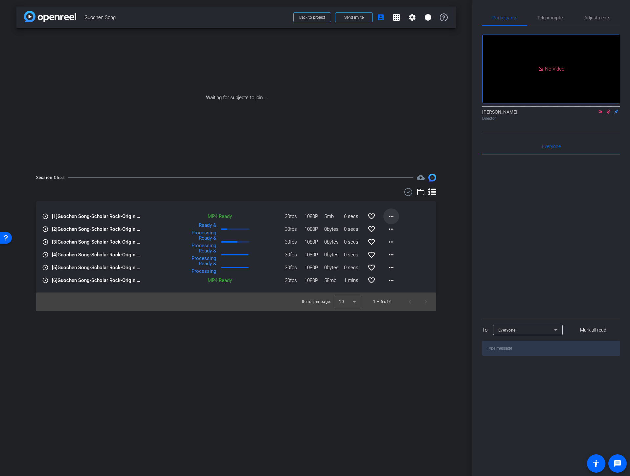
click at [391, 215] on mat-icon "more_horiz" at bounding box center [391, 217] width 8 height 8
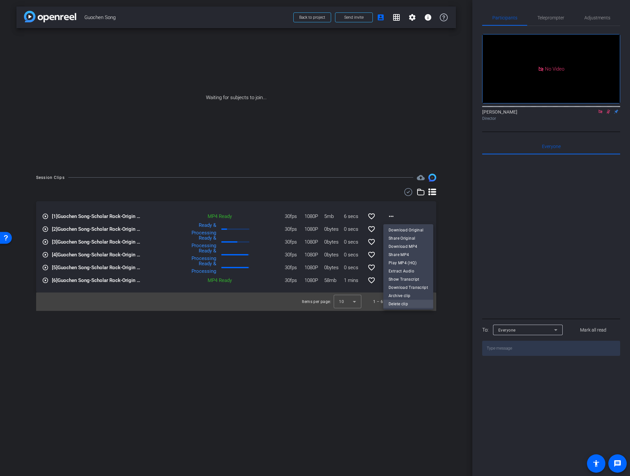
click at [399, 304] on span "Delete clip" at bounding box center [408, 304] width 39 height 8
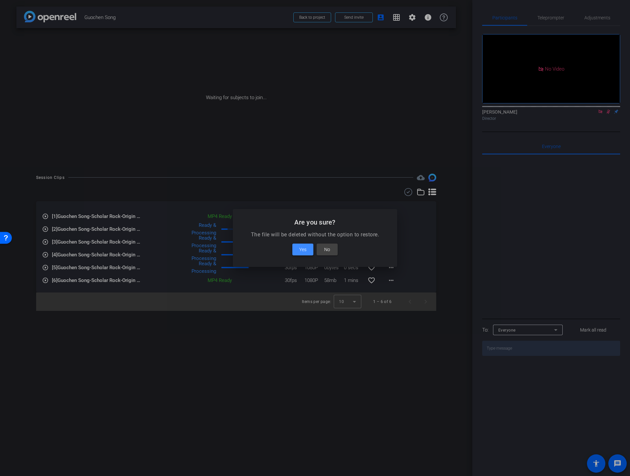
click at [303, 250] on span "Yes" at bounding box center [302, 250] width 7 height 8
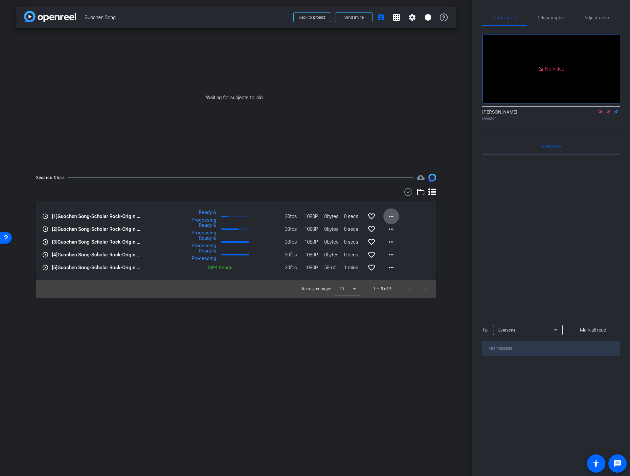
click at [407, 191] on icon at bounding box center [408, 192] width 10 height 8
click at [404, 191] on icon at bounding box center [403, 193] width 3 height 8
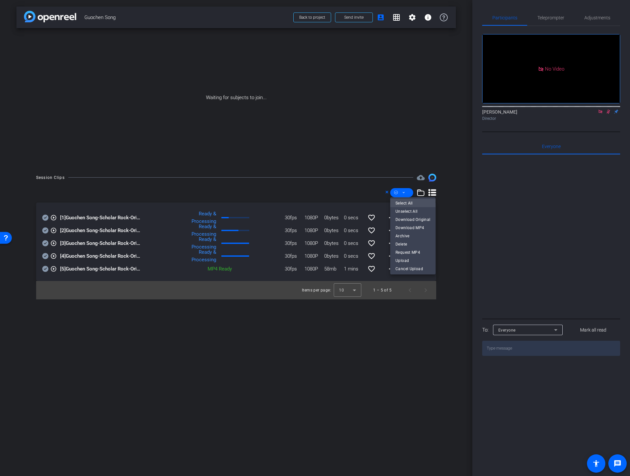
click at [403, 203] on span "Select All" at bounding box center [412, 203] width 35 height 8
click at [45, 267] on div at bounding box center [315, 238] width 630 height 476
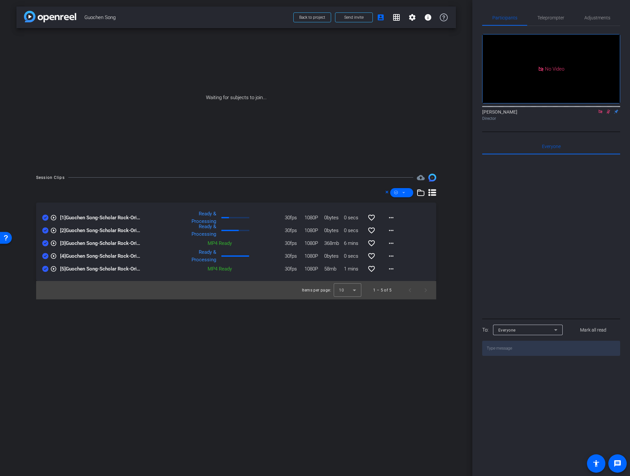
click at [44, 269] on icon at bounding box center [45, 269] width 7 height 8
click at [93, 369] on div "arrow_back Guochen Song Back to project Send invite account_box grid_on setting…" at bounding box center [236, 238] width 472 height 476
click at [46, 218] on icon at bounding box center [45, 218] width 6 height 6
click at [404, 192] on icon at bounding box center [403, 193] width 3 height 8
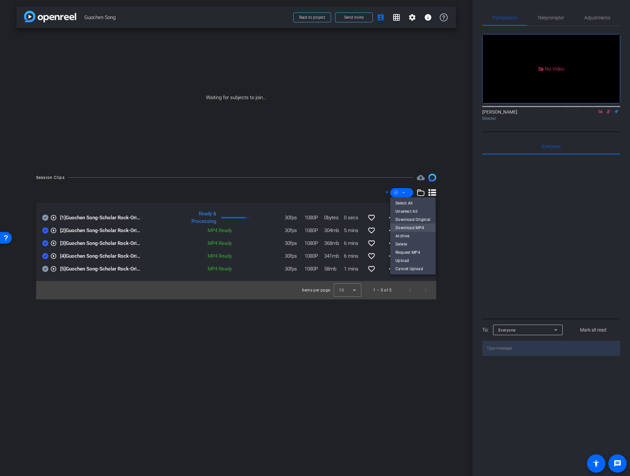
click at [404, 228] on span "Download MP4" at bounding box center [412, 228] width 35 height 8
click at [403, 191] on icon at bounding box center [403, 193] width 3 height 8
click at [399, 212] on span "Unselect All" at bounding box center [412, 212] width 35 height 8
click at [365, 190] on div at bounding box center [315, 238] width 630 height 476
click at [387, 191] on icon at bounding box center [386, 192] width 3 height 8
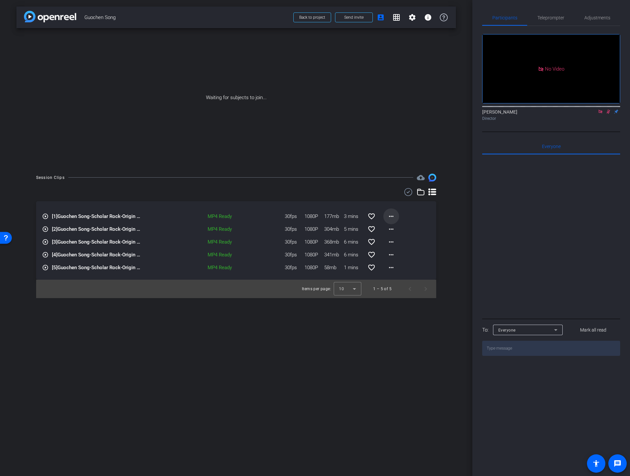
click at [389, 216] on mat-icon "more_horiz" at bounding box center [391, 217] width 8 height 8
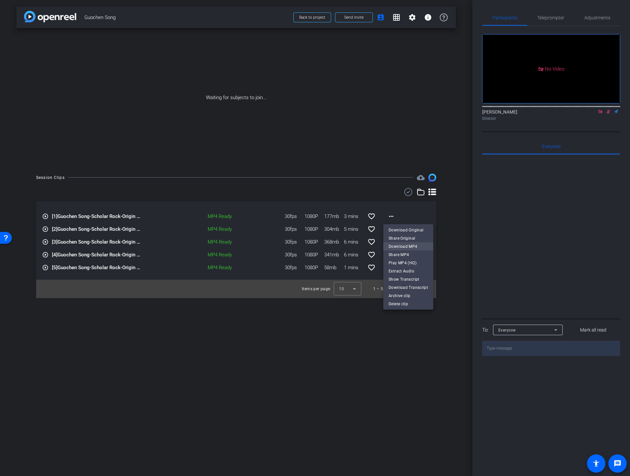
click at [393, 246] on span "Download MP4" at bounding box center [408, 247] width 39 height 8
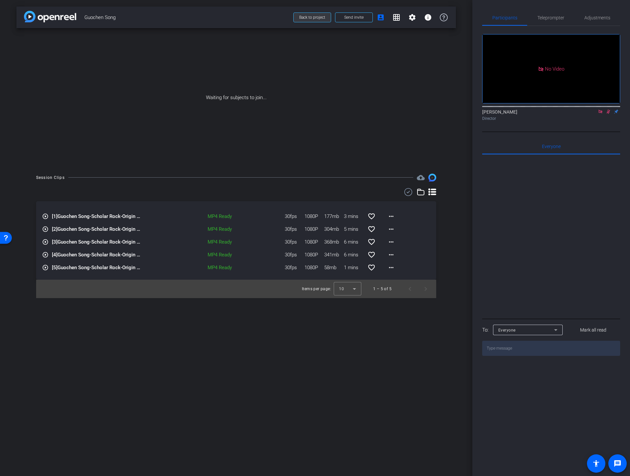
click at [314, 16] on span "Back to project" at bounding box center [312, 17] width 26 height 5
